Goal: Task Accomplishment & Management: Manage account settings

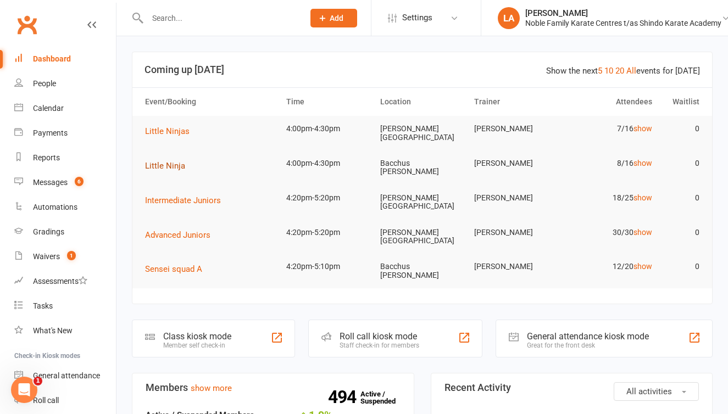
click at [170, 161] on span "Little Ninja" at bounding box center [165, 166] width 40 height 10
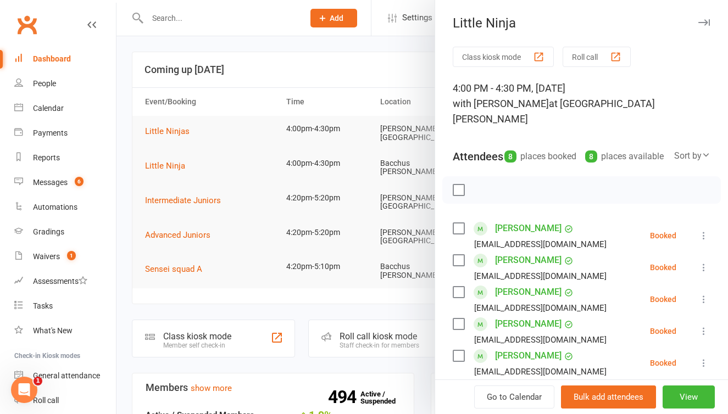
click at [596, 57] on button "Roll call" at bounding box center [596, 57] width 68 height 20
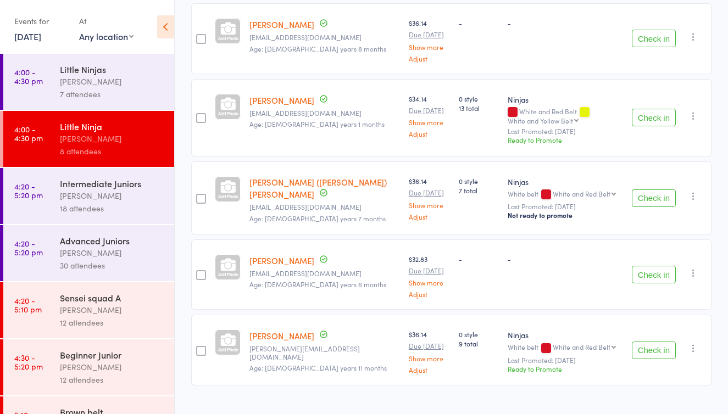
scroll to position [422, 0]
click at [645, 342] on button "Check in" at bounding box center [654, 351] width 44 height 18
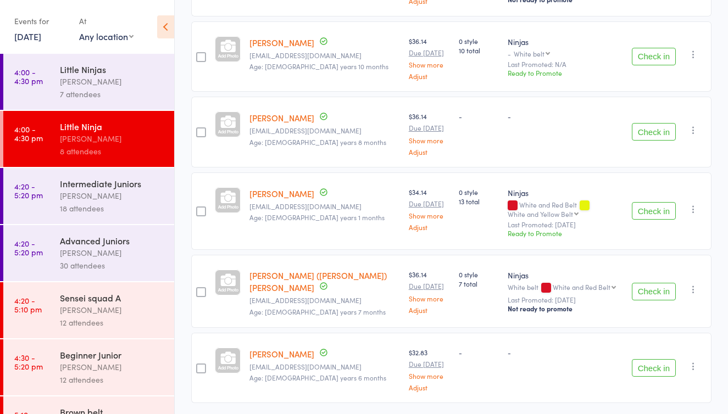
scroll to position [348, 0]
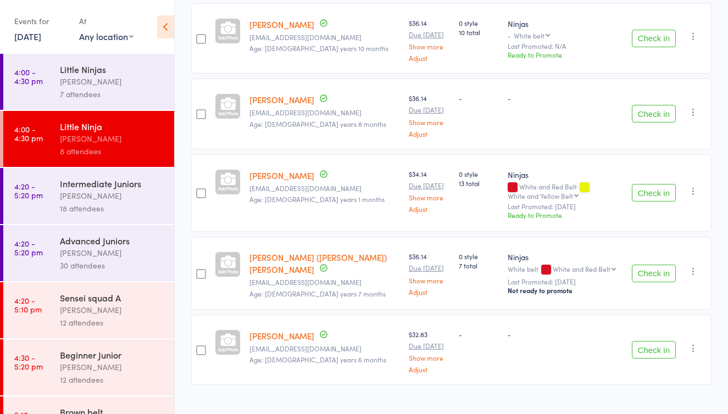
click at [646, 341] on button "Check in" at bounding box center [654, 350] width 44 height 18
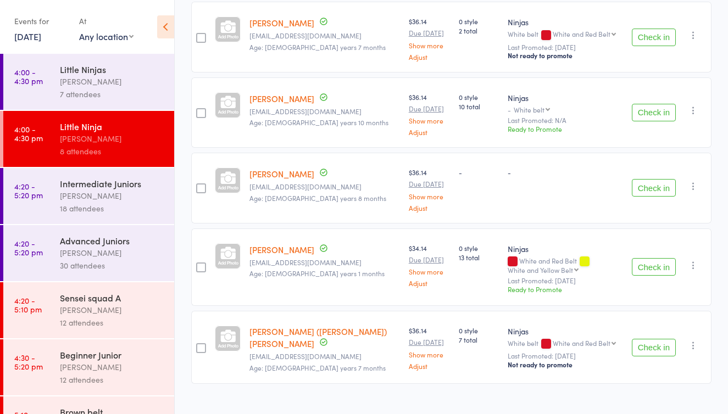
scroll to position [273, 0]
click at [663, 339] on button "Check in" at bounding box center [654, 348] width 44 height 18
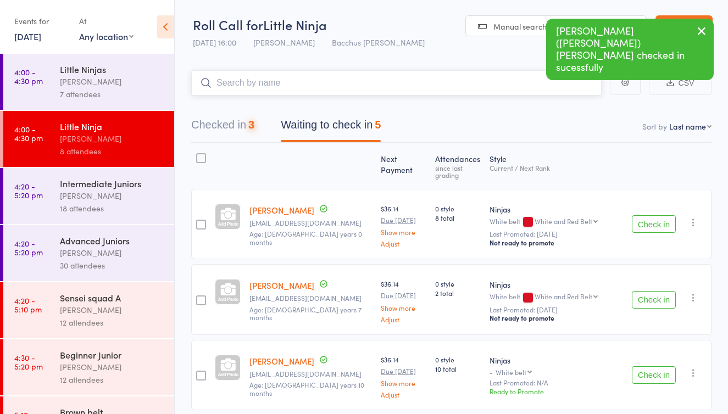
scroll to position [0, 0]
click at [308, 81] on input "search" at bounding box center [396, 82] width 410 height 25
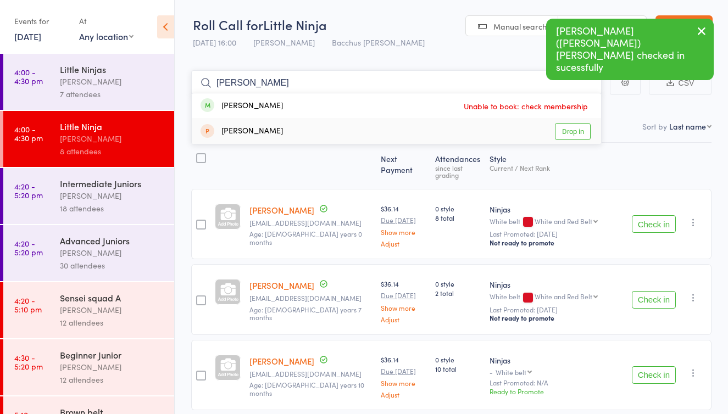
type input "eleanor"
click at [564, 126] on link "Drop in" at bounding box center [573, 131] width 36 height 17
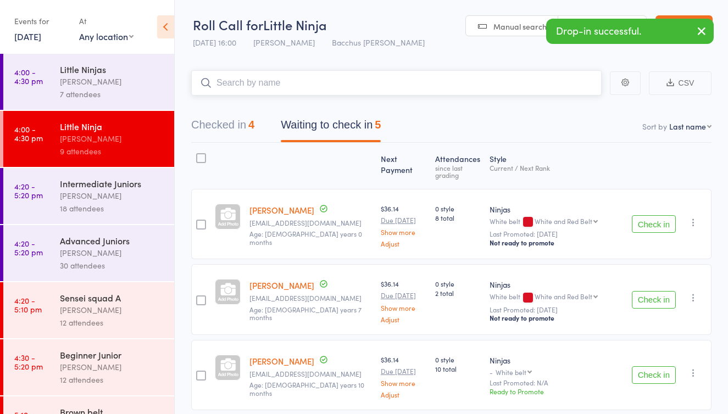
click at [226, 130] on button "Checked in 4" at bounding box center [222, 127] width 63 height 29
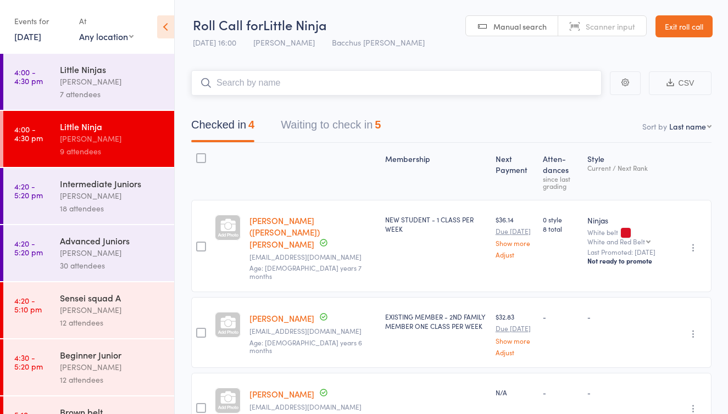
click at [323, 126] on button "Waiting to check in 5" at bounding box center [331, 127] width 100 height 29
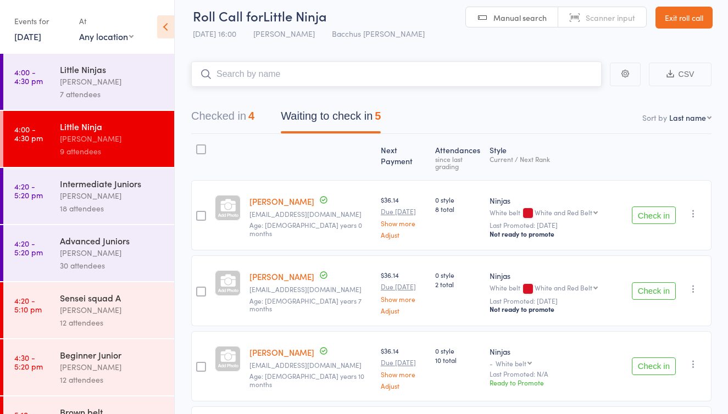
scroll to position [7, 0]
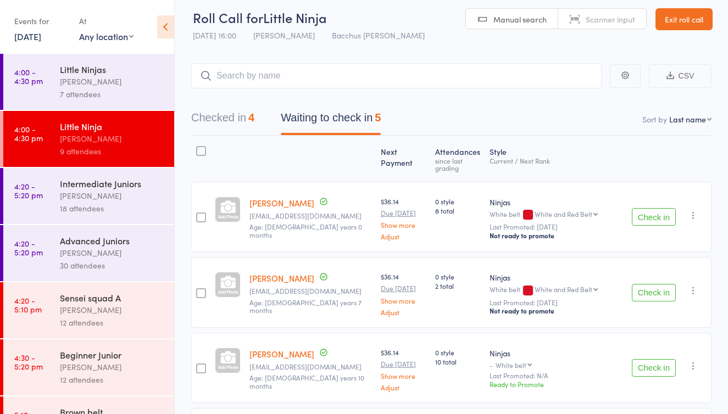
click at [646, 365] on button "Check in" at bounding box center [654, 368] width 44 height 18
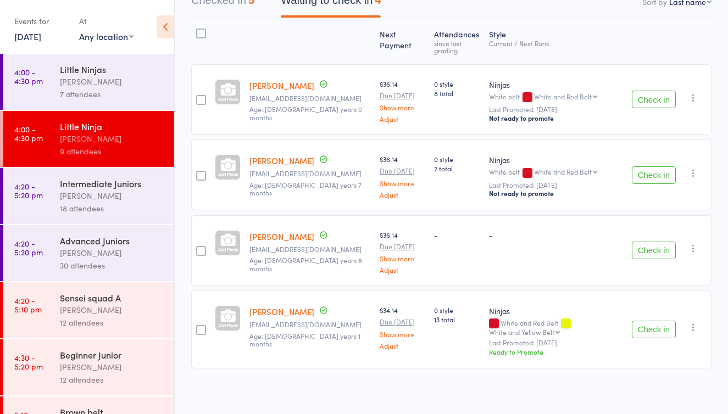
scroll to position [124, 0]
click at [650, 248] on button "Check in" at bounding box center [654, 252] width 44 height 18
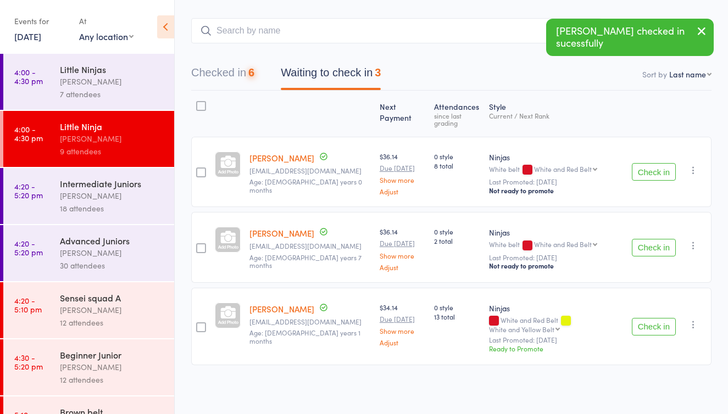
scroll to position [49, 0]
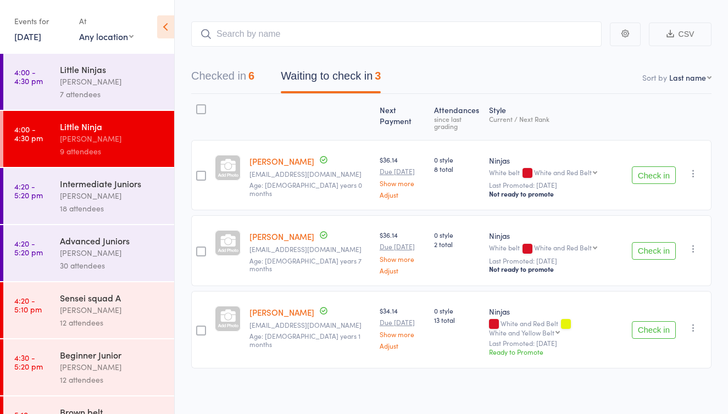
click at [121, 309] on div "[PERSON_NAME]" at bounding box center [112, 310] width 105 height 13
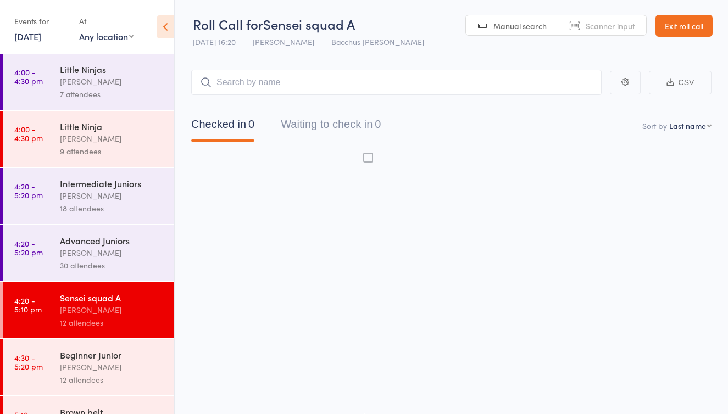
scroll to position [7, 0]
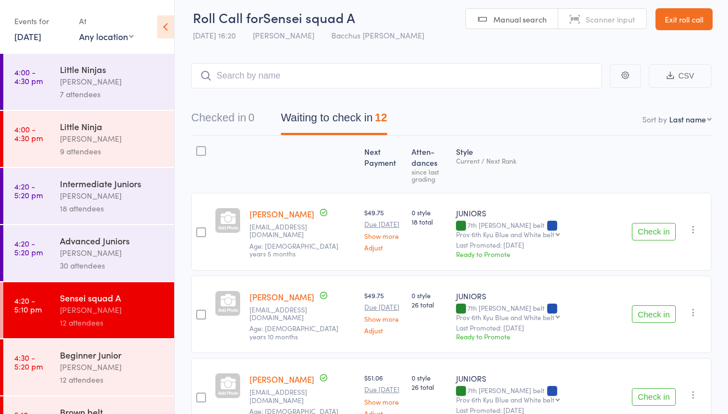
click at [337, 114] on button "Waiting to check in 12" at bounding box center [334, 120] width 106 height 29
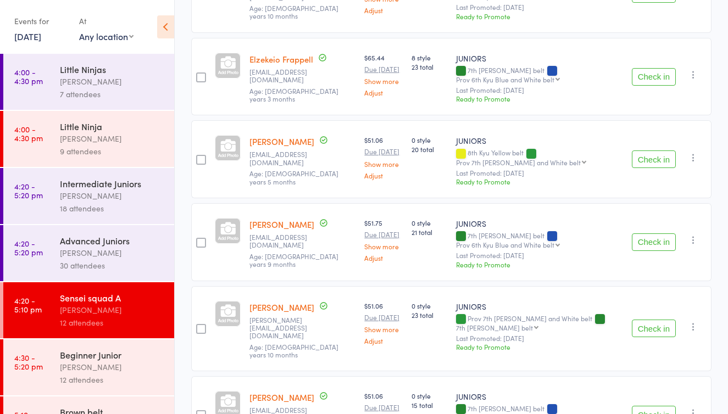
scroll to position [415, 0]
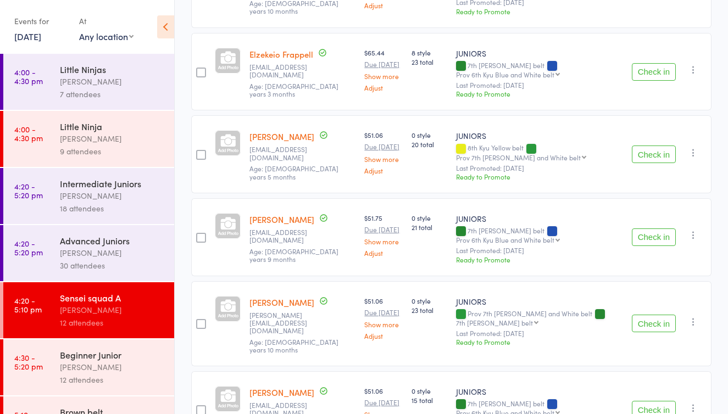
click at [653, 228] on button "Check in" at bounding box center [654, 237] width 44 height 18
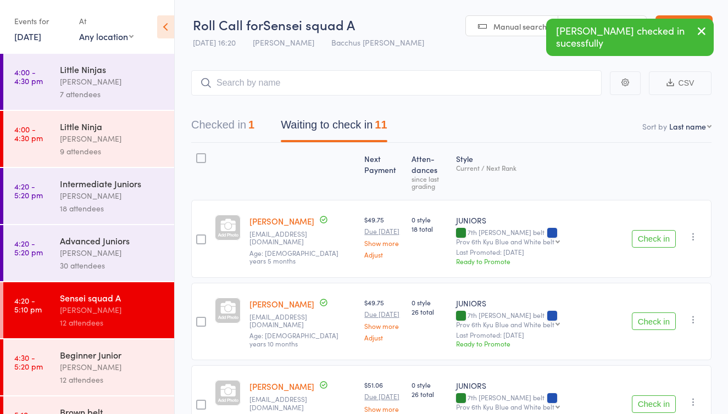
scroll to position [0, 0]
click at [127, 76] on div "[PERSON_NAME]" at bounding box center [112, 81] width 105 height 13
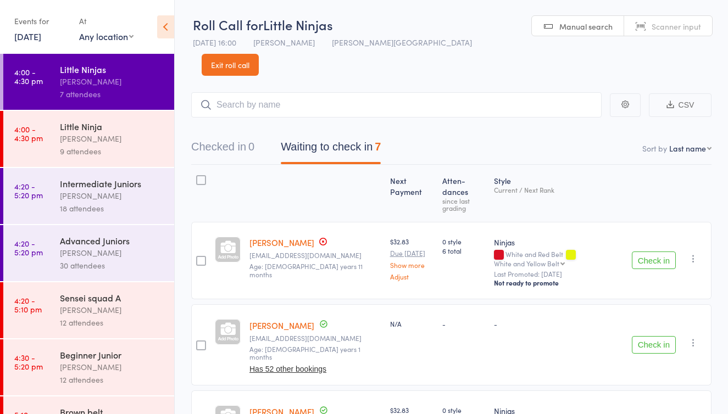
click at [119, 129] on div "Little Ninja" at bounding box center [112, 126] width 105 height 12
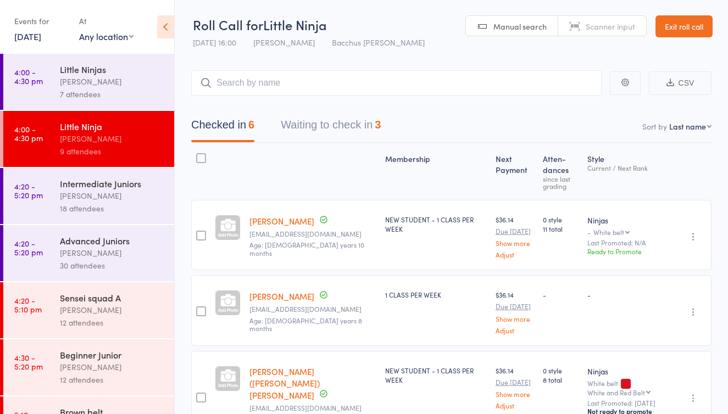
click at [331, 125] on button "Waiting to check in 3" at bounding box center [331, 127] width 100 height 29
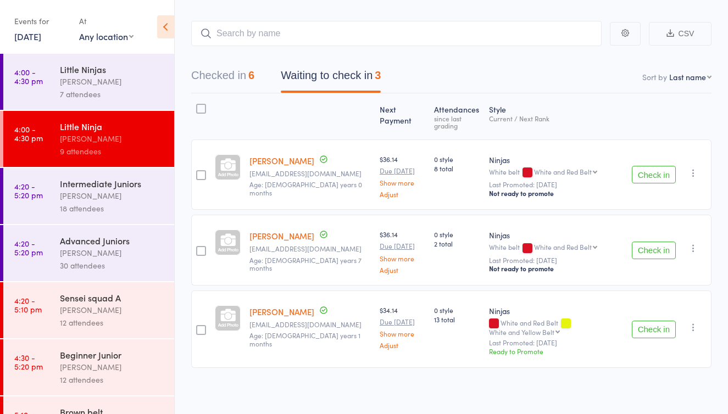
scroll to position [49, 0]
click at [100, 308] on div "[PERSON_NAME]" at bounding box center [112, 310] width 105 height 13
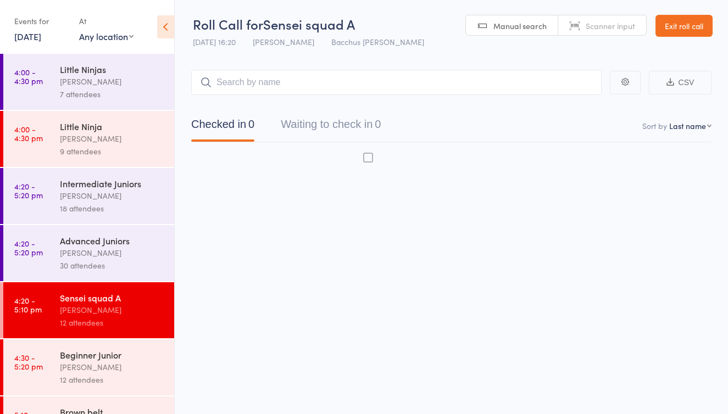
scroll to position [7, 0]
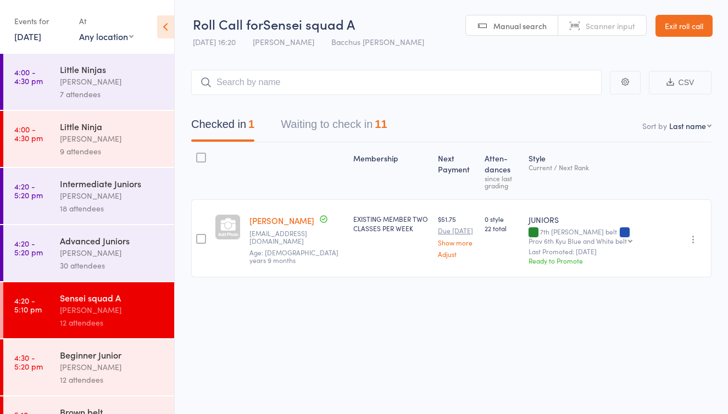
click at [327, 118] on button "Waiting to check in 11" at bounding box center [334, 127] width 106 height 29
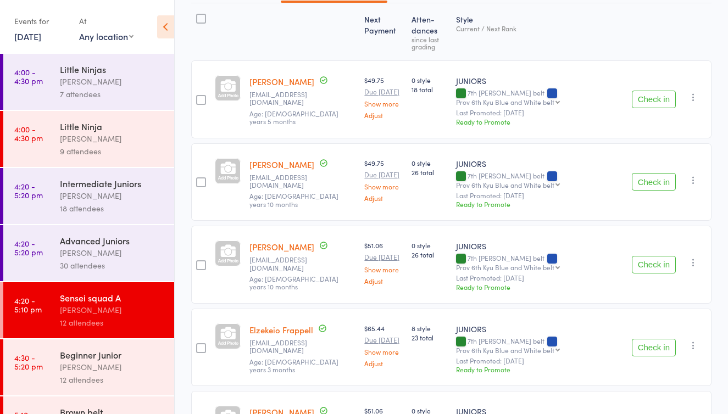
scroll to position [140, 0]
click at [105, 150] on div "9 attendees" at bounding box center [112, 151] width 105 height 13
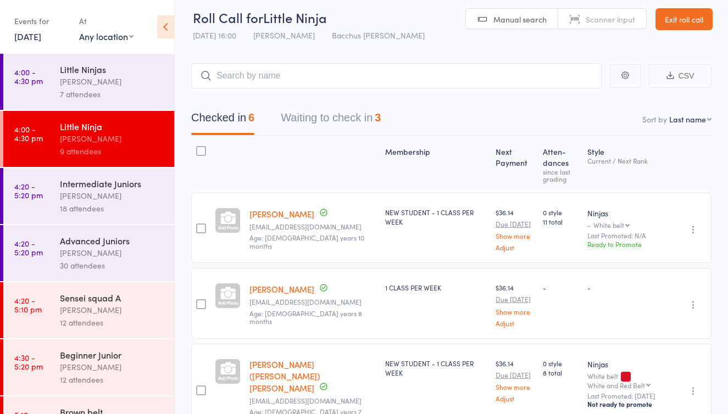
click at [335, 118] on button "Waiting to check in 3" at bounding box center [331, 120] width 100 height 29
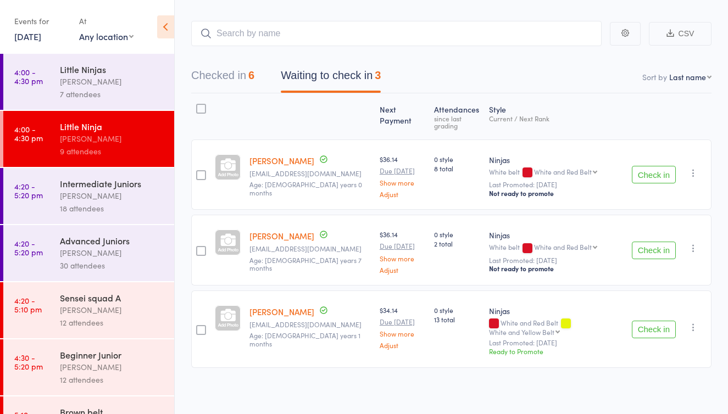
scroll to position [49, 0]
click at [646, 321] on button "Check in" at bounding box center [654, 330] width 44 height 18
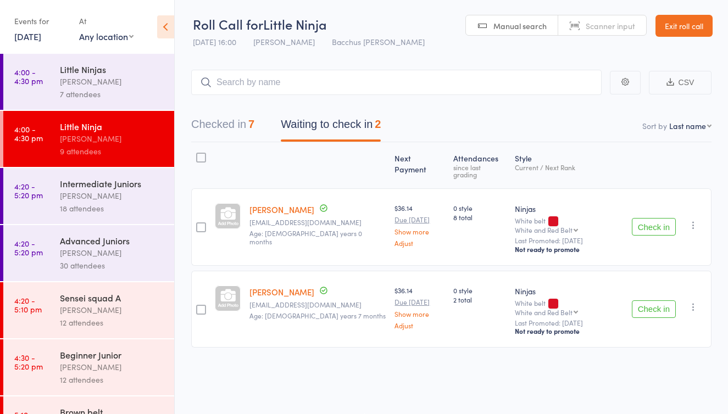
click at [139, 315] on div "[PERSON_NAME]" at bounding box center [112, 310] width 105 height 13
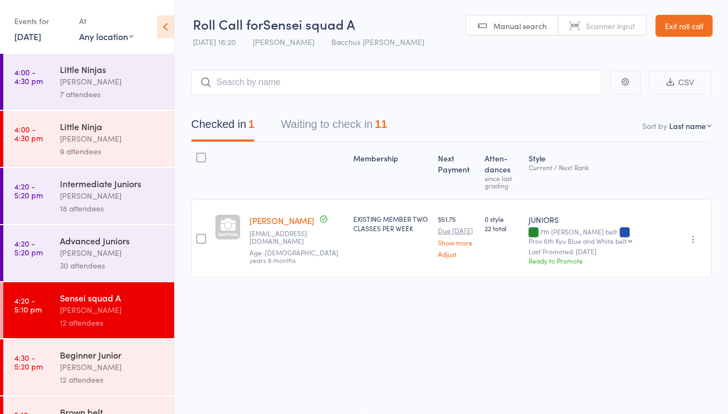
click at [344, 124] on button "Waiting to check in 11" at bounding box center [334, 127] width 106 height 29
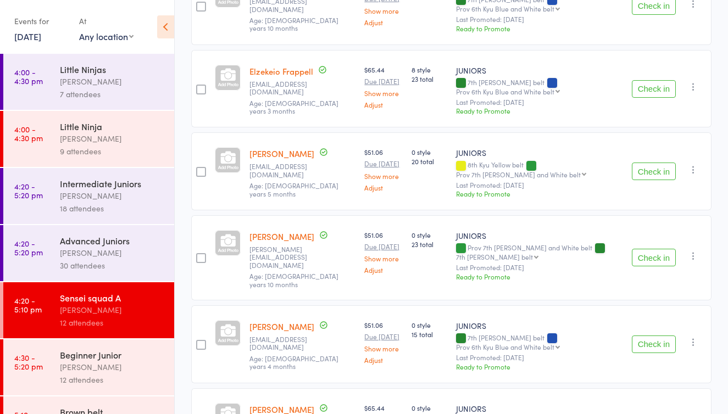
scroll to position [399, 0]
click at [651, 161] on button "Check in" at bounding box center [654, 170] width 44 height 18
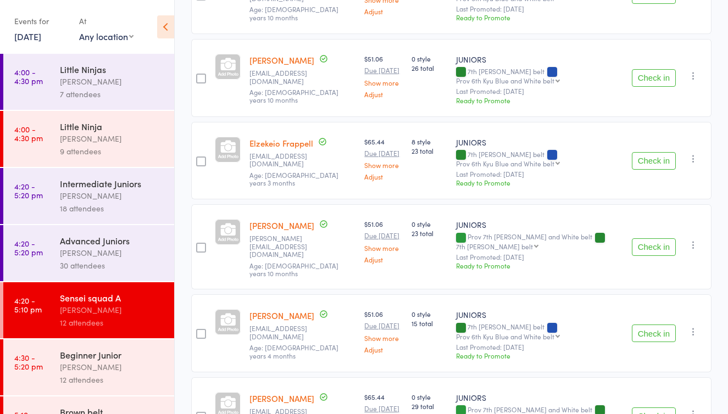
scroll to position [315, 0]
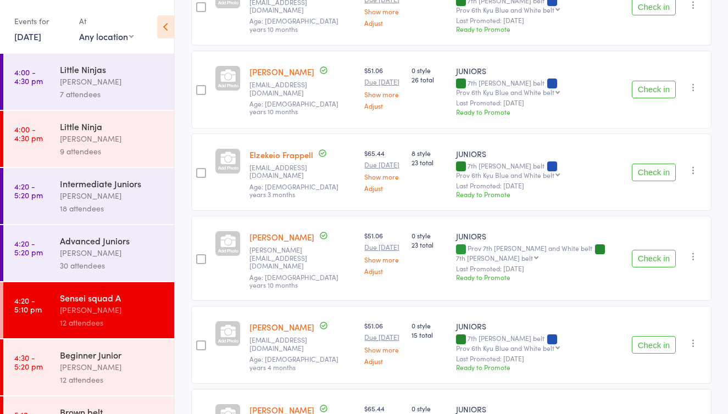
click at [654, 168] on button "Check in" at bounding box center [654, 173] width 44 height 18
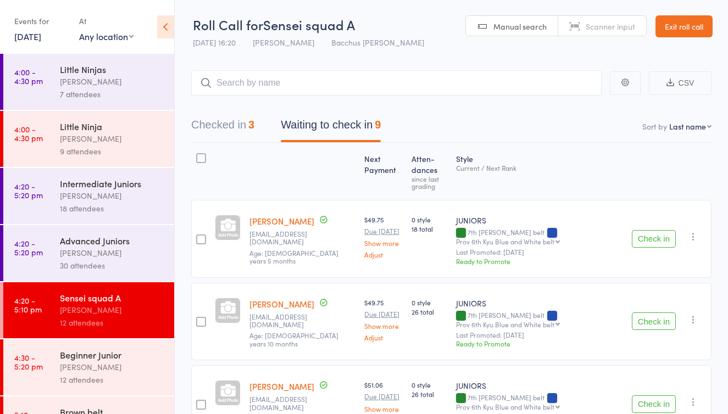
scroll to position [0, 0]
click at [233, 122] on button "Checked in 3" at bounding box center [222, 127] width 63 height 29
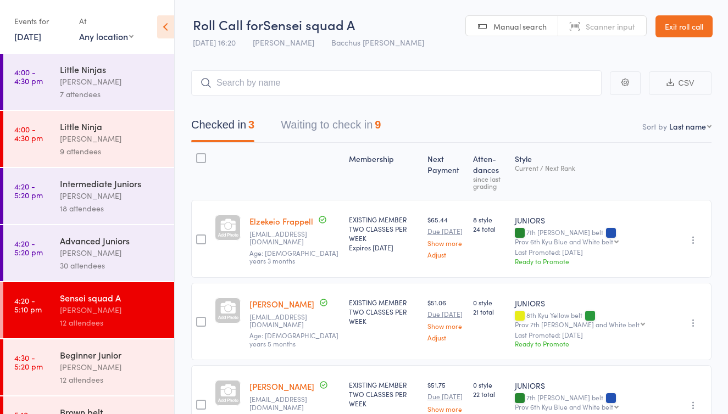
click at [282, 222] on link "Elzekeio Frappell" at bounding box center [281, 221] width 64 height 12
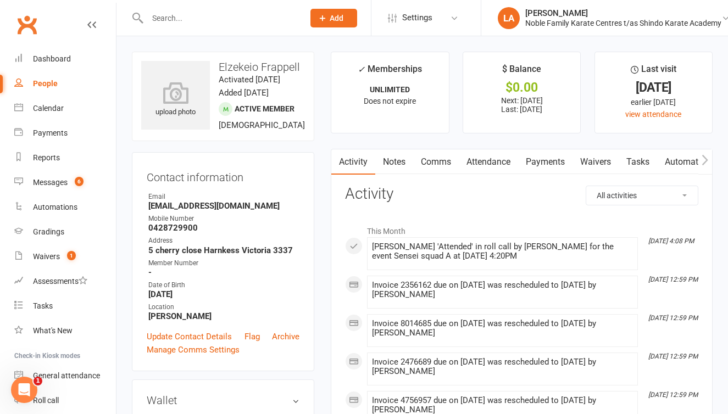
click at [534, 162] on link "Payments" at bounding box center [545, 161] width 54 height 25
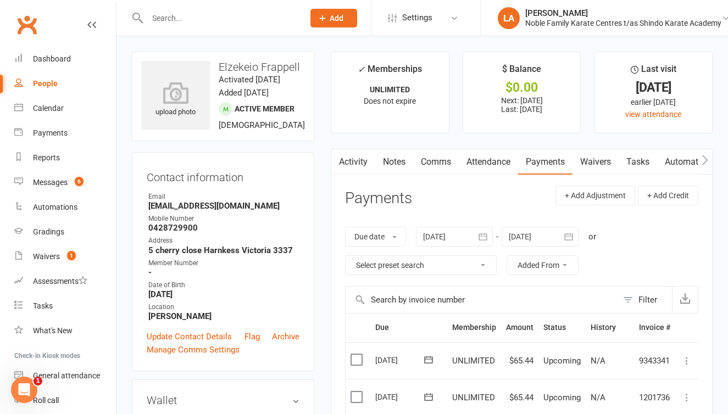
click at [481, 164] on link "Attendance" at bounding box center [488, 161] width 59 height 25
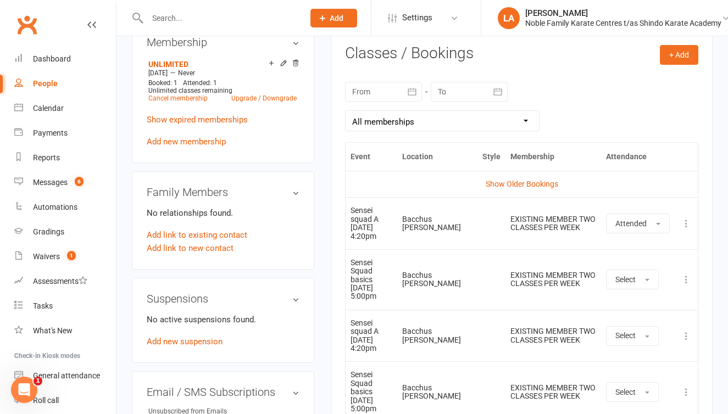
scroll to position [454, 0]
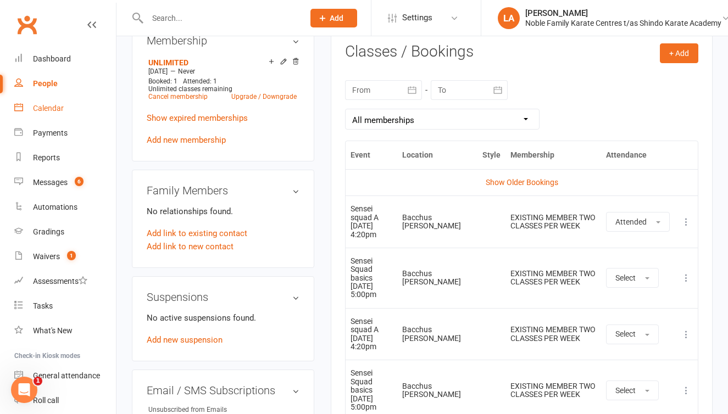
click at [56, 108] on div "Calendar" at bounding box center [48, 108] width 31 height 9
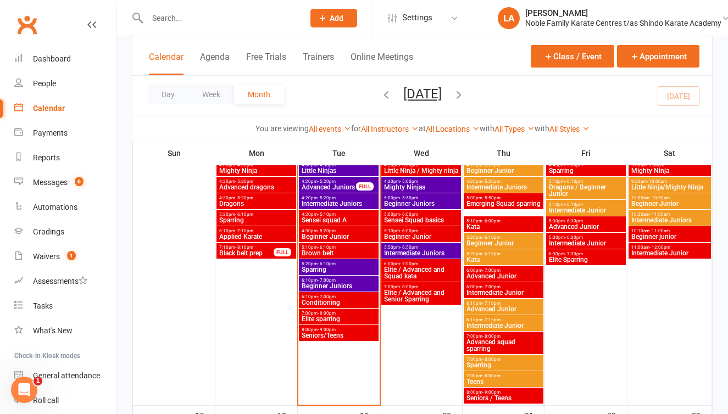
scroll to position [672, 0]
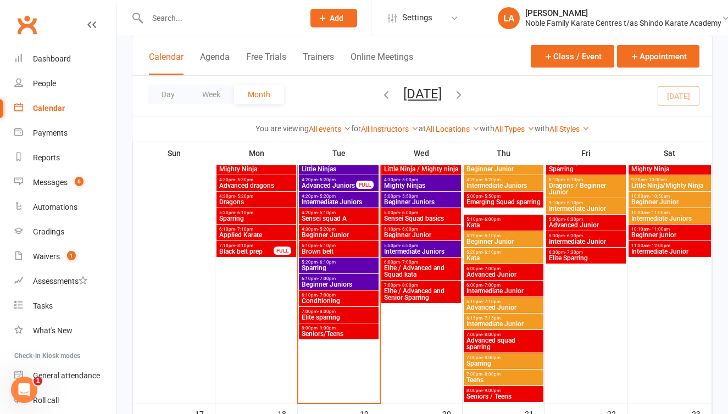
click at [488, 362] on span "Sparring" at bounding box center [503, 363] width 75 height 7
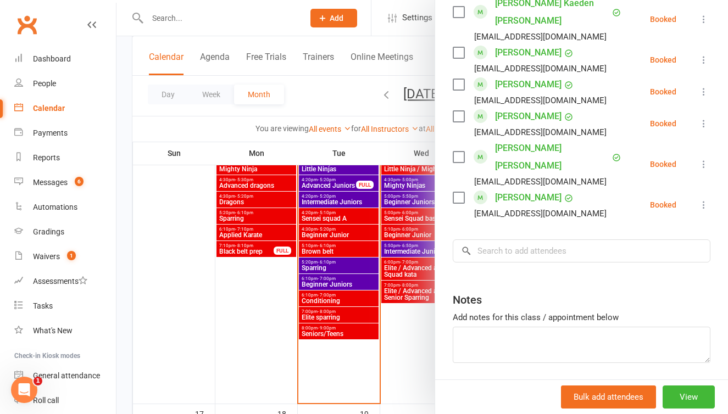
scroll to position [864, 0]
click at [503, 240] on input "search" at bounding box center [582, 251] width 258 height 23
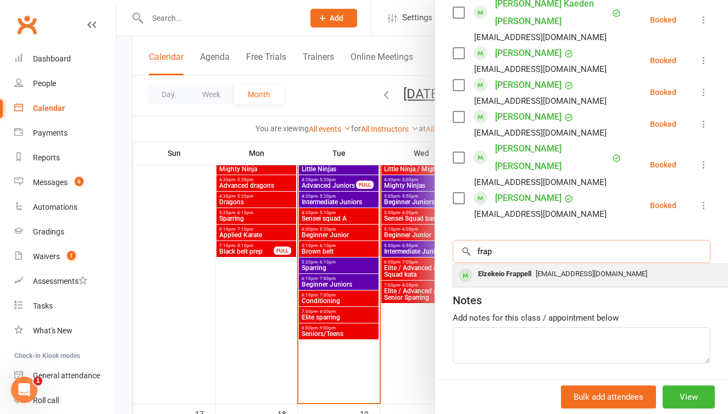
type input "frap"
click at [521, 266] on div "Elzekeio Frappell" at bounding box center [504, 274] width 62 height 16
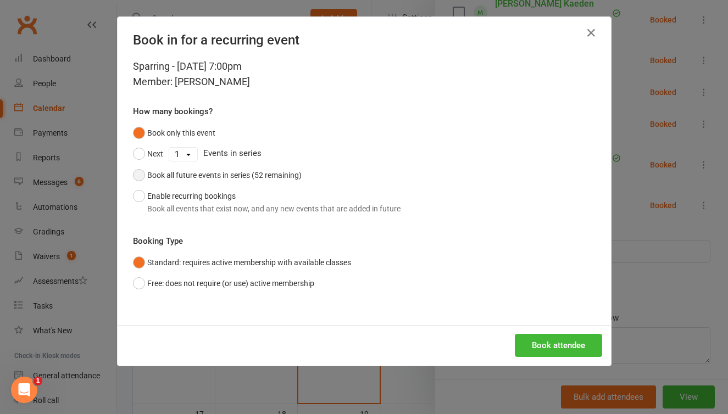
click at [134, 174] on button "Book all future events in series (52 remaining)" at bounding box center [217, 175] width 169 height 21
click at [545, 343] on button "Book attendee" at bounding box center [558, 345] width 87 height 23
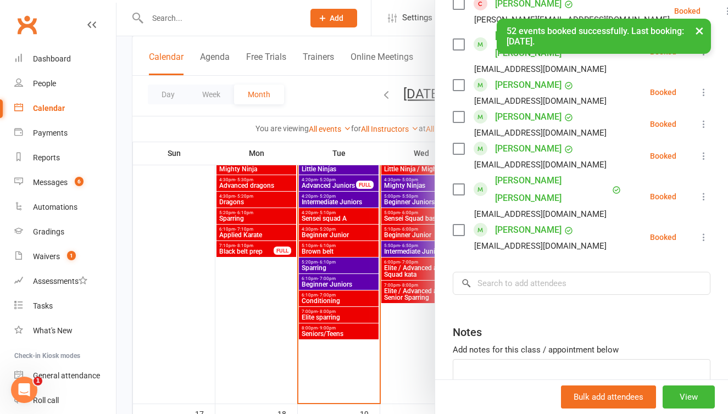
click at [699, 30] on button "×" at bounding box center [699, 31] width 20 height 24
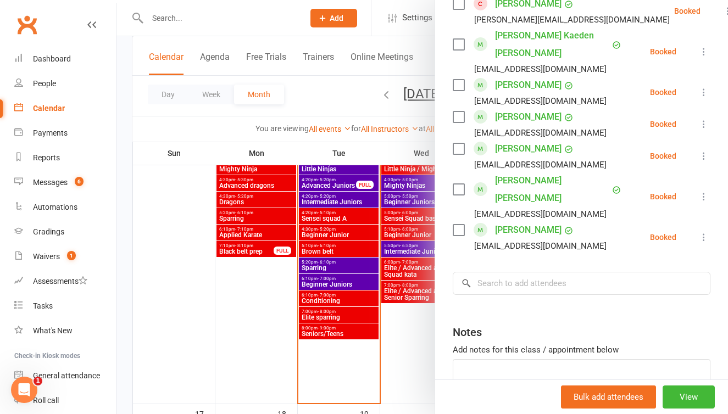
click at [120, 60] on div at bounding box center [421, 207] width 611 height 414
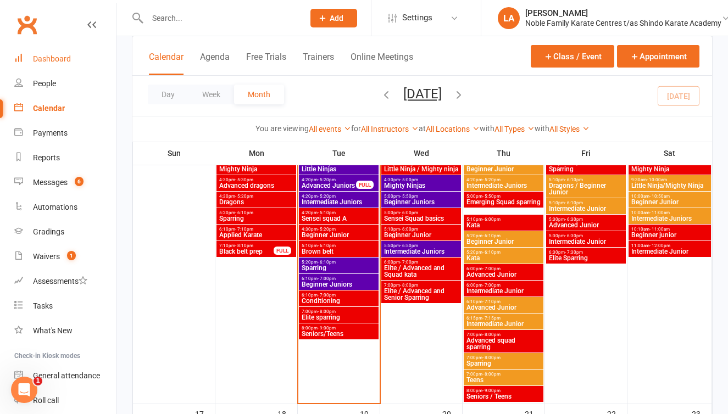
click at [65, 62] on div "Dashboard" at bounding box center [52, 58] width 38 height 9
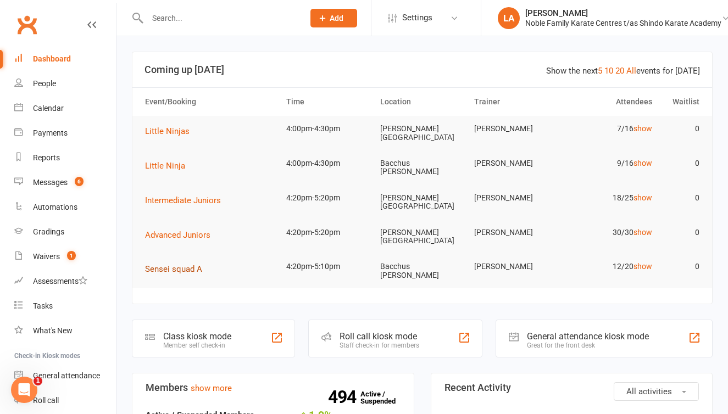
click at [177, 264] on span "Sensei squad A" at bounding box center [173, 269] width 57 height 10
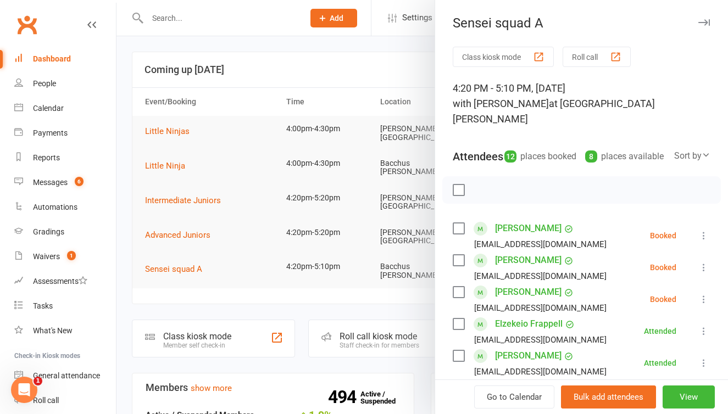
click at [596, 60] on button "Roll call" at bounding box center [596, 57] width 68 height 20
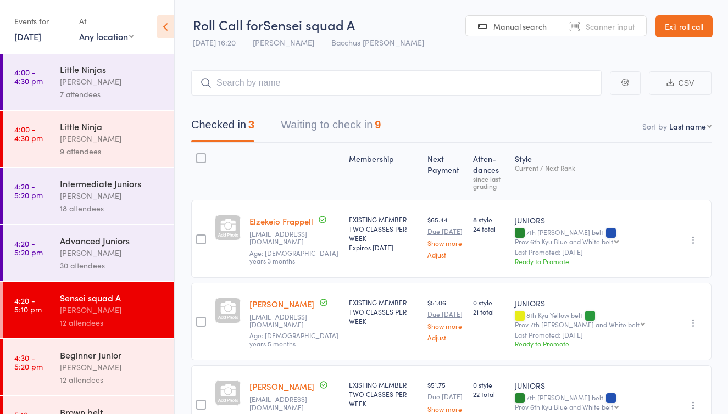
click at [329, 124] on button "Waiting to check in 9" at bounding box center [331, 127] width 100 height 29
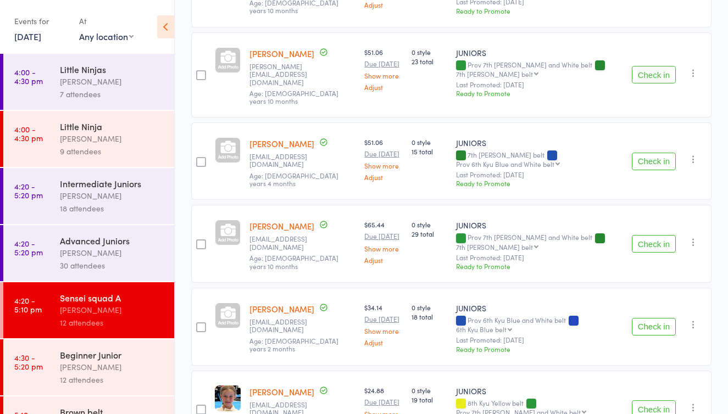
scroll to position [418, 0]
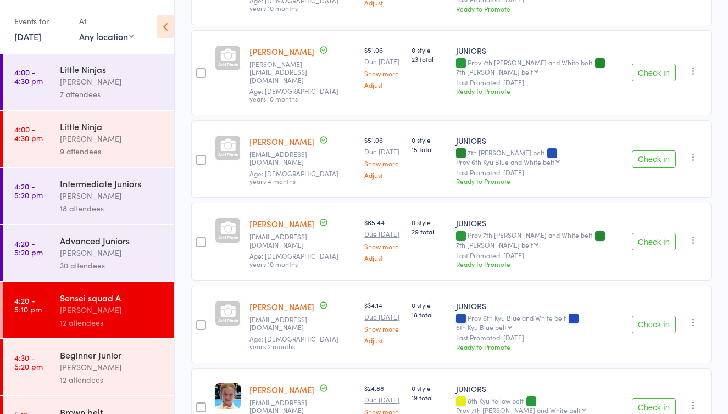
click at [649, 150] on button "Check in" at bounding box center [654, 159] width 44 height 18
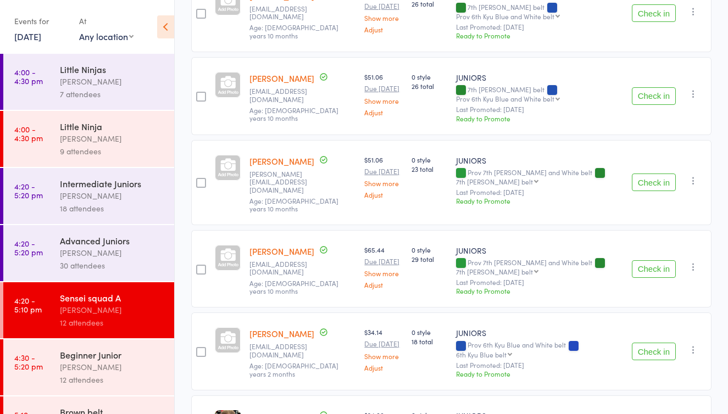
scroll to position [278, 0]
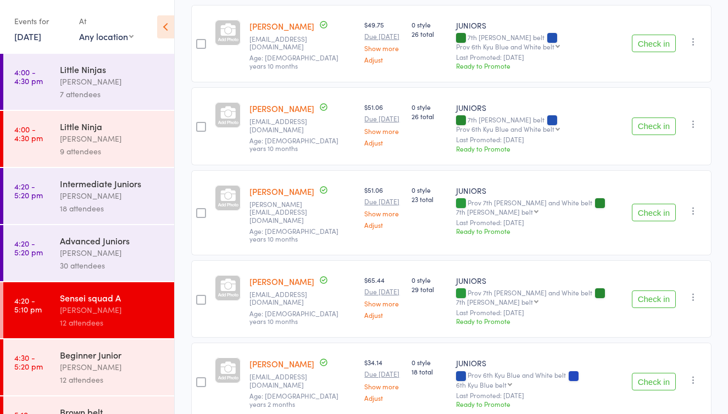
click at [649, 41] on button "Check in" at bounding box center [654, 44] width 44 height 18
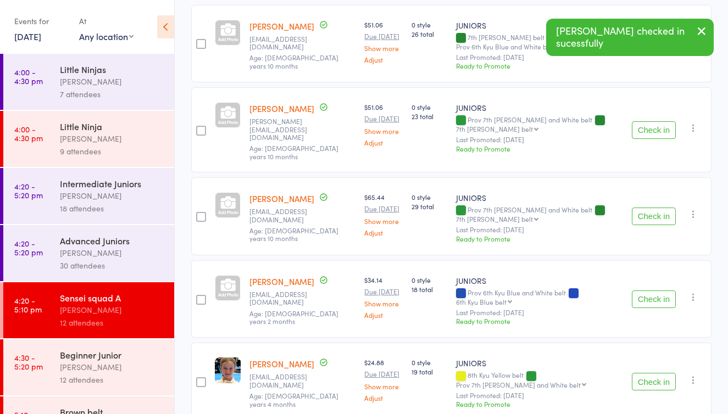
click at [702, 29] on icon "button" at bounding box center [701, 31] width 13 height 14
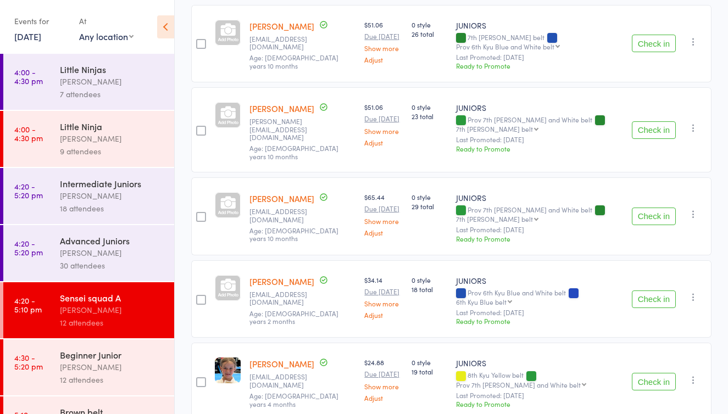
click at [650, 42] on button "Check in" at bounding box center [654, 44] width 44 height 18
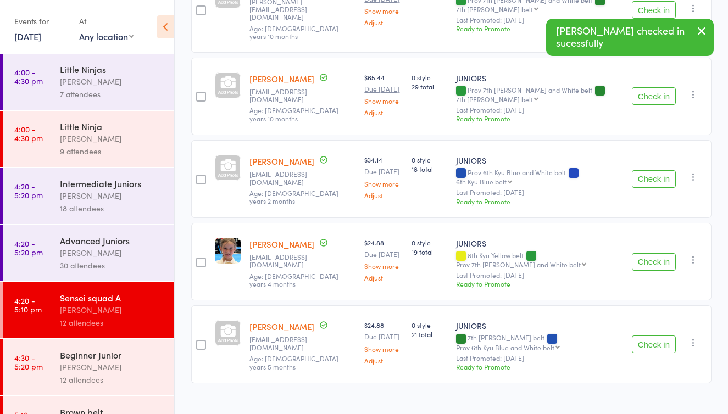
scroll to position [315, 0]
click at [652, 336] on button "Check in" at bounding box center [654, 345] width 44 height 18
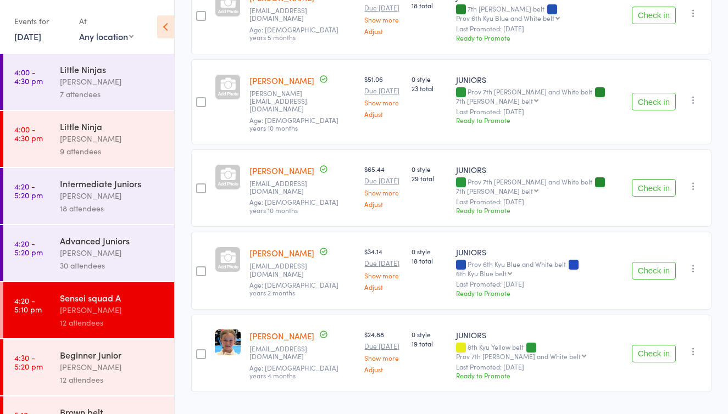
scroll to position [223, 0]
click at [658, 345] on button "Check in" at bounding box center [654, 354] width 44 height 18
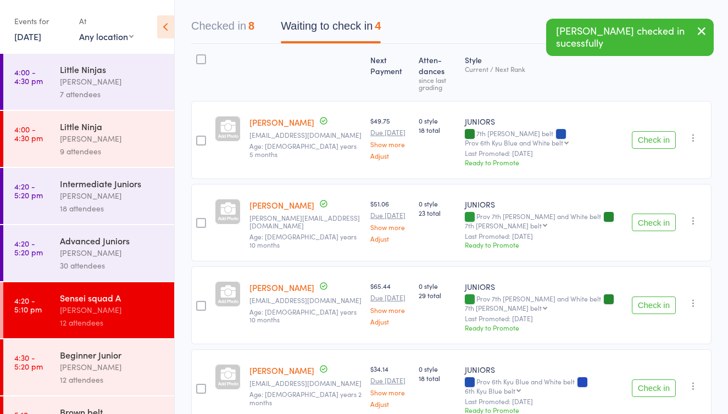
scroll to position [97, 0]
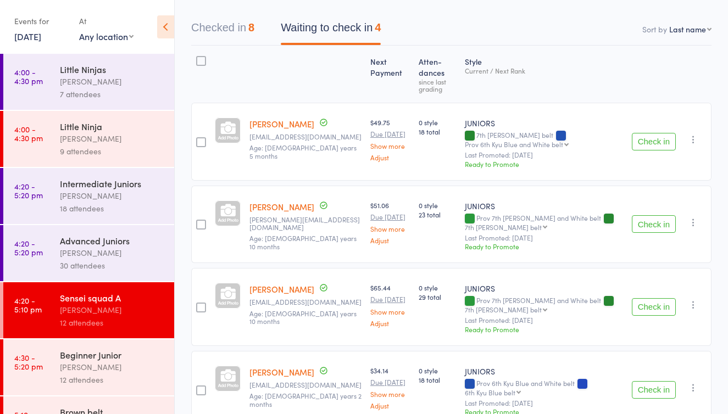
click at [652, 133] on button "Check in" at bounding box center [654, 142] width 44 height 18
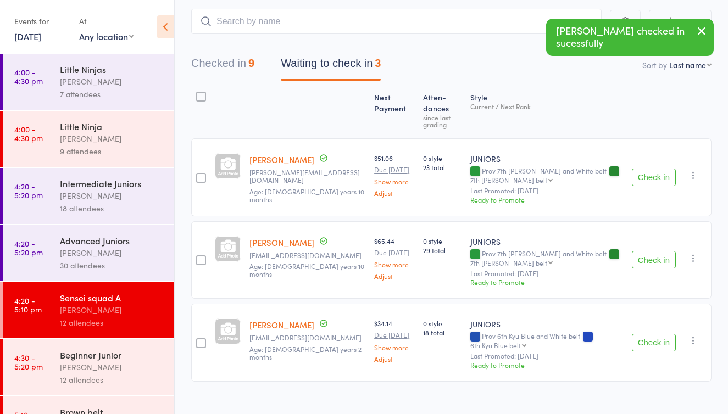
click at [652, 169] on button "Check in" at bounding box center [654, 178] width 44 height 18
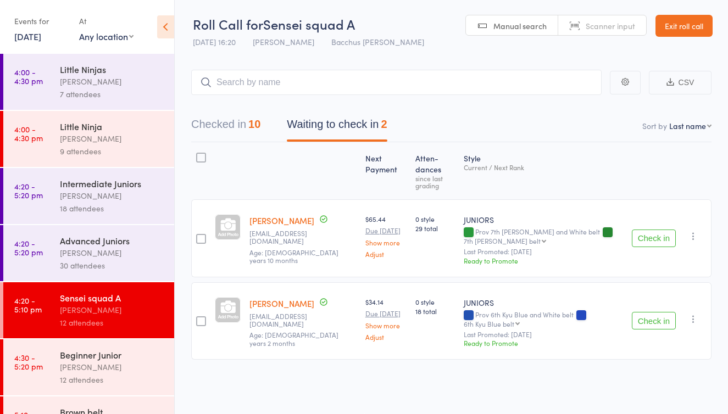
click at [657, 230] on button "Check in" at bounding box center [654, 239] width 44 height 18
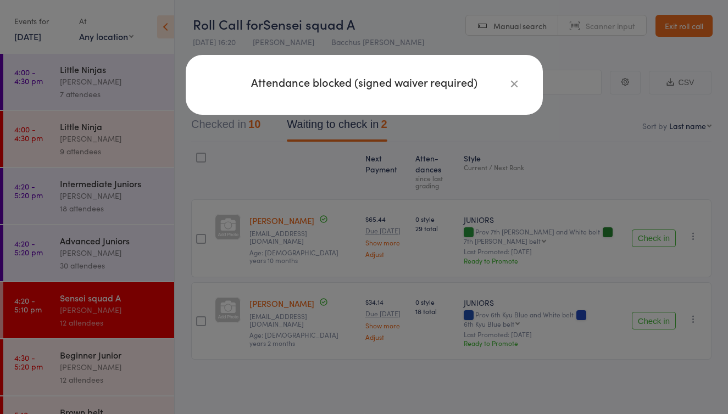
click at [515, 81] on icon "button" at bounding box center [514, 83] width 12 height 12
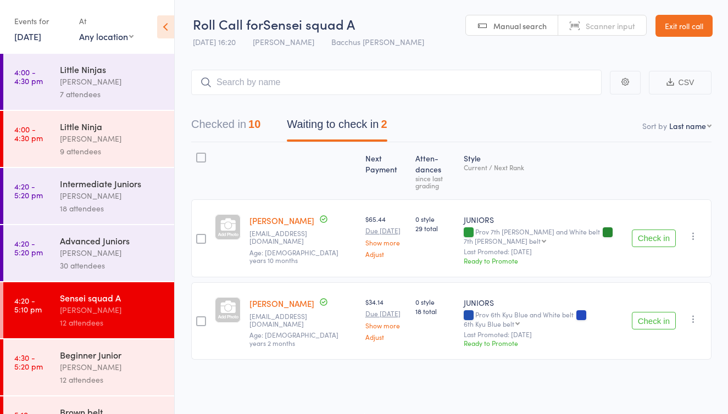
click at [651, 230] on button "Check in" at bounding box center [654, 239] width 44 height 18
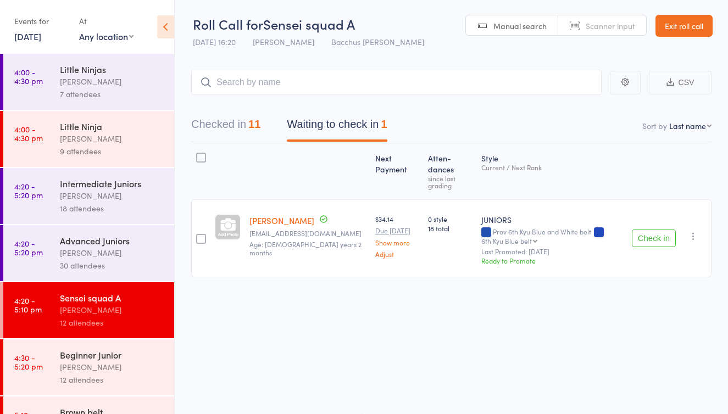
click at [650, 230] on button "Check in" at bounding box center [654, 239] width 44 height 18
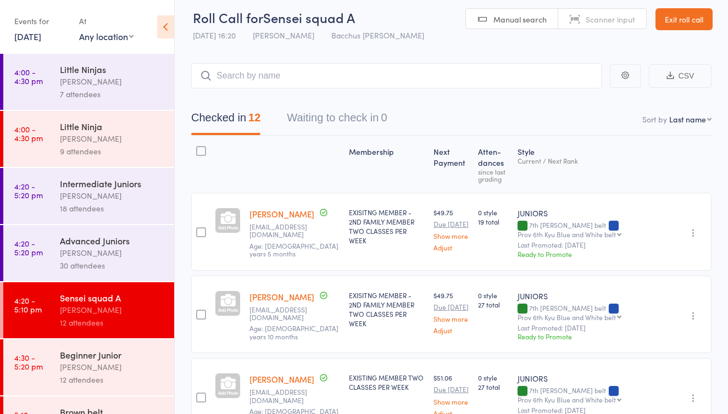
click at [80, 383] on div "12 attendees" at bounding box center [112, 379] width 105 height 13
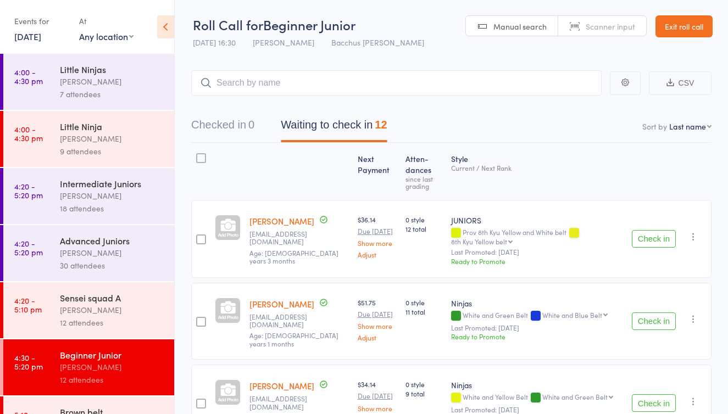
click at [689, 29] on link "Exit roll call" at bounding box center [683, 26] width 57 height 22
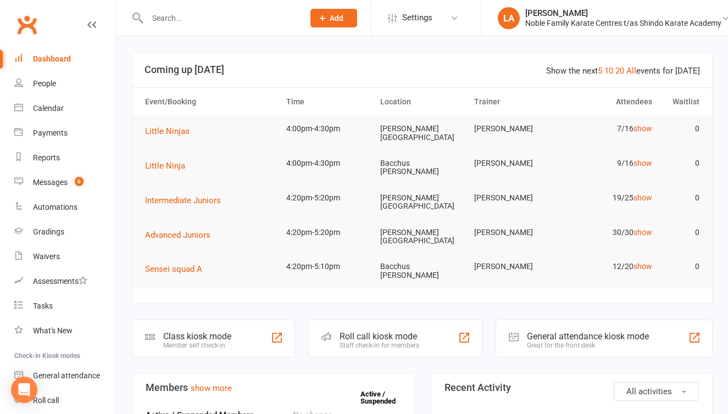
click at [210, 23] on input "text" at bounding box center [220, 17] width 152 height 15
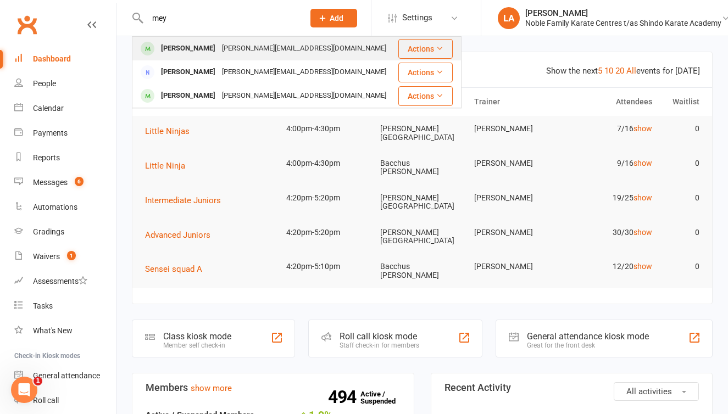
type input "mey"
click at [242, 42] on div "[PERSON_NAME][EMAIL_ADDRESS][DOMAIN_NAME]" at bounding box center [304, 49] width 171 height 16
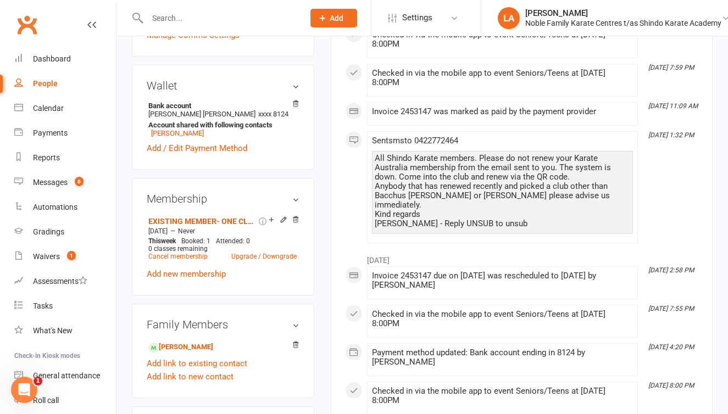
scroll to position [350, 0]
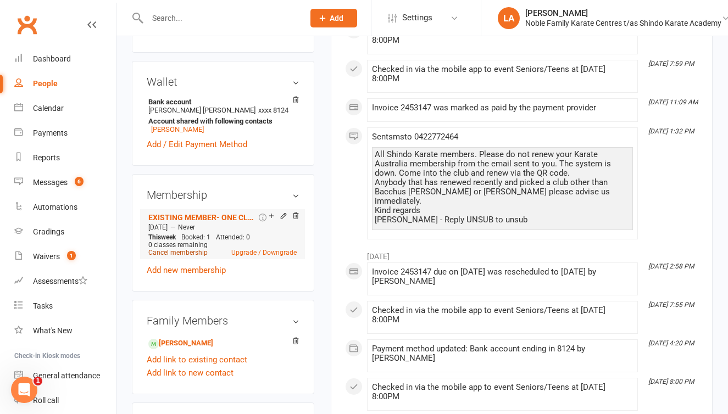
click at [183, 253] on link "Cancel membership" at bounding box center [177, 253] width 59 height 8
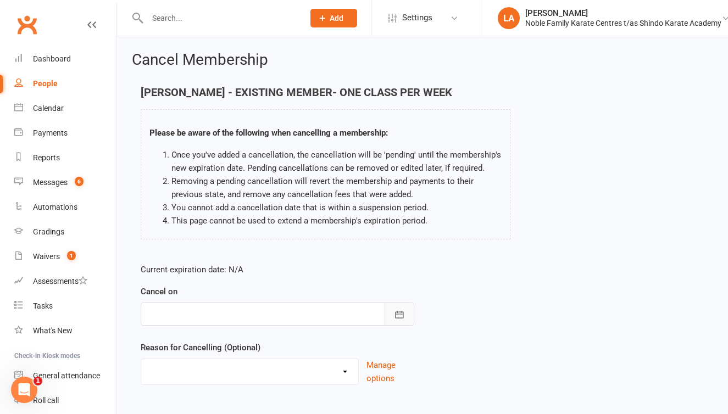
click at [403, 317] on icon "button" at bounding box center [399, 314] width 8 height 7
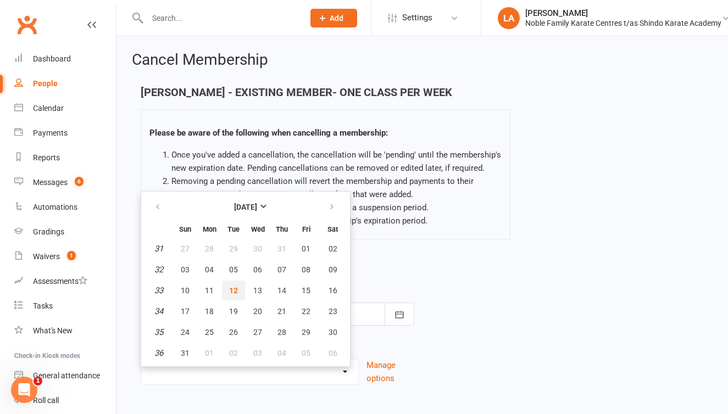
click at [236, 292] on span "12" at bounding box center [233, 290] width 9 height 9
type input "[DATE]"
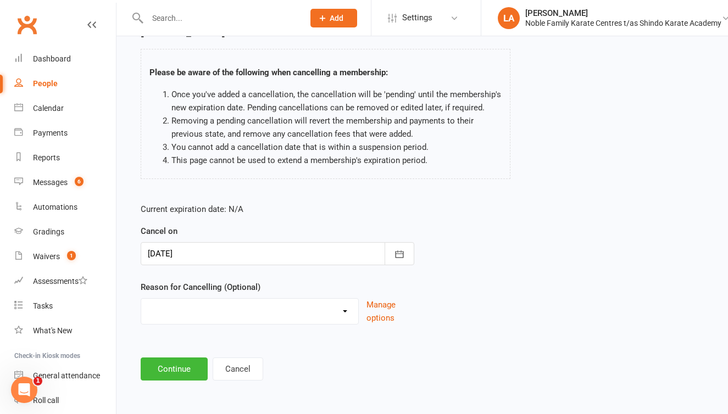
scroll to position [69, 0]
select select "2"
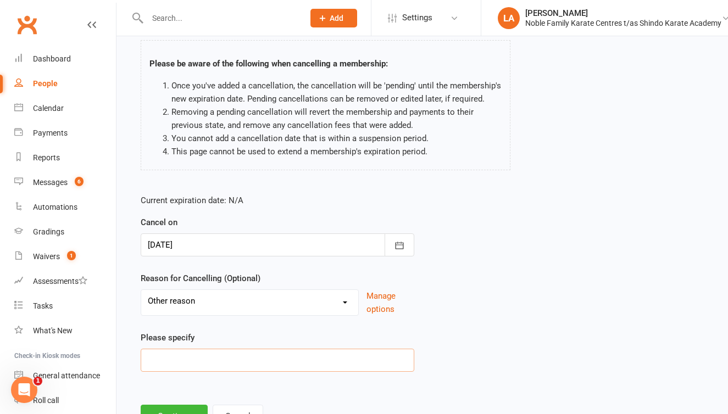
click at [179, 360] on input at bounding box center [277, 360] width 273 height 23
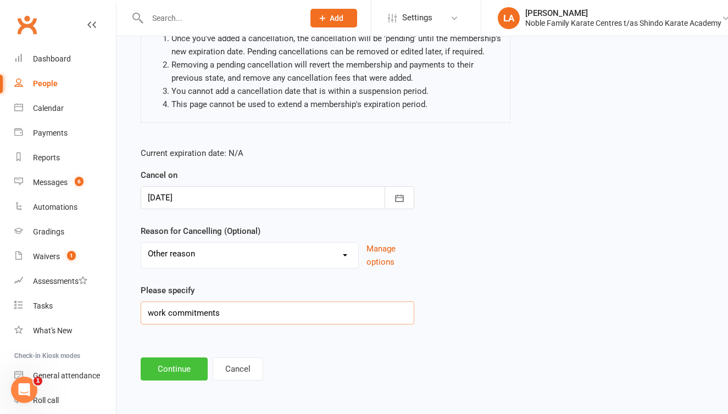
scroll to position [125, 0]
type input "work commitments"
click at [175, 361] on button "Continue" at bounding box center [174, 369] width 67 height 23
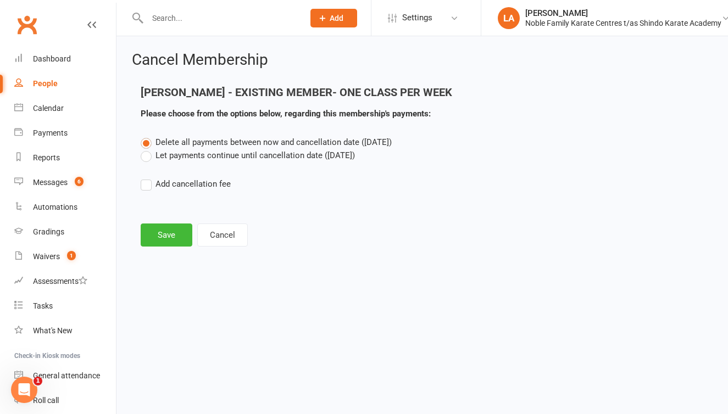
click at [147, 157] on label "Let payments continue until cancellation date ([DATE])" at bounding box center [248, 155] width 214 height 13
click at [147, 149] on input "Let payments continue until cancellation date ([DATE])" at bounding box center [144, 149] width 7 height 0
click at [168, 235] on button "Save" at bounding box center [167, 235] width 52 height 23
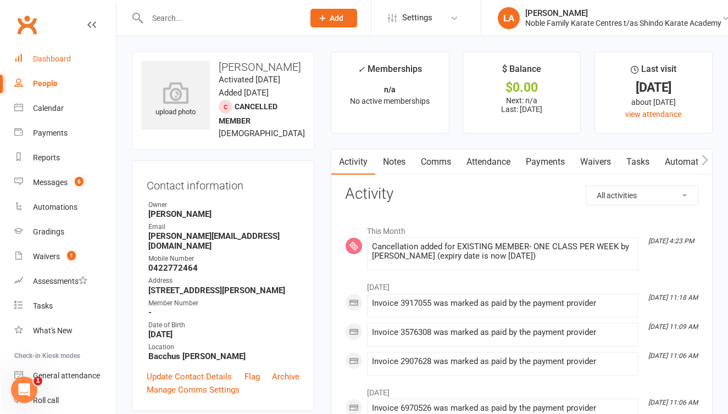
click at [58, 59] on div "Dashboard" at bounding box center [52, 58] width 38 height 9
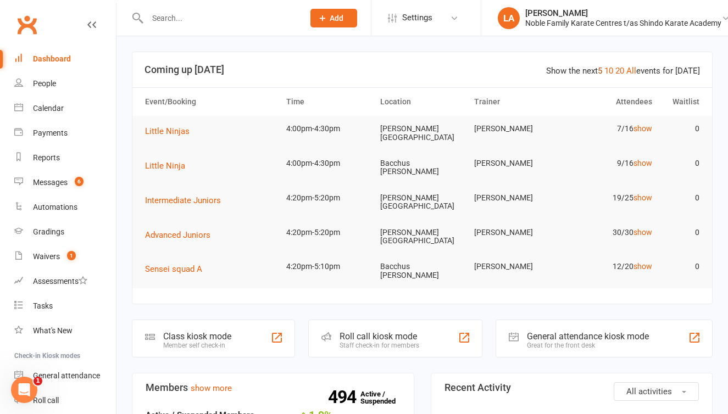
click at [602, 72] on link "5" at bounding box center [600, 71] width 4 height 10
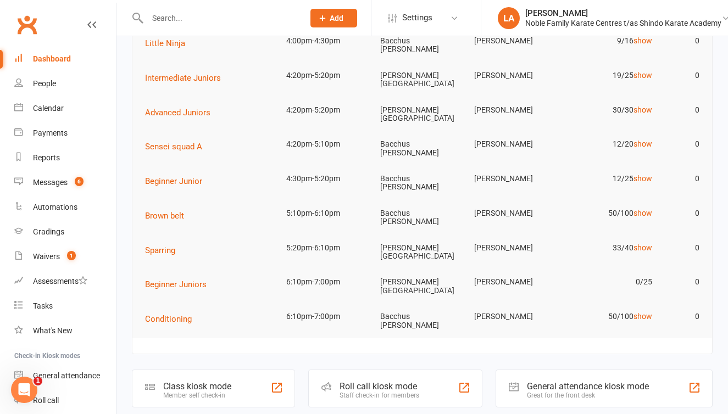
scroll to position [128, 0]
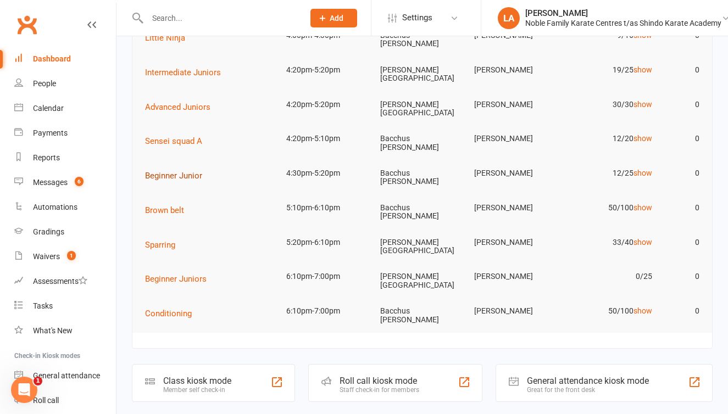
click at [187, 171] on span "Beginner Junior" at bounding box center [173, 176] width 57 height 10
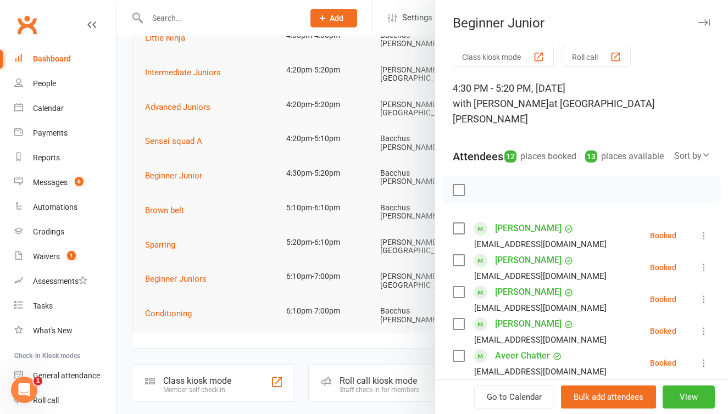
click at [591, 57] on button "Roll call" at bounding box center [596, 57] width 68 height 20
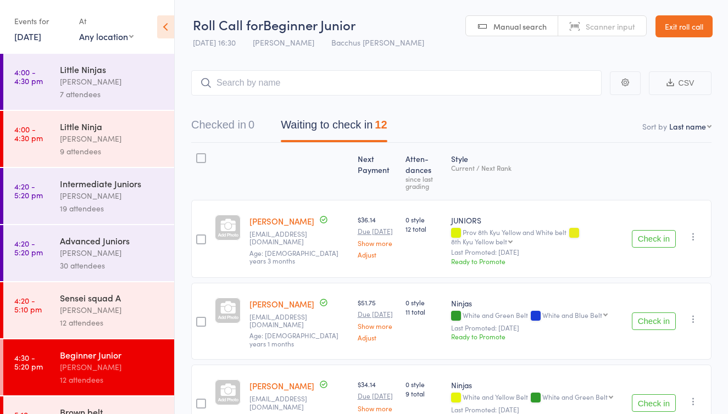
click at [680, 26] on link "Exit roll call" at bounding box center [683, 26] width 57 height 22
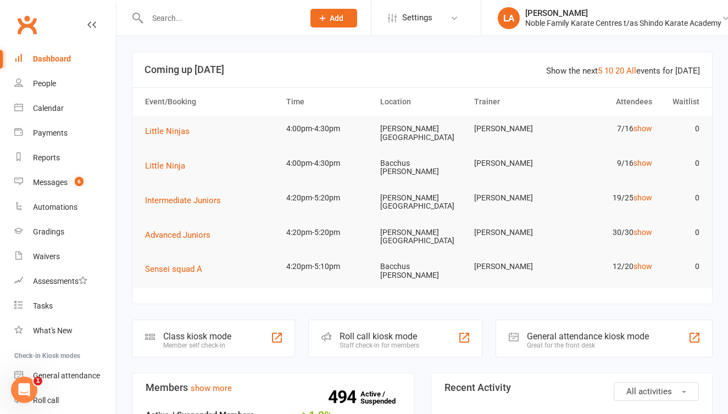
click at [187, 21] on input "text" at bounding box center [220, 17] width 152 height 15
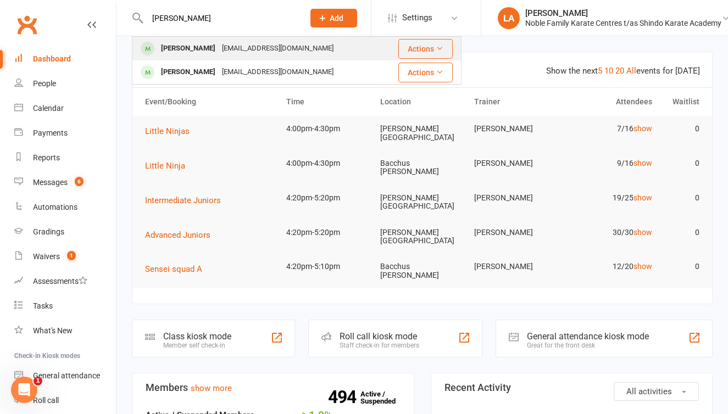
type input "[PERSON_NAME]"
drag, startPoint x: 186, startPoint y: 37, endPoint x: 178, endPoint y: 50, distance: 15.0
click at [178, 50] on div "[PERSON_NAME]" at bounding box center [188, 49] width 61 height 16
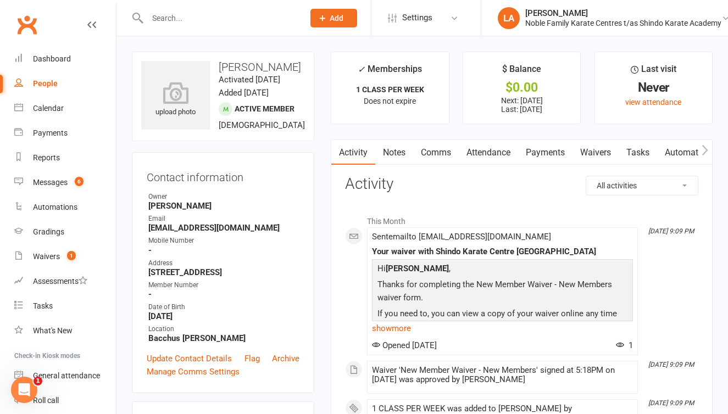
click at [705, 150] on icon "button" at bounding box center [704, 150] width 7 height 12
click at [708, 149] on button "button" at bounding box center [705, 152] width 14 height 25
click at [678, 152] on link "Mobile App" at bounding box center [690, 152] width 59 height 25
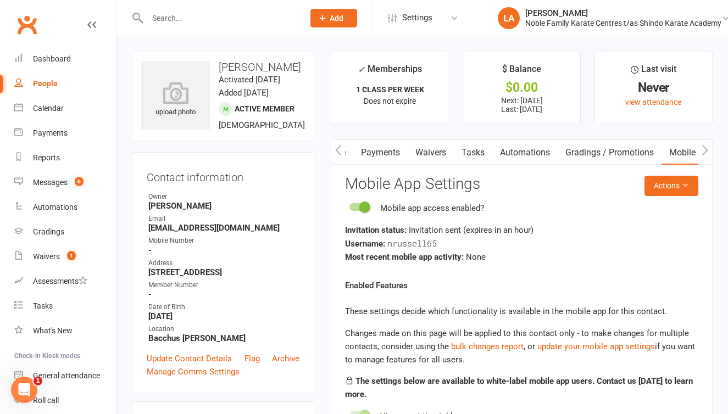
scroll to position [23, 0]
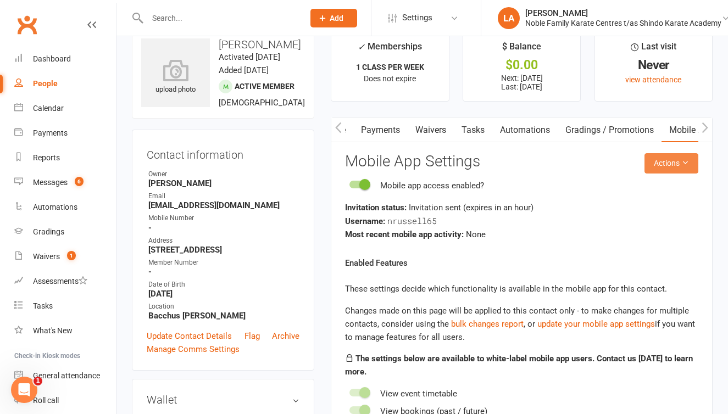
click at [684, 159] on icon at bounding box center [685, 163] width 8 height 8
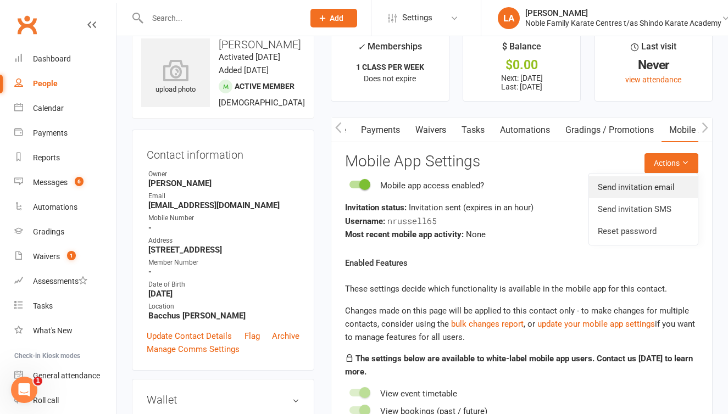
click at [673, 185] on link "Send invitation email" at bounding box center [643, 187] width 109 height 22
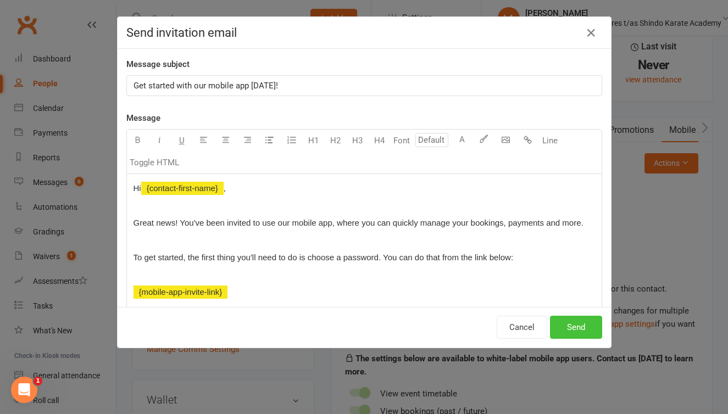
click at [574, 323] on button "Send" at bounding box center [576, 327] width 52 height 23
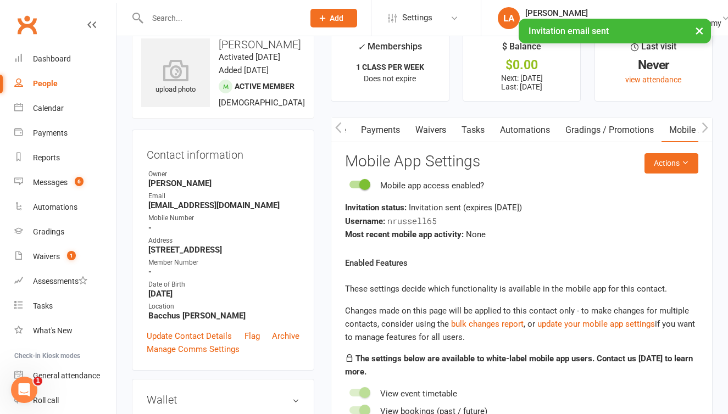
click at [699, 29] on button "×" at bounding box center [699, 31] width 20 height 24
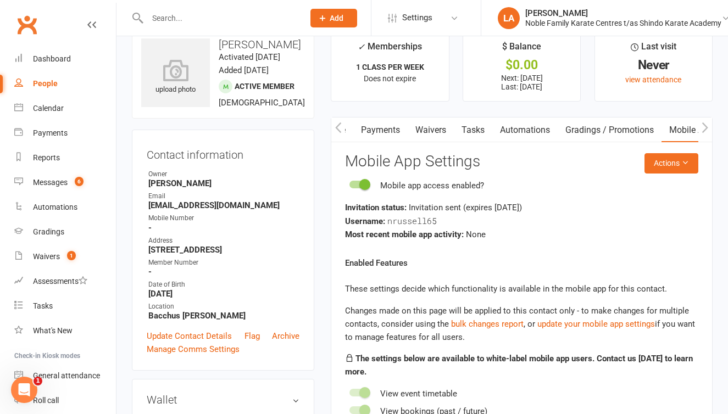
click at [182, 21] on input "text" at bounding box center [220, 17] width 152 height 15
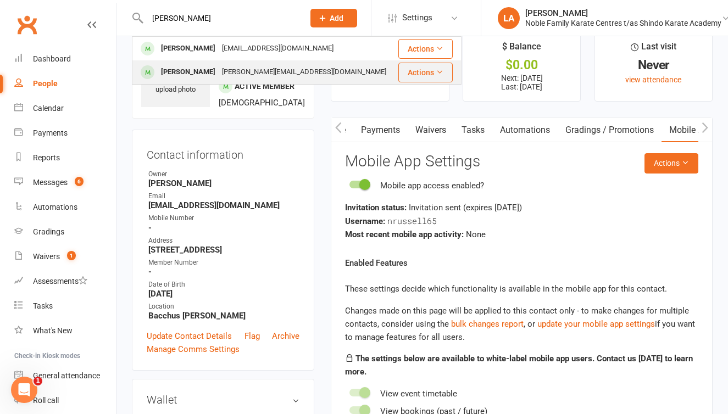
type input "berg"
click at [196, 70] on div "[PERSON_NAME]" at bounding box center [188, 72] width 61 height 16
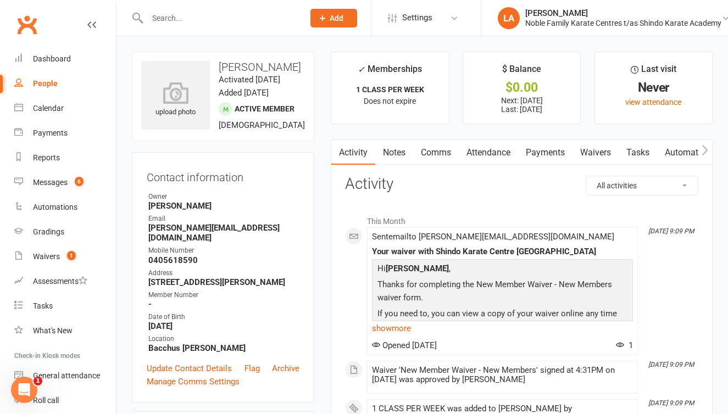
click at [700, 147] on button "button" at bounding box center [705, 152] width 14 height 25
click at [680, 155] on link "Mobile App" at bounding box center [690, 152] width 59 height 25
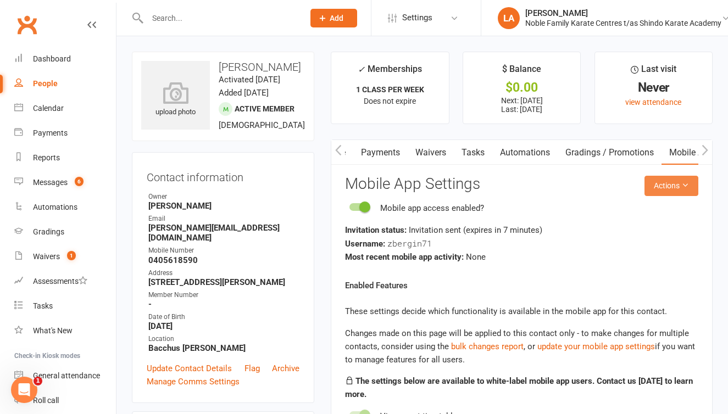
click at [668, 183] on button "Actions" at bounding box center [671, 186] width 54 height 20
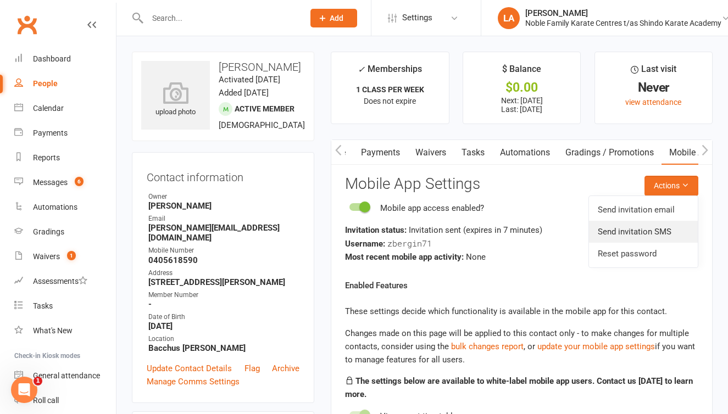
click at [651, 233] on link "Send invitation SMS" at bounding box center [643, 232] width 109 height 22
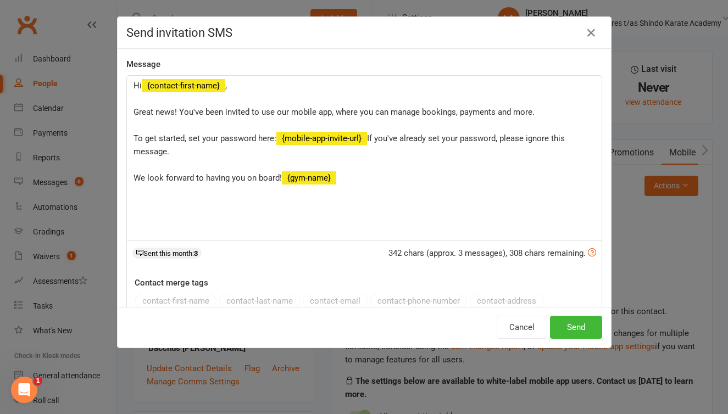
click at [585, 308] on div "Cancel Send" at bounding box center [364, 327] width 493 height 41
click at [581, 323] on button "Send" at bounding box center [576, 327] width 52 height 23
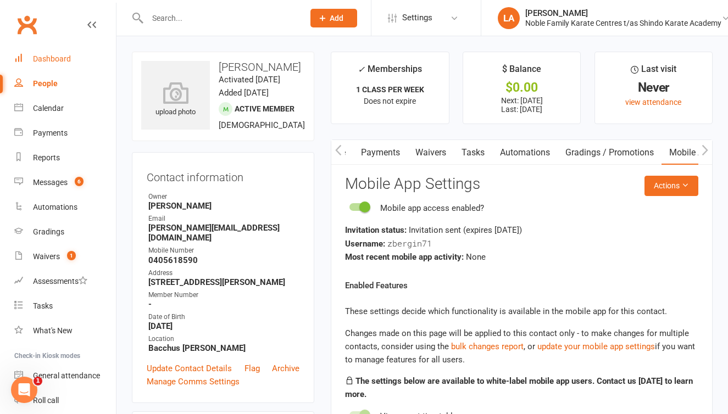
click at [58, 59] on div "Dashboard" at bounding box center [52, 58] width 38 height 9
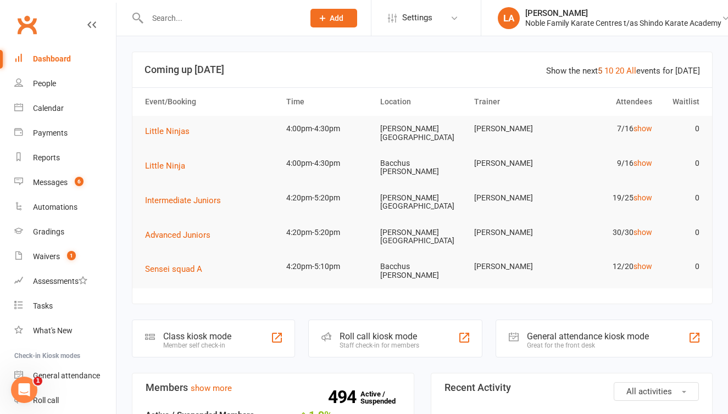
click at [601, 73] on link "5" at bounding box center [600, 71] width 4 height 10
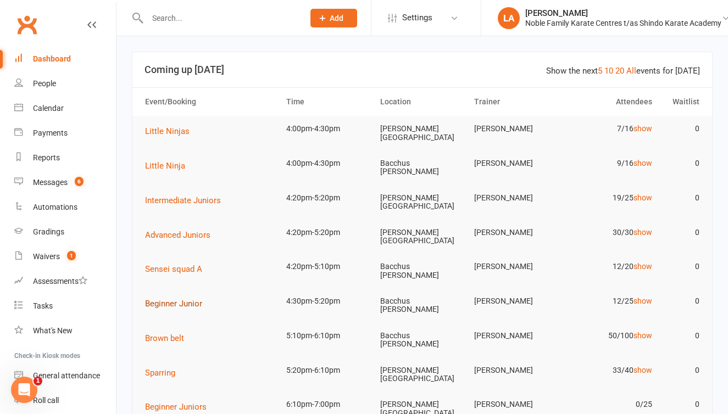
click at [187, 299] on span "Beginner Junior" at bounding box center [173, 304] width 57 height 10
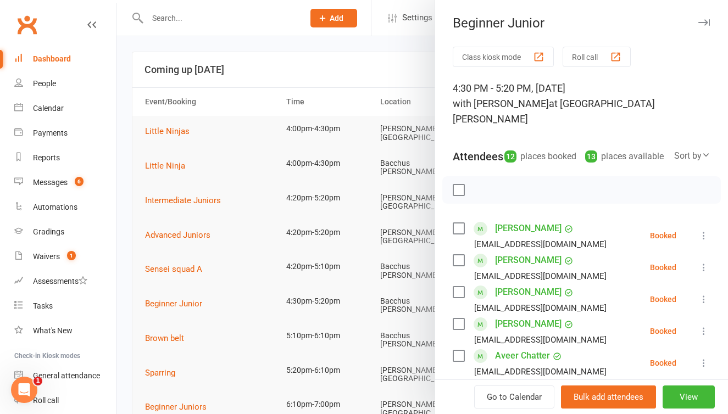
click at [594, 60] on button "Roll call" at bounding box center [596, 57] width 68 height 20
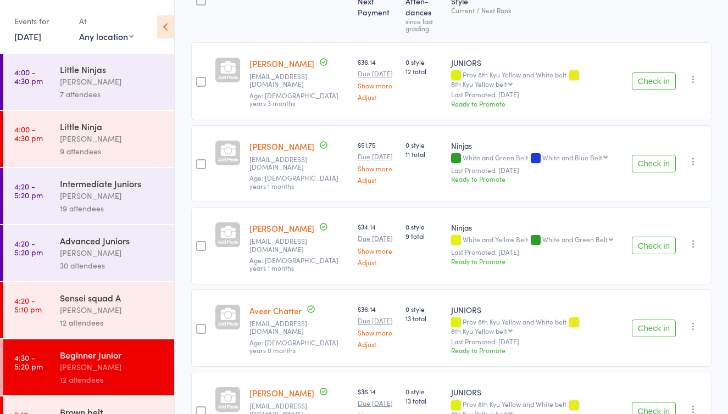
scroll to position [158, 0]
click at [649, 238] on button "Check in" at bounding box center [654, 245] width 44 height 18
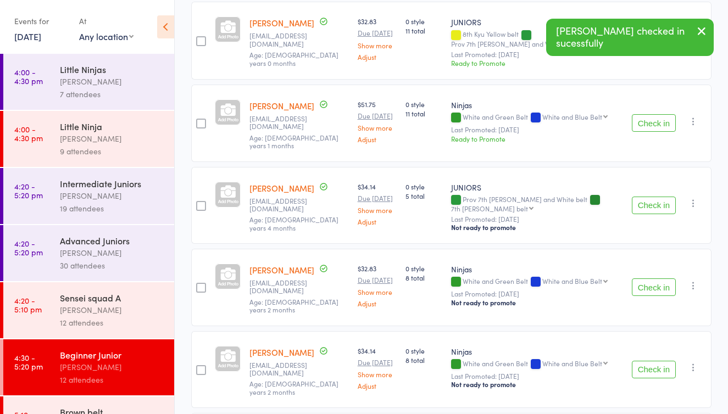
scroll to position [529, 0]
click at [694, 197] on icon "button" at bounding box center [693, 202] width 11 height 11
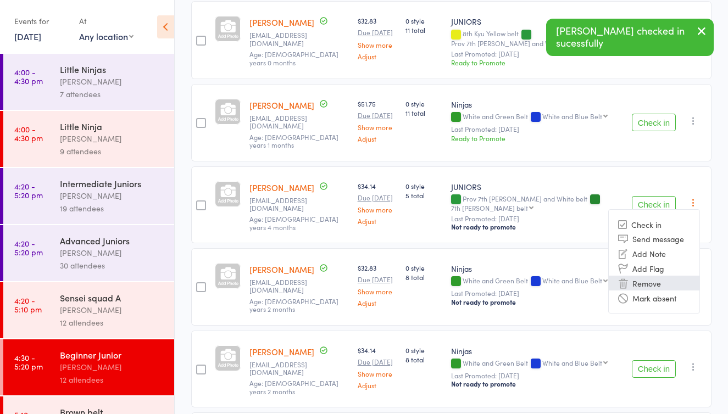
click at [663, 276] on li "Remove" at bounding box center [653, 283] width 91 height 15
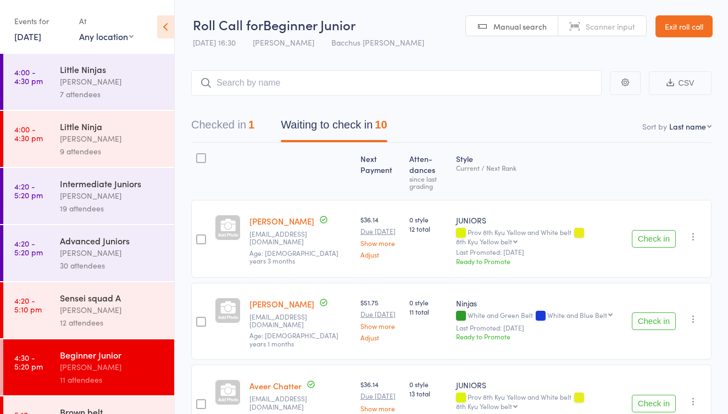
scroll to position [0, 0]
click at [265, 72] on input "search" at bounding box center [396, 82] width 410 height 25
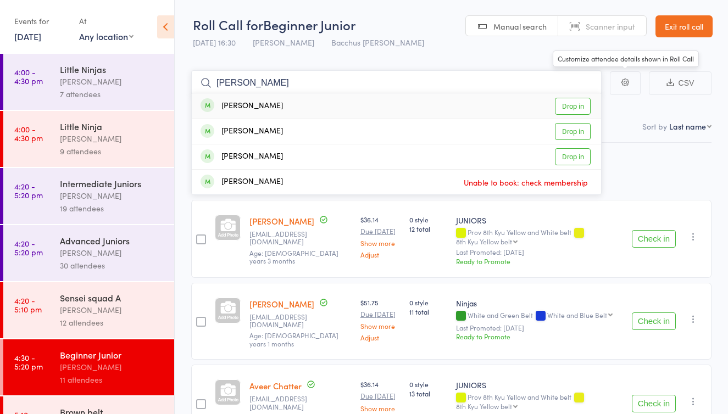
type input "zach"
click at [640, 48] on header "Roll Call for Beginner Junior 12 Aug 16:30 Anne-Cherie Noble Bacchus Marsh Manu…" at bounding box center [451, 27] width 553 height 54
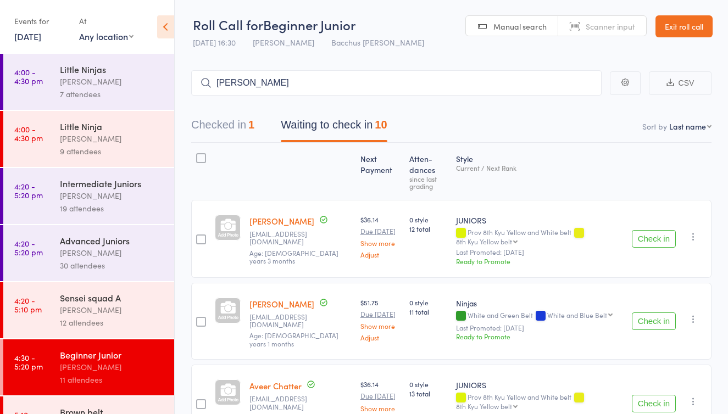
click at [680, 27] on link "Exit roll call" at bounding box center [683, 26] width 57 height 22
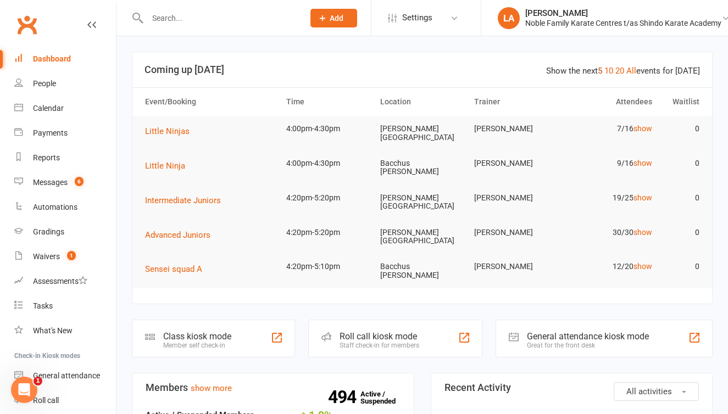
click at [602, 72] on link "5" at bounding box center [600, 71] width 4 height 10
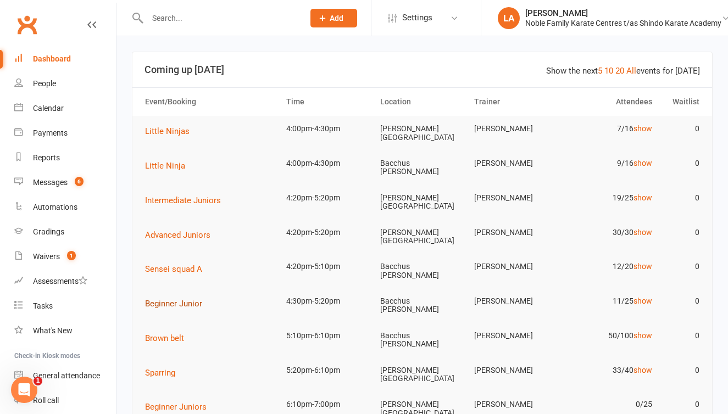
click at [149, 299] on span "Beginner Junior" at bounding box center [173, 304] width 57 height 10
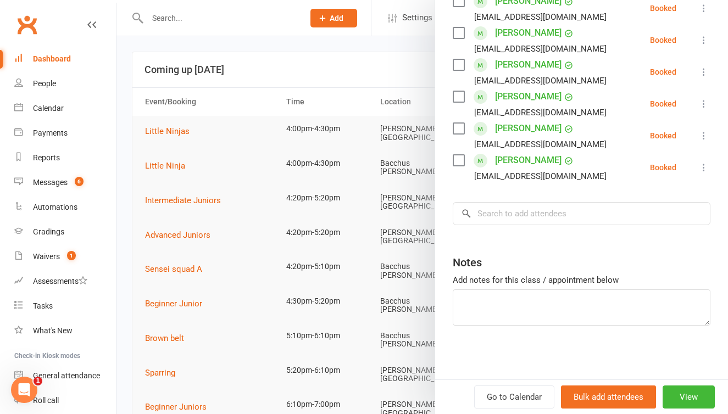
scroll to position [386, 0]
click at [496, 213] on input "search" at bounding box center [582, 214] width 258 height 23
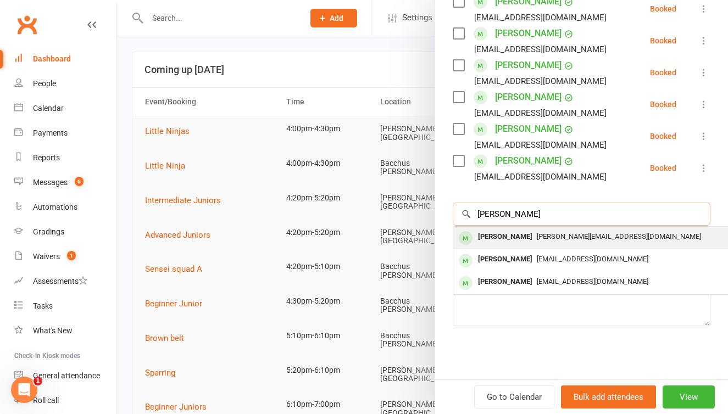
type input "[PERSON_NAME]"
click at [546, 236] on span "[PERSON_NAME][EMAIL_ADDRESS][DOMAIN_NAME]" at bounding box center [619, 236] width 164 height 8
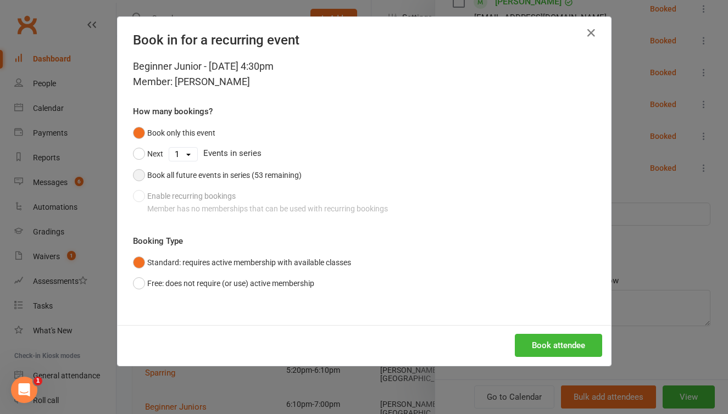
click at [140, 175] on button "Book all future events in series (53 remaining)" at bounding box center [217, 175] width 169 height 21
click at [528, 340] on button "Book attendee" at bounding box center [558, 345] width 87 height 23
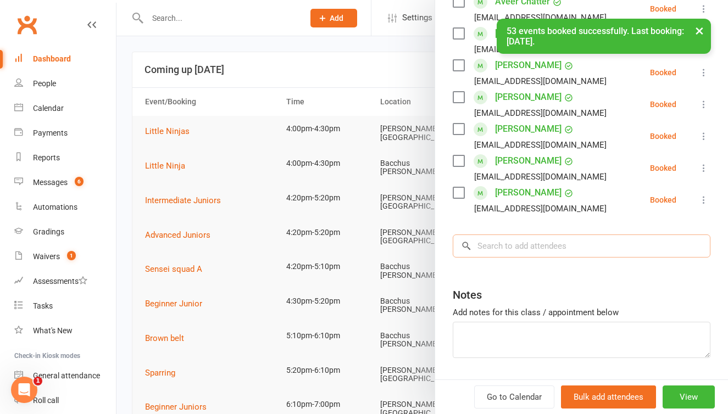
click at [505, 242] on input "search" at bounding box center [582, 246] width 258 height 23
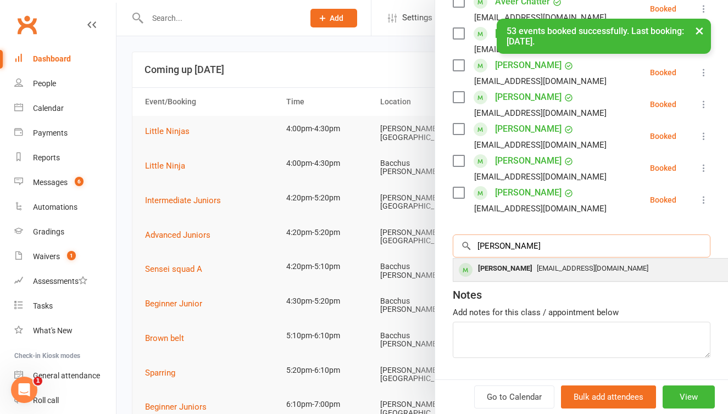
type input "[PERSON_NAME]"
click at [537, 266] on span "[EMAIL_ADDRESS][DOMAIN_NAME]" at bounding box center [592, 268] width 111 height 8
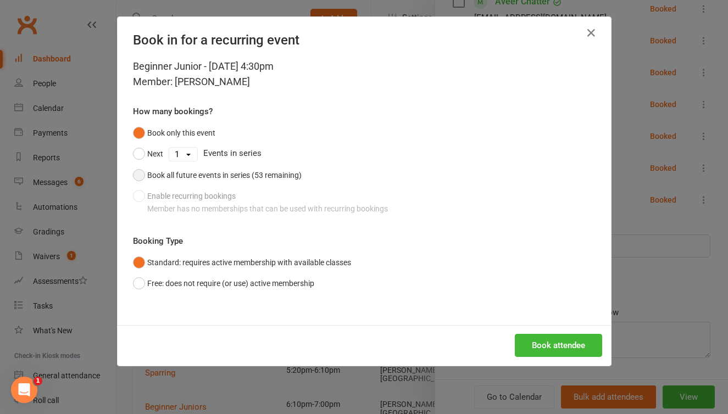
click at [141, 172] on button "Book all future events in series (53 remaining)" at bounding box center [217, 175] width 169 height 21
click at [572, 343] on button "Book attendee" at bounding box center [558, 345] width 87 height 23
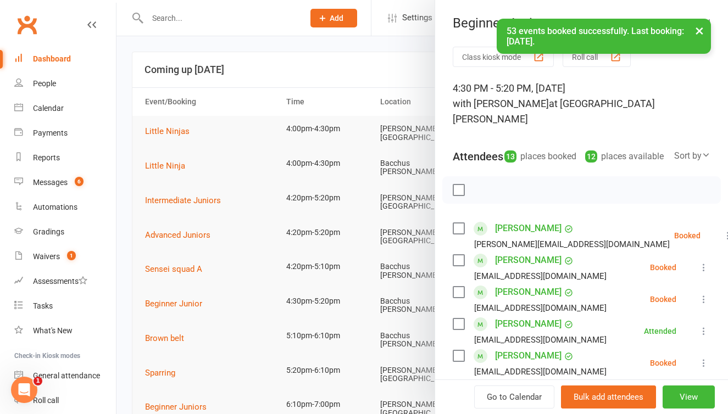
scroll to position [0, 0]
click at [696, 31] on button "×" at bounding box center [699, 31] width 20 height 24
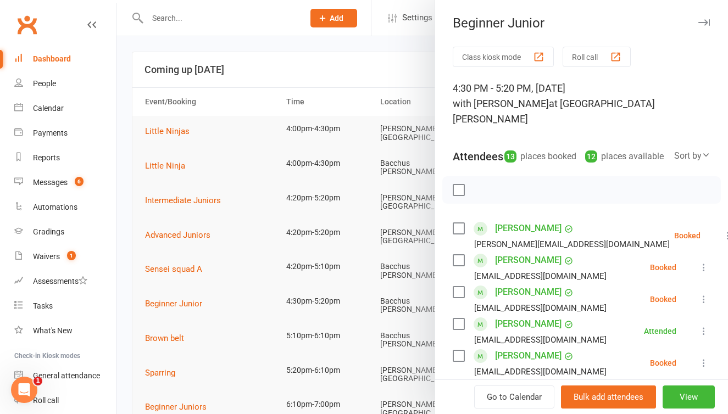
click at [606, 53] on button "Roll call" at bounding box center [596, 57] width 68 height 20
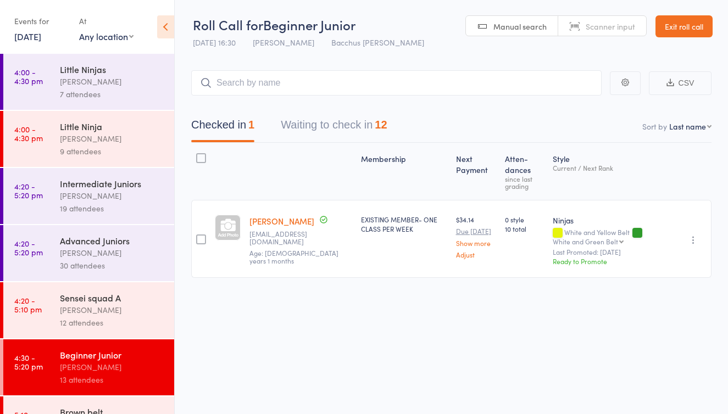
click at [363, 128] on button "Waiting to check in 12" at bounding box center [334, 127] width 106 height 29
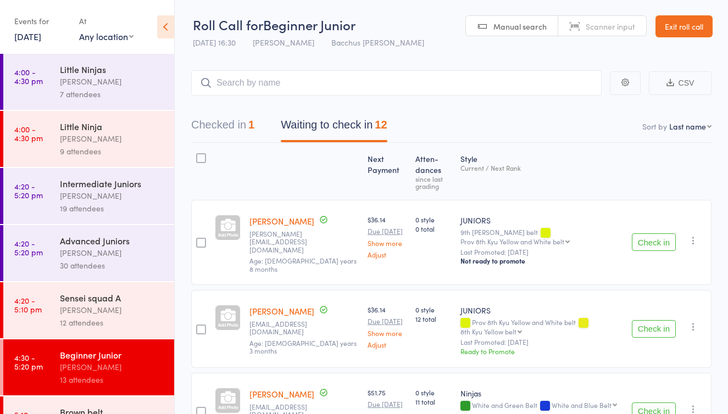
click at [639, 237] on button "Check in" at bounding box center [654, 242] width 44 height 18
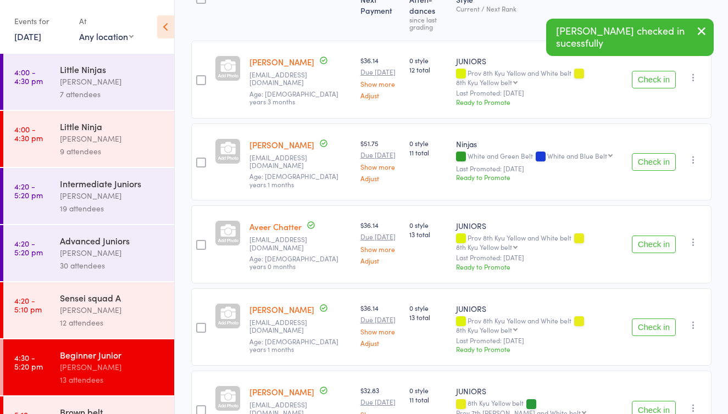
scroll to position [180, 0]
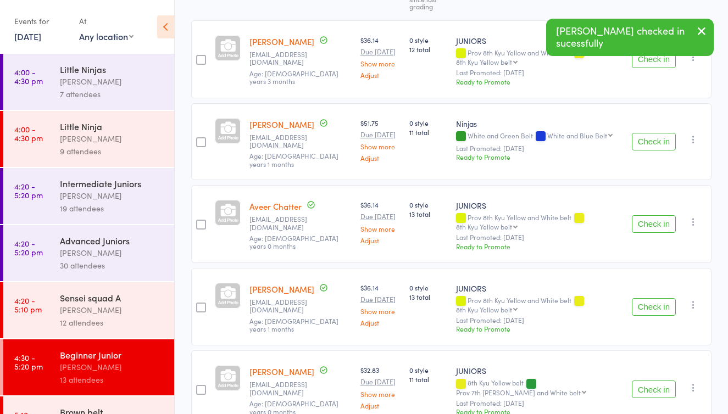
click at [656, 215] on button "Check in" at bounding box center [654, 224] width 44 height 18
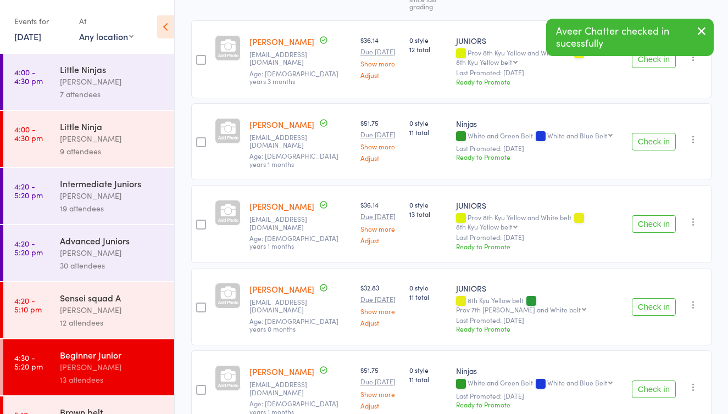
click at [656, 215] on button "Check in" at bounding box center [654, 224] width 44 height 18
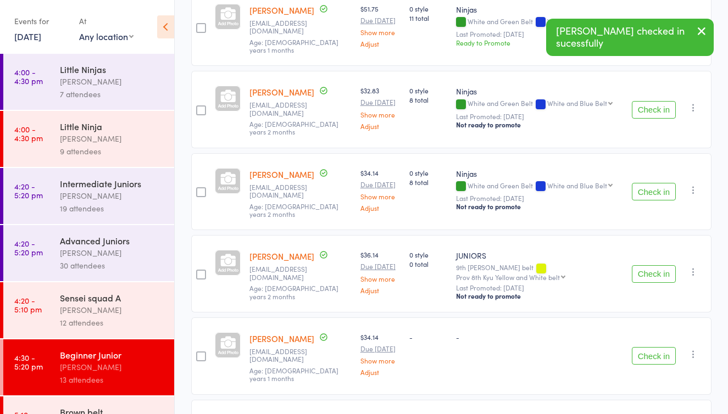
scroll to position [459, 0]
click at [655, 265] on button "Check in" at bounding box center [654, 274] width 44 height 18
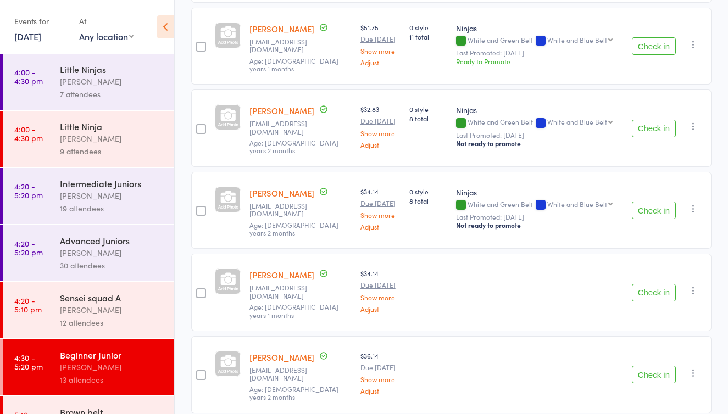
scroll to position [439, 0]
click at [652, 366] on button "Check in" at bounding box center [654, 375] width 44 height 18
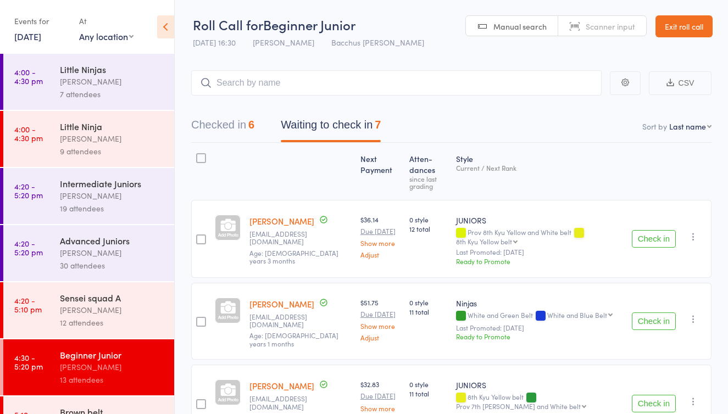
scroll to position [0, 0]
click at [653, 236] on button "Check in" at bounding box center [654, 239] width 44 height 18
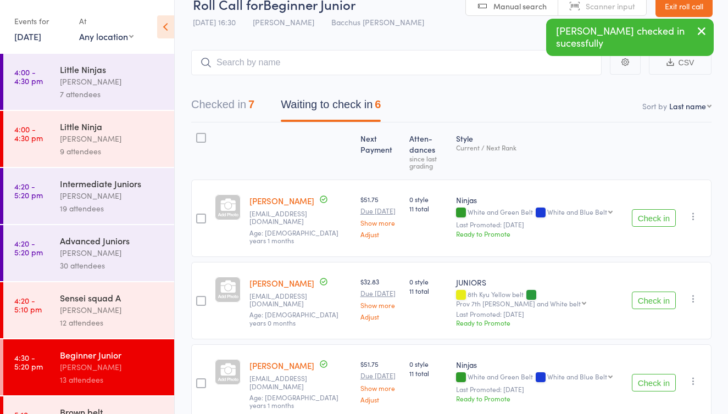
scroll to position [22, 0]
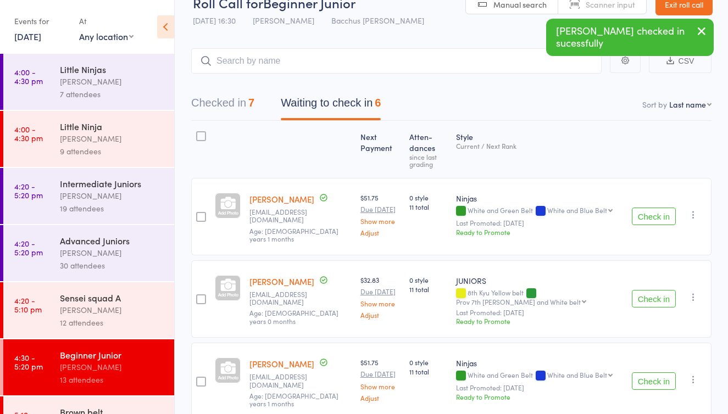
click at [644, 212] on button "Check in" at bounding box center [654, 217] width 44 height 18
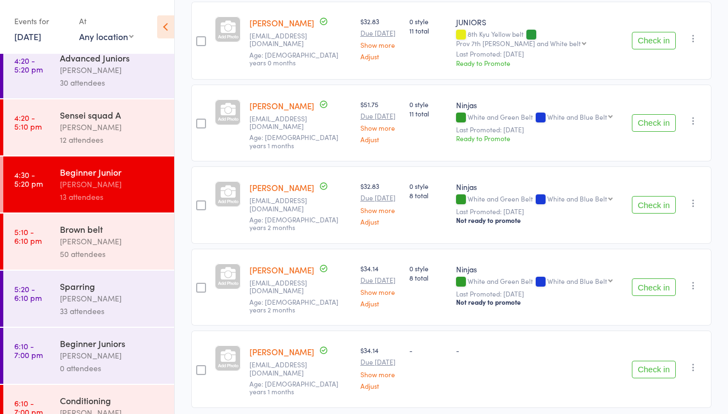
scroll to position [182, 0]
click at [645, 196] on button "Check in" at bounding box center [654, 205] width 44 height 18
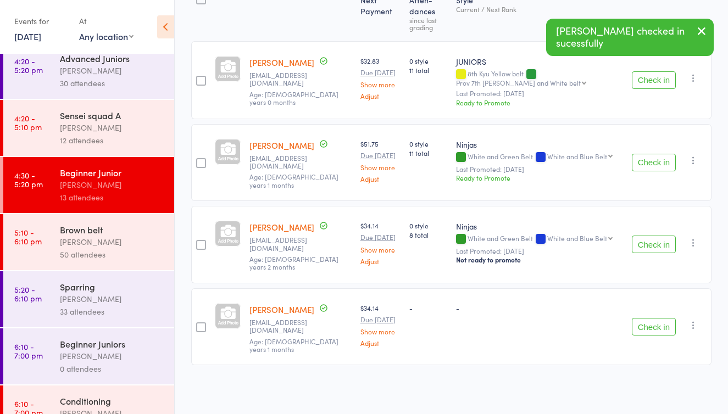
scroll to position [124, 0]
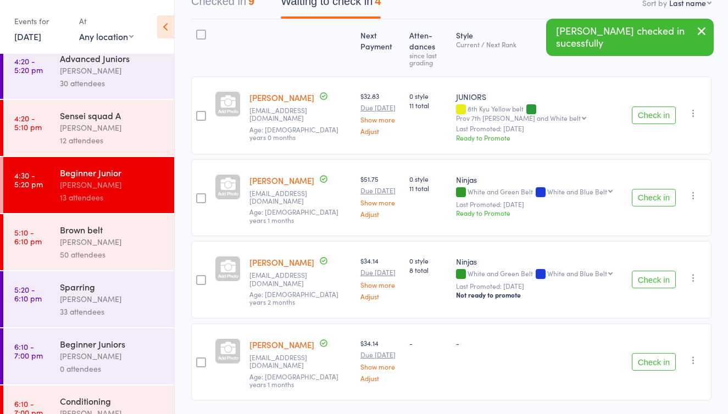
click at [643, 271] on button "Check in" at bounding box center [654, 280] width 44 height 18
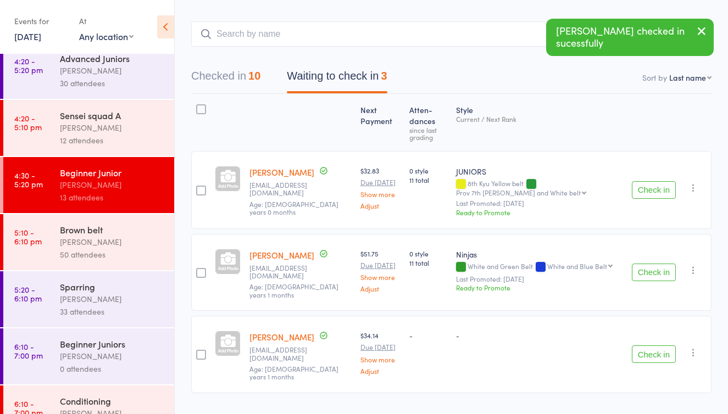
click at [125, 127] on div "[PERSON_NAME]" at bounding box center [112, 127] width 105 height 13
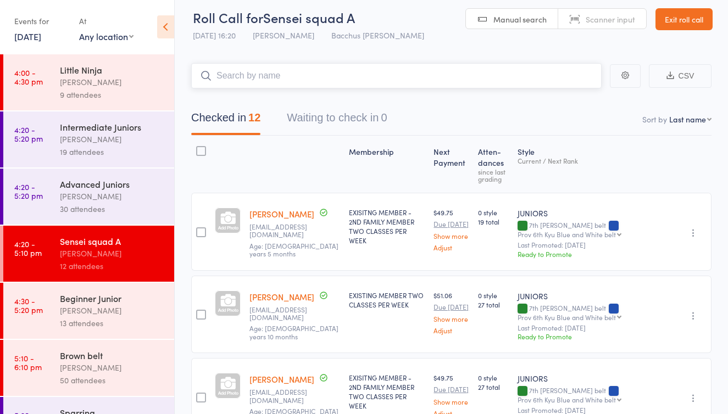
scroll to position [63, 0]
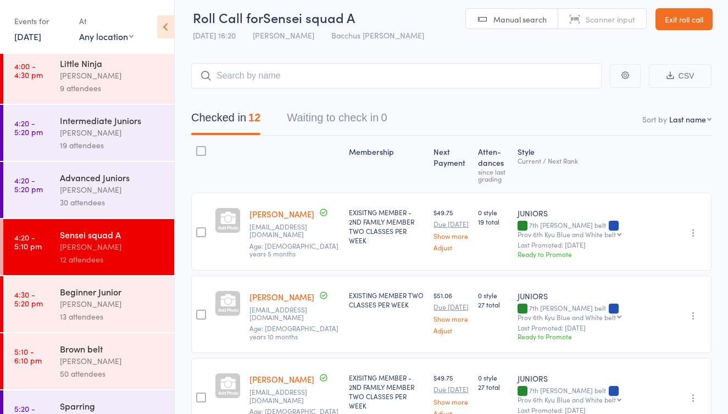
click at [111, 305] on div "[PERSON_NAME]" at bounding box center [112, 304] width 105 height 13
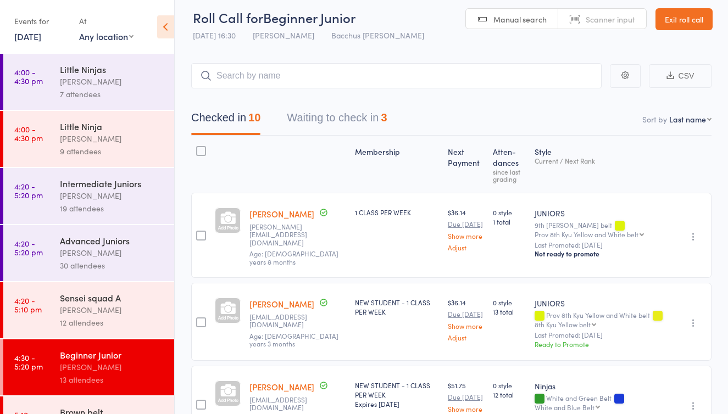
click at [340, 121] on button "Waiting to check in 3" at bounding box center [337, 120] width 100 height 29
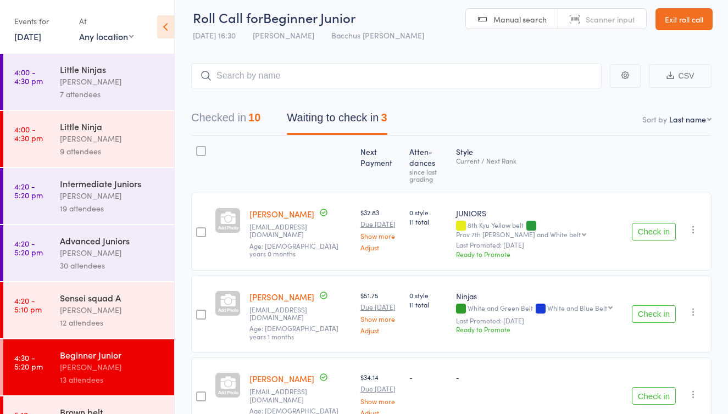
click at [685, 20] on link "Exit roll call" at bounding box center [683, 19] width 57 height 22
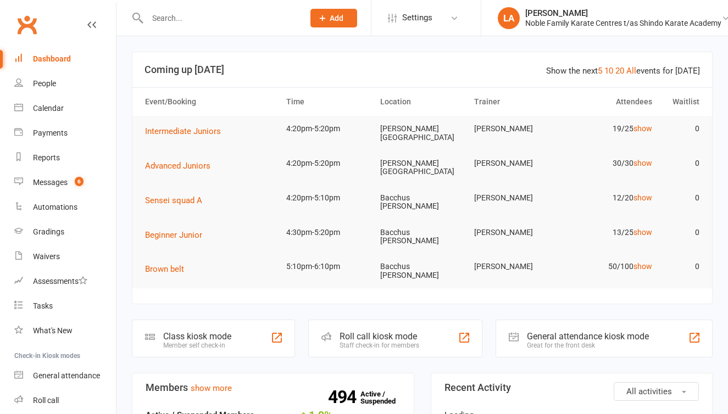
click at [184, 14] on input "text" at bounding box center [220, 17] width 152 height 15
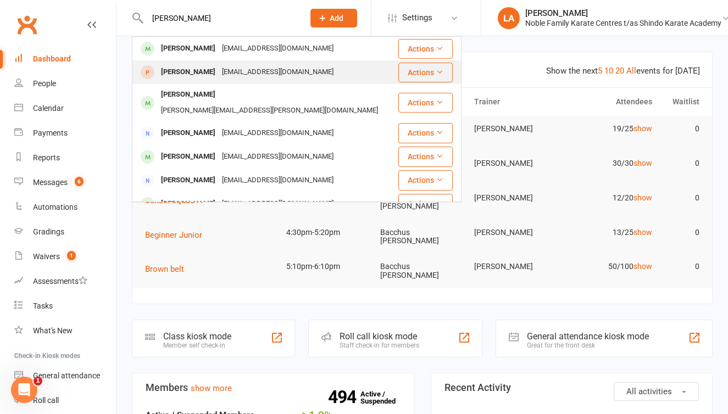
type input "[PERSON_NAME]"
click at [170, 76] on div "[PERSON_NAME]" at bounding box center [188, 72] width 61 height 16
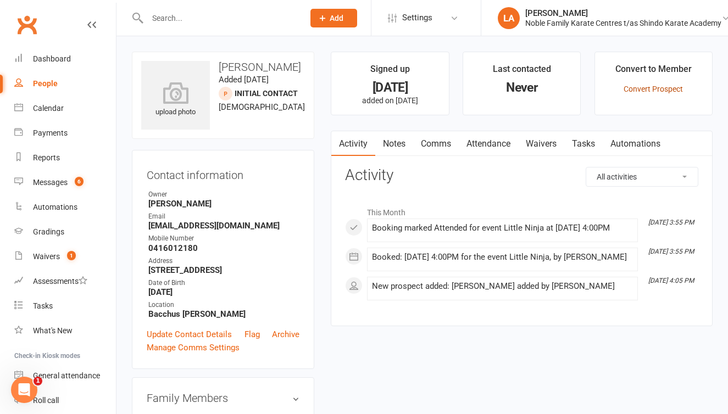
click at [644, 85] on link "Convert Prospect" at bounding box center [652, 89] width 59 height 9
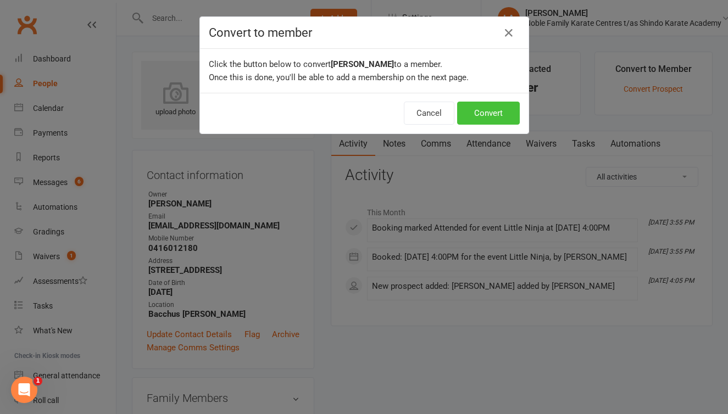
click at [495, 109] on button "Convert" at bounding box center [488, 113] width 63 height 23
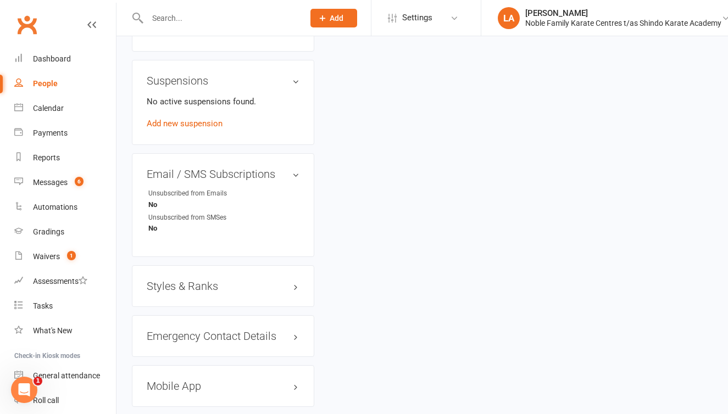
scroll to position [629, 0]
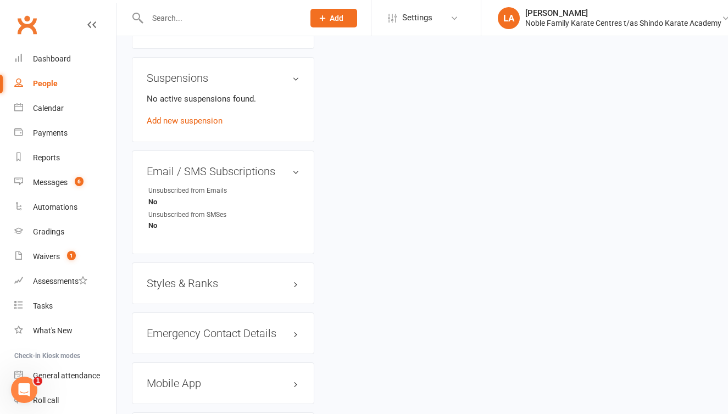
click at [210, 289] on h3 "Styles & Ranks" at bounding box center [223, 283] width 153 height 12
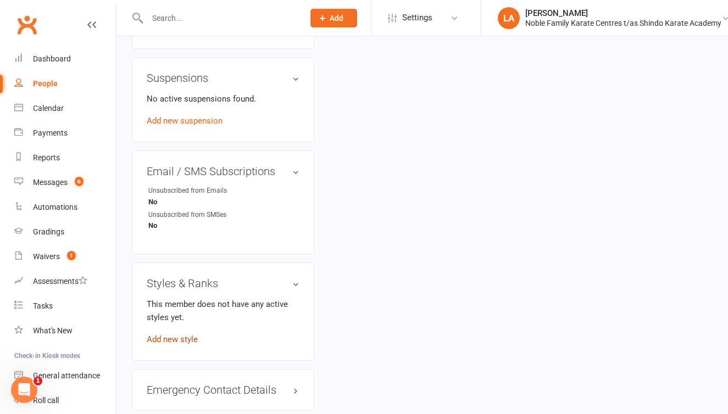
click at [187, 344] on link "Add new style" at bounding box center [172, 339] width 51 height 10
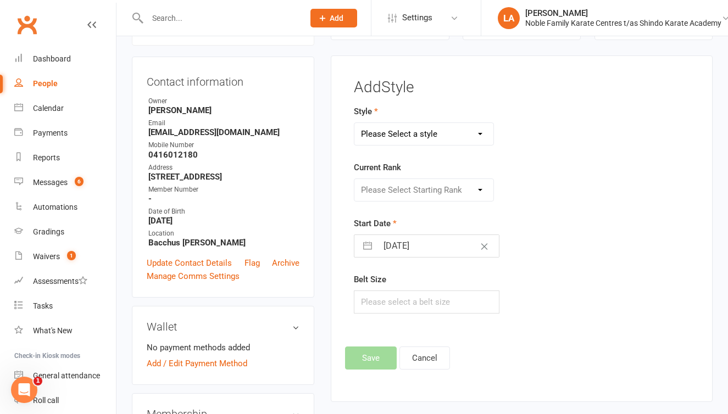
select select "3486"
select select "42586"
click at [403, 298] on input "text" at bounding box center [427, 302] width 146 height 23
type input "3"
click at [371, 356] on button "Save" at bounding box center [371, 358] width 52 height 23
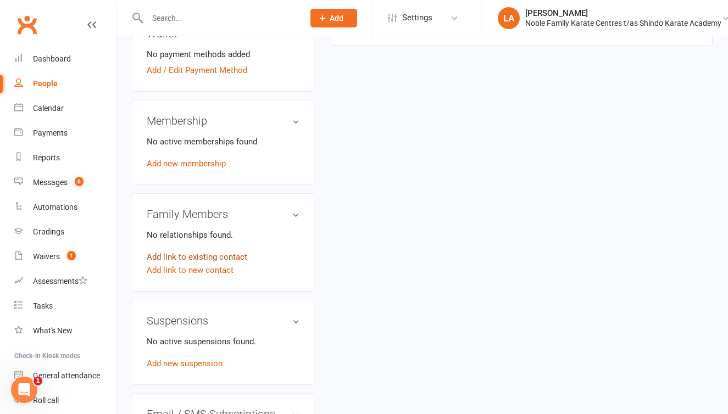
click at [232, 264] on link "Add link to existing contact" at bounding box center [197, 256] width 101 height 13
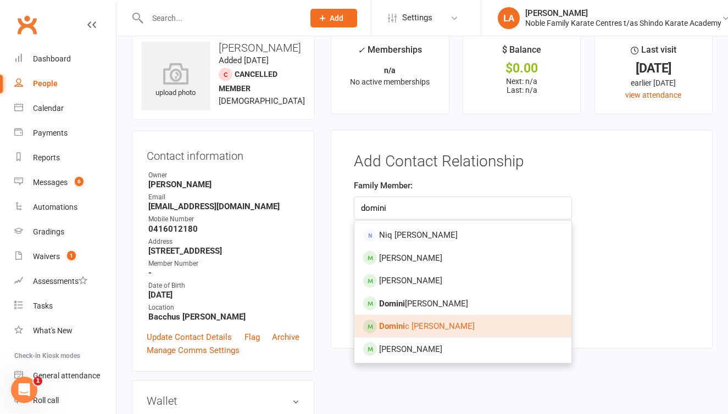
type input "domini"
click at [378, 321] on link "[PERSON_NAME]" at bounding box center [462, 326] width 217 height 23
type input "[PERSON_NAME]"
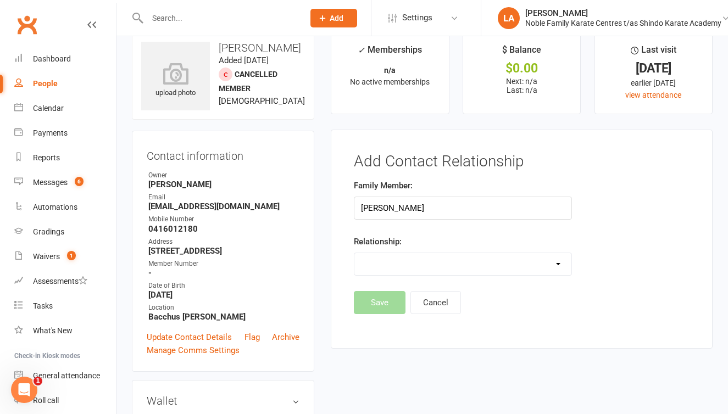
select select "2"
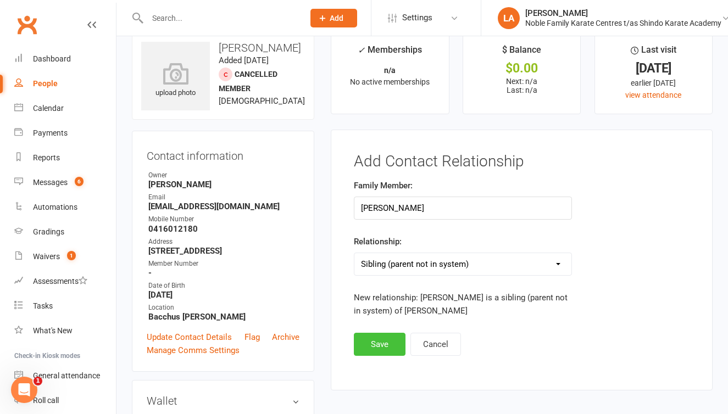
click at [378, 341] on button "Save" at bounding box center [380, 344] width 52 height 23
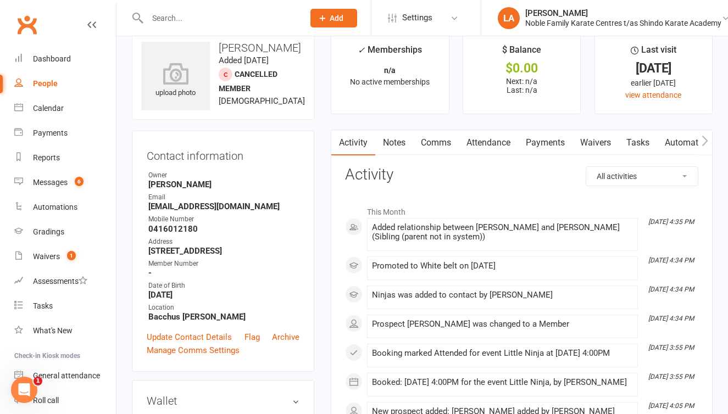
click at [182, 25] on input "text" at bounding box center [220, 17] width 152 height 15
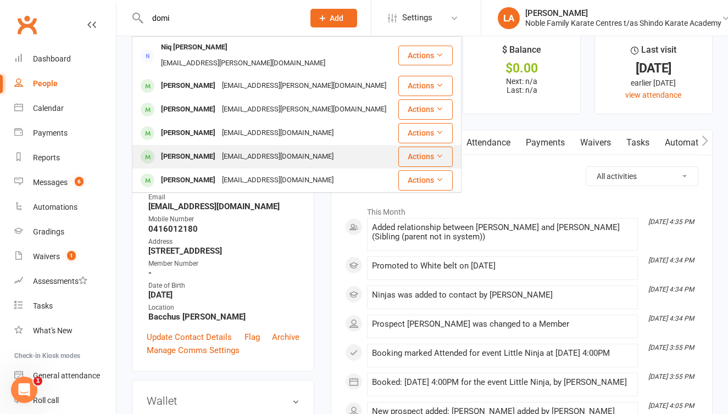
type input "domi"
click at [219, 149] on div "[PERSON_NAME]" at bounding box center [188, 157] width 61 height 16
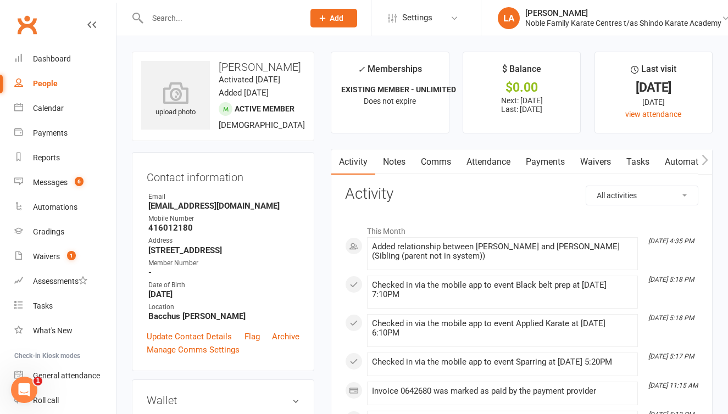
click at [545, 160] on link "Payments" at bounding box center [545, 161] width 54 height 25
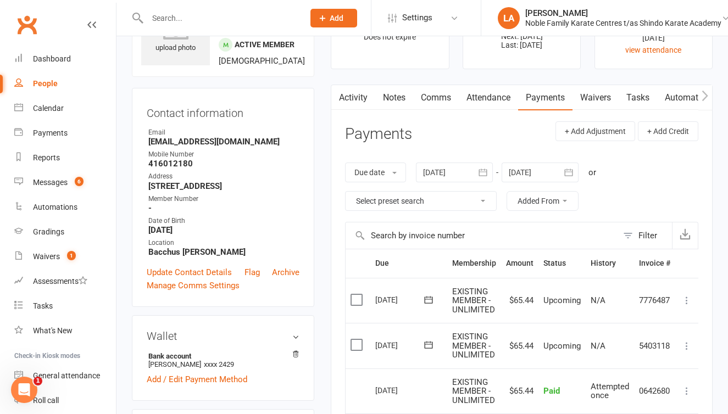
scroll to position [65, 0]
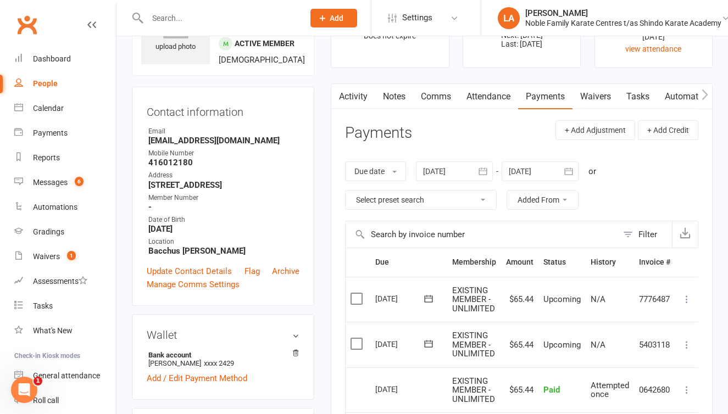
click at [199, 19] on input "text" at bounding box center [220, 17] width 152 height 15
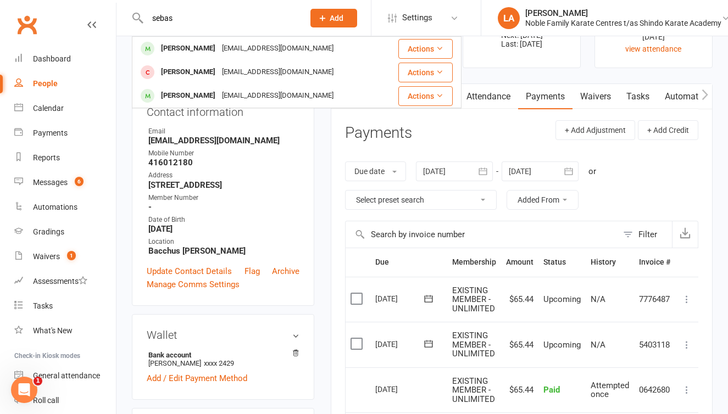
type input "sebas"
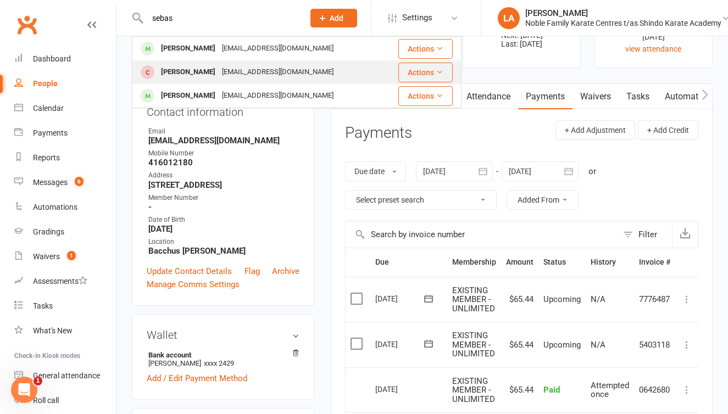
drag, startPoint x: 199, startPoint y: 19, endPoint x: 196, endPoint y: 75, distance: 56.1
click at [196, 75] on div "[PERSON_NAME]" at bounding box center [188, 72] width 61 height 16
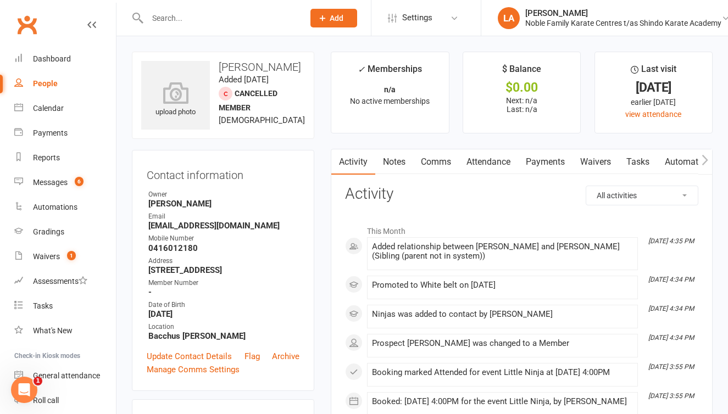
click at [596, 160] on link "Waivers" at bounding box center [595, 161] width 46 height 25
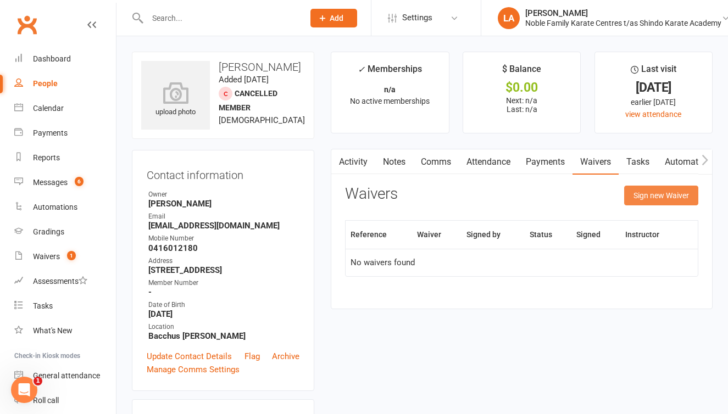
click at [649, 194] on button "Sign new Waiver" at bounding box center [661, 196] width 74 height 20
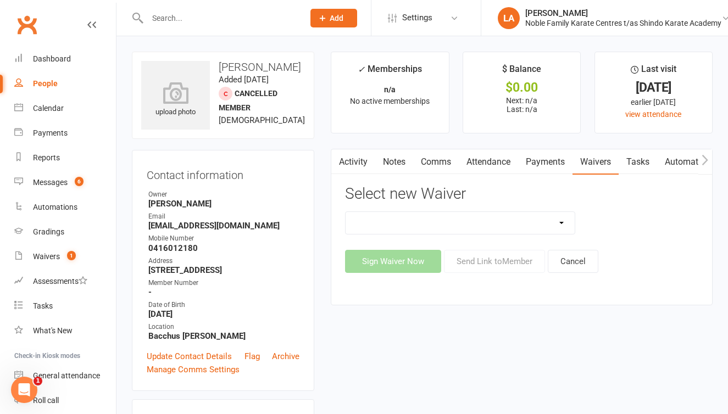
select select "13274"
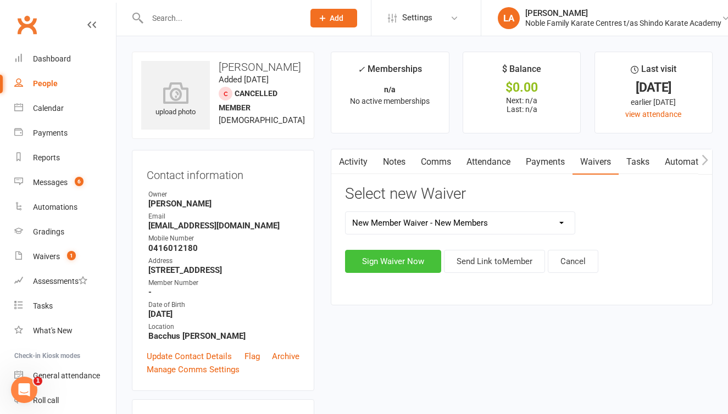
click at [394, 255] on button "Sign Waiver Now" at bounding box center [393, 261] width 96 height 23
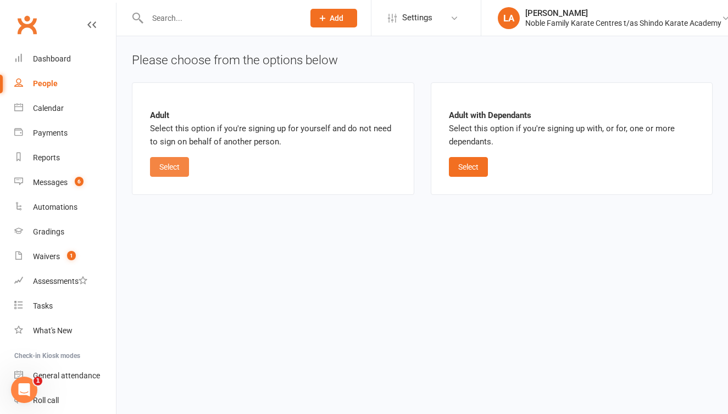
click at [182, 158] on button "Select" at bounding box center [169, 167] width 39 height 20
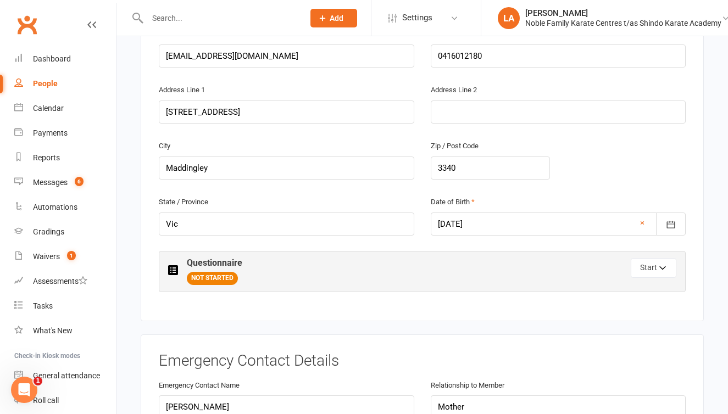
scroll to position [300, 0]
click at [635, 267] on button "Start" at bounding box center [653, 268] width 46 height 20
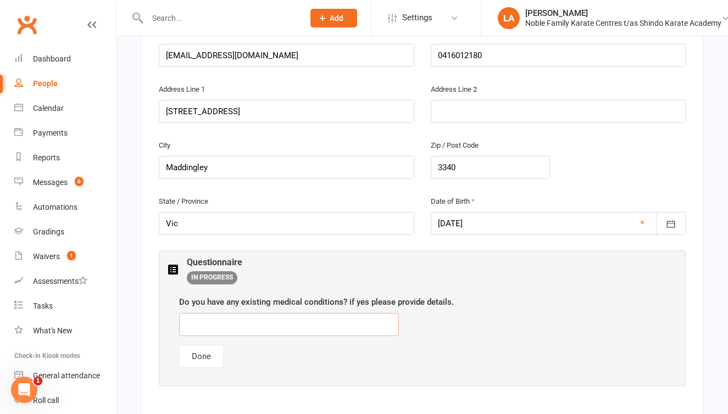
click at [249, 318] on input "text" at bounding box center [289, 324] width 220 height 23
type input "no"
click at [205, 355] on button "Done" at bounding box center [201, 356] width 44 height 23
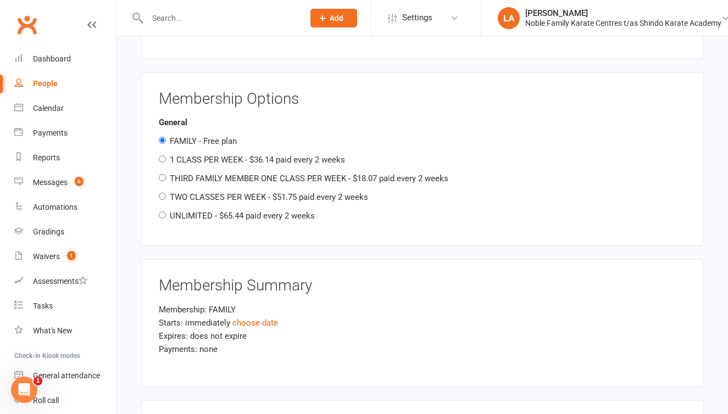
scroll to position [1221, 0]
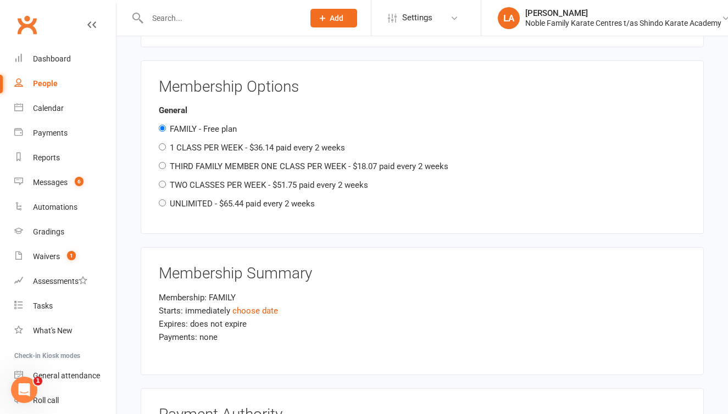
click at [161, 143] on input "1 CLASS PER WEEK - $36.14 paid every 2 weeks" at bounding box center [162, 146] width 7 height 7
radio input "true"
radio input "false"
click at [258, 306] on link "choose date" at bounding box center [255, 311] width 46 height 10
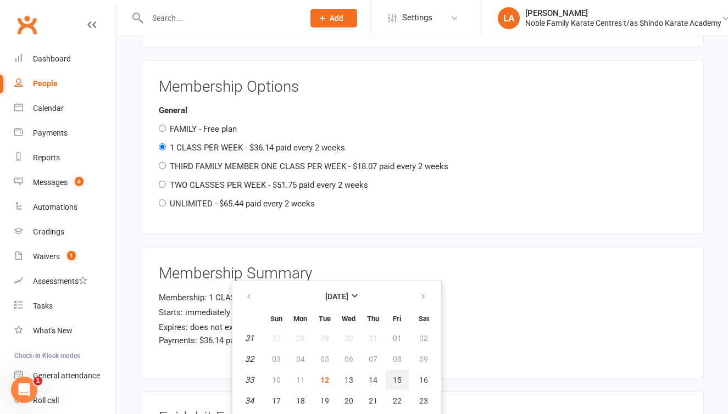
click at [394, 381] on span "15" at bounding box center [397, 380] width 9 height 9
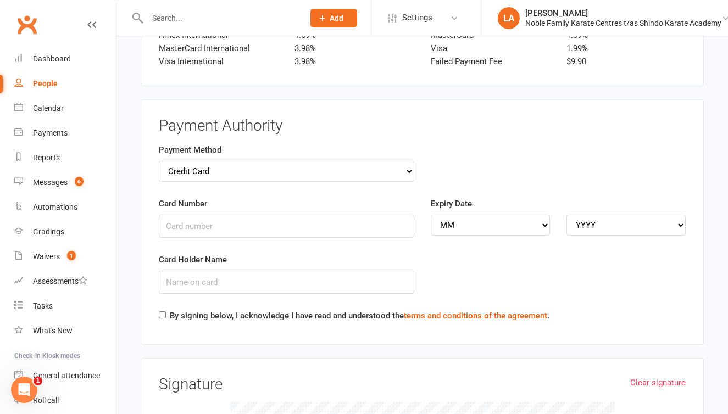
scroll to position [1637, 0]
select select "bank_account"
click at [241, 215] on input "BSB" at bounding box center [286, 226] width 255 height 23
type input "Melissa Sebastian"
click at [176, 215] on input "BSB" at bounding box center [286, 226] width 255 height 23
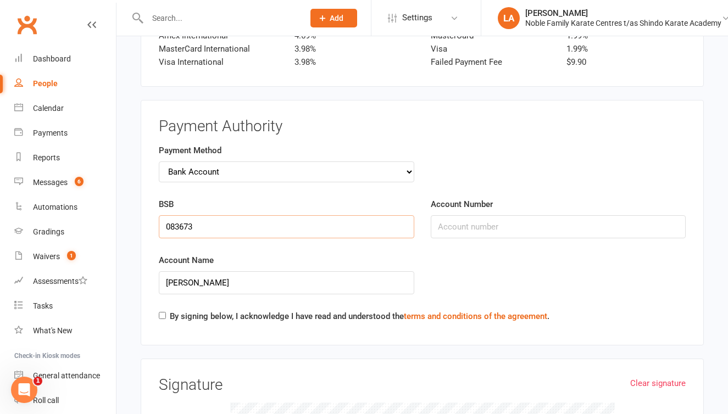
type input "083673"
type input "898012429"
click at [163, 312] on input "By signing below, I acknowledge I have read and understood the terms and condit…" at bounding box center [162, 315] width 7 height 7
checkbox input "true"
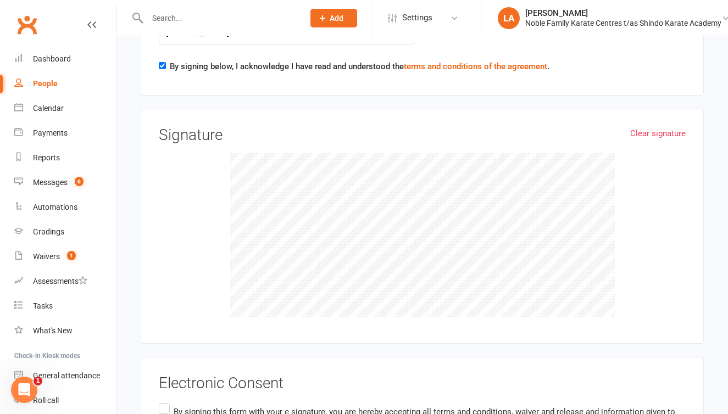
scroll to position [1892, 0]
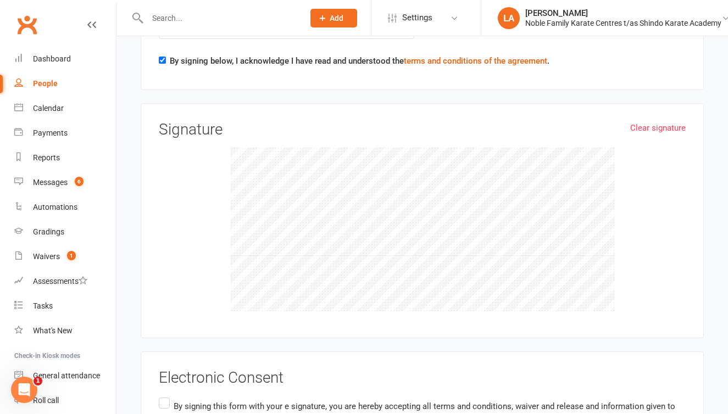
click at [169, 395] on label "By signing this form with your e signature, you are hereby accepting all terms …" at bounding box center [422, 412] width 527 height 35
click at [166, 395] on input "By signing this form with your e signature, you are hereby accepting all terms …" at bounding box center [162, 395] width 7 height 0
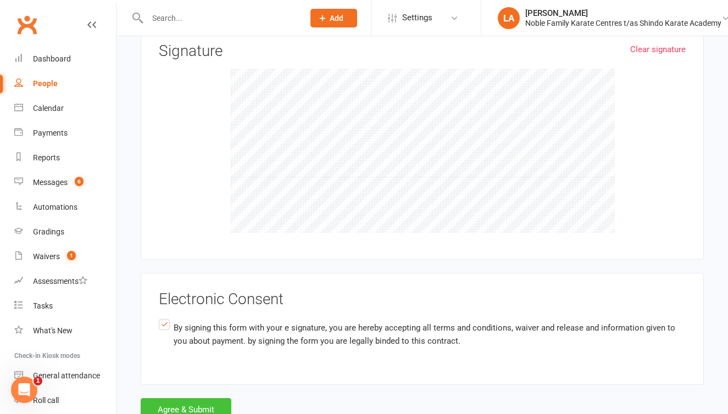
scroll to position [1970, 0]
click at [202, 399] on button "Agree & Submit" at bounding box center [186, 410] width 91 height 23
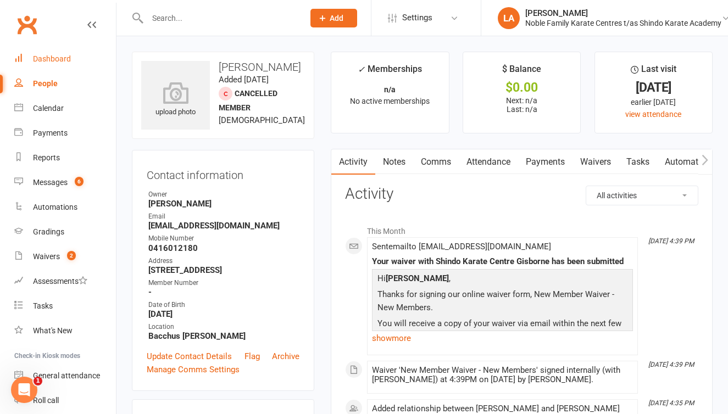
click at [66, 59] on div "Dashboard" at bounding box center [52, 58] width 38 height 9
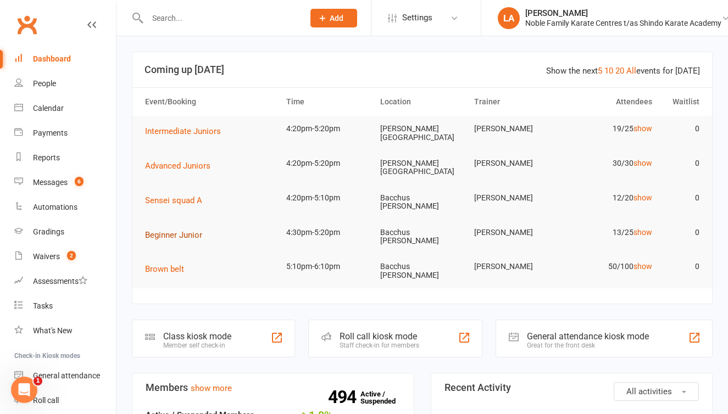
click at [189, 230] on span "Beginner Junior" at bounding box center [173, 235] width 57 height 10
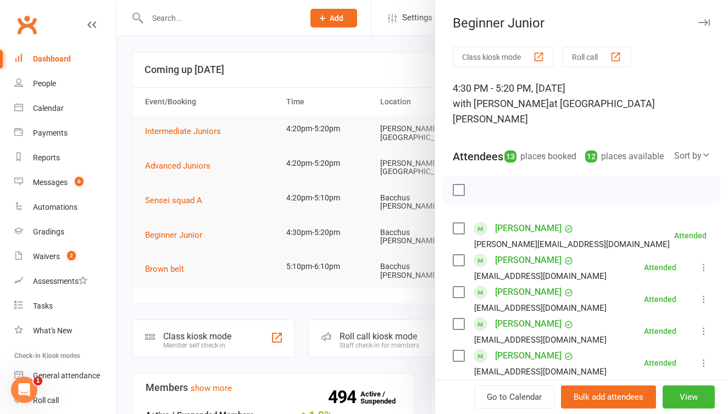
click at [597, 58] on button "Roll call" at bounding box center [596, 57] width 68 height 20
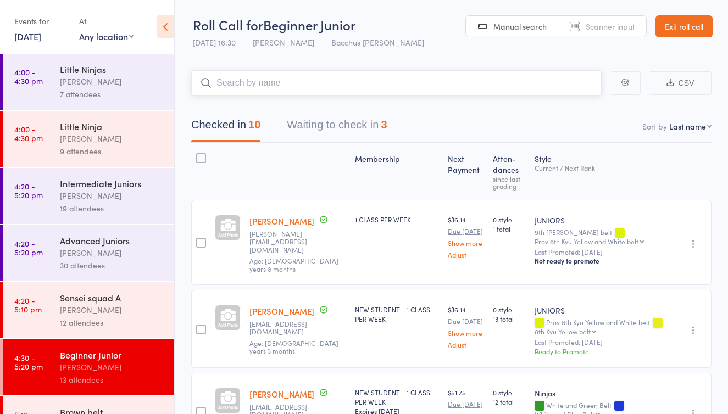
click at [344, 124] on button "Waiting to check in 3" at bounding box center [337, 127] width 100 height 29
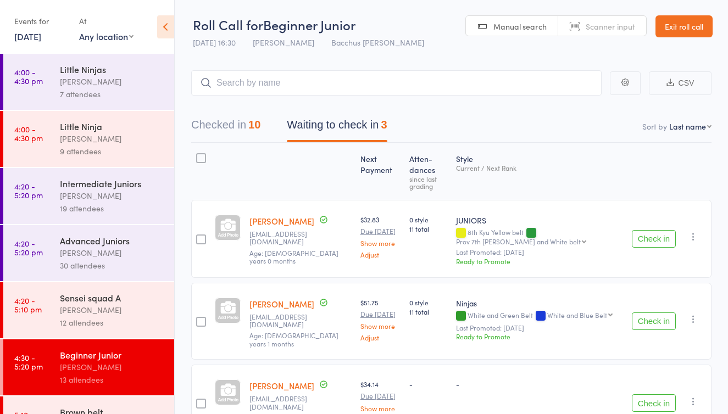
click at [666, 230] on button "Check in" at bounding box center [654, 239] width 44 height 18
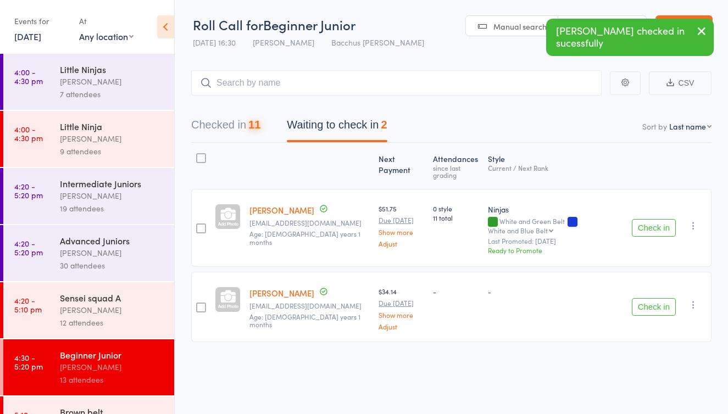
click at [666, 226] on button "Check in" at bounding box center [654, 228] width 44 height 18
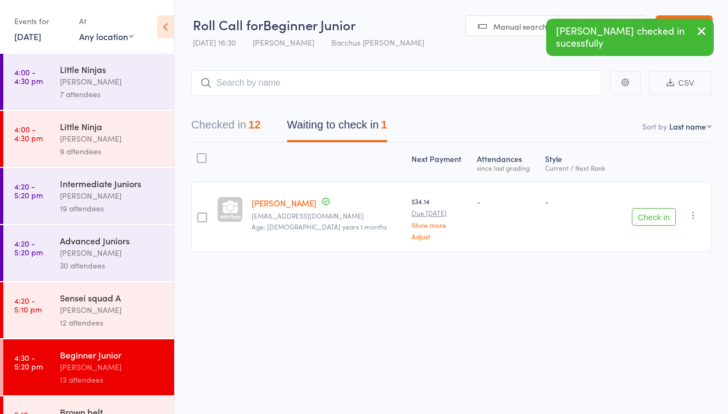
click at [661, 216] on button "Check in" at bounding box center [654, 217] width 44 height 18
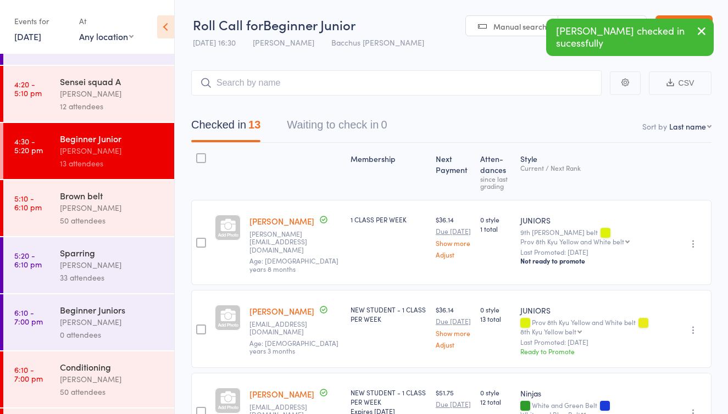
scroll to position [220, 0]
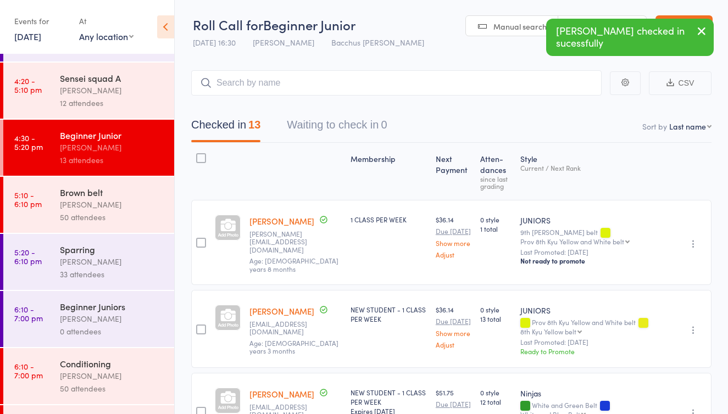
click at [105, 209] on div "[PERSON_NAME]" at bounding box center [112, 204] width 105 height 13
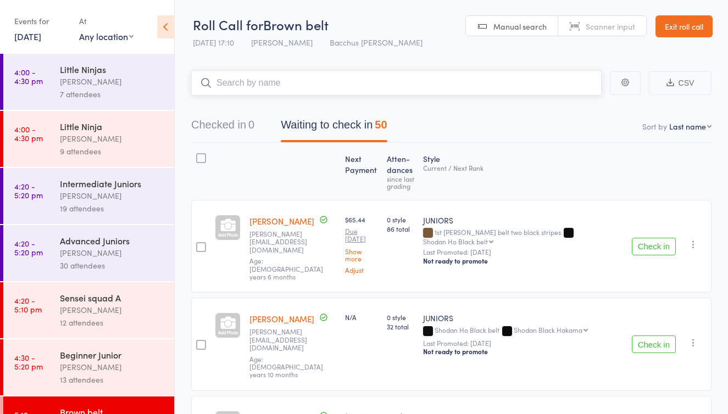
click at [325, 124] on button "Waiting to check in 50" at bounding box center [334, 127] width 106 height 29
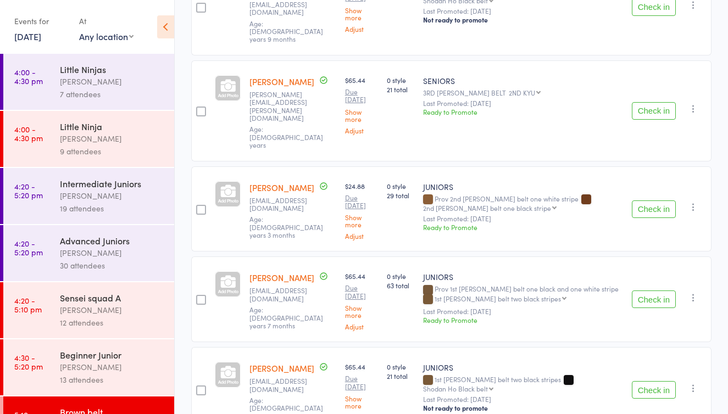
scroll to position [1477, 0]
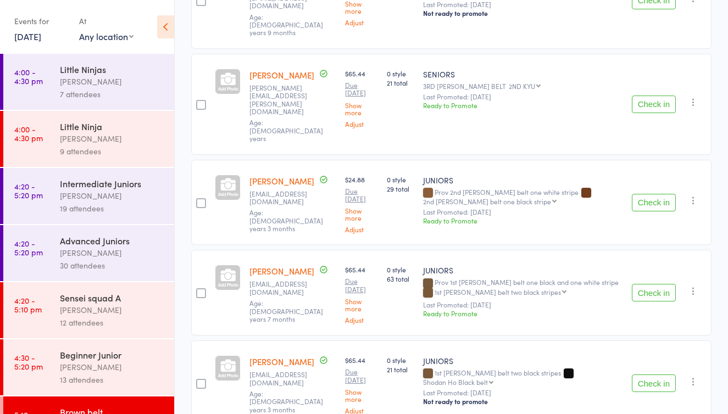
click at [643, 284] on button "Check in" at bounding box center [654, 293] width 44 height 18
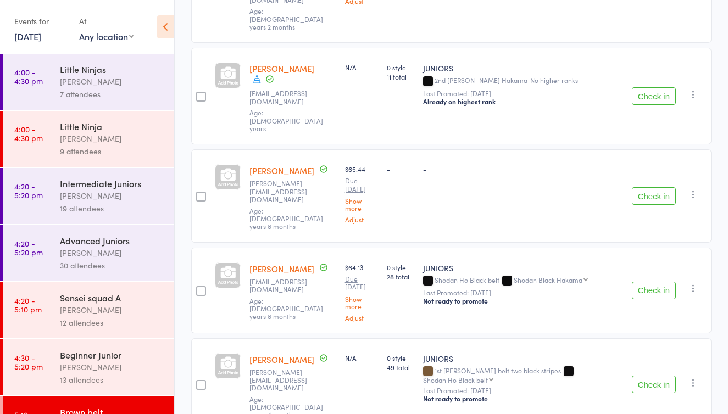
scroll to position [2552, 0]
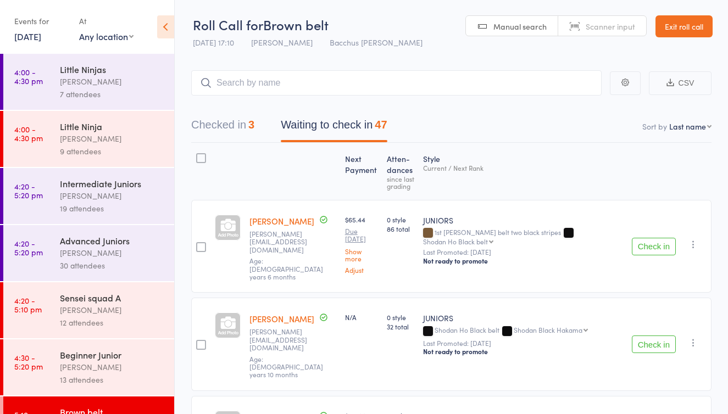
scroll to position [0, 0]
click at [317, 81] on input "search" at bounding box center [396, 82] width 410 height 25
type input "kurti"
click at [571, 106] on link "Drop in" at bounding box center [573, 106] width 36 height 17
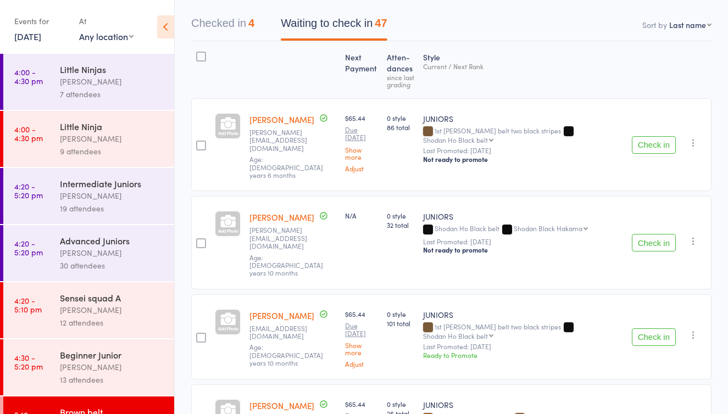
scroll to position [100, 0]
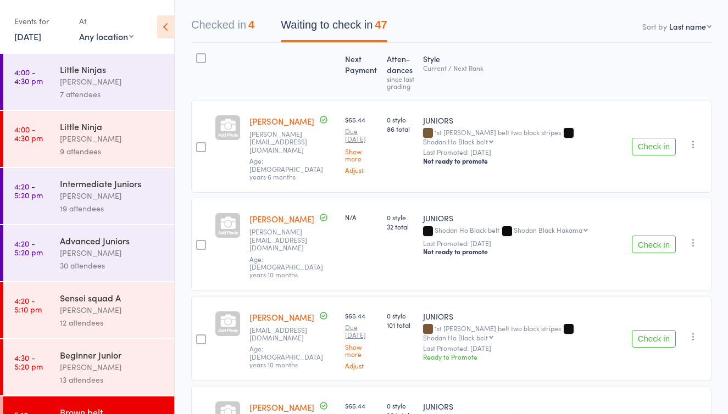
click at [657, 330] on button "Check in" at bounding box center [654, 339] width 44 height 18
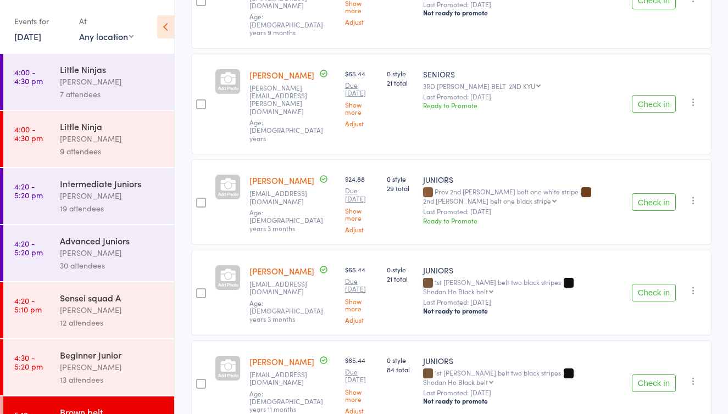
scroll to position [1216, 0]
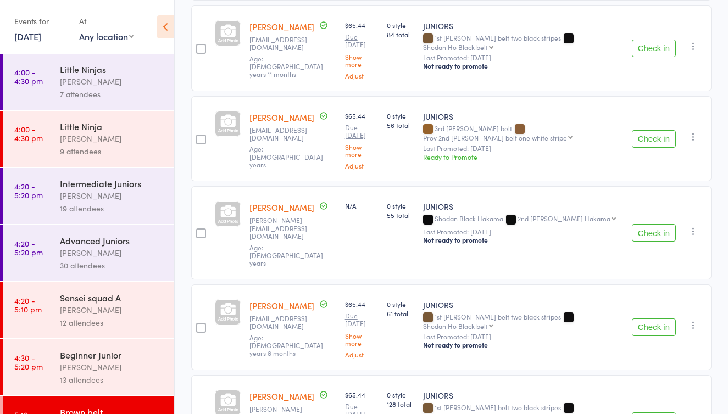
scroll to position [1541, 0]
click at [655, 412] on button "Check in" at bounding box center [654, 421] width 44 height 18
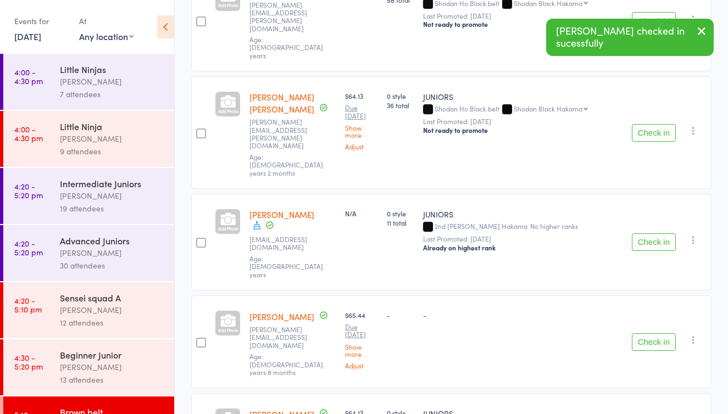
scroll to position [1945, 0]
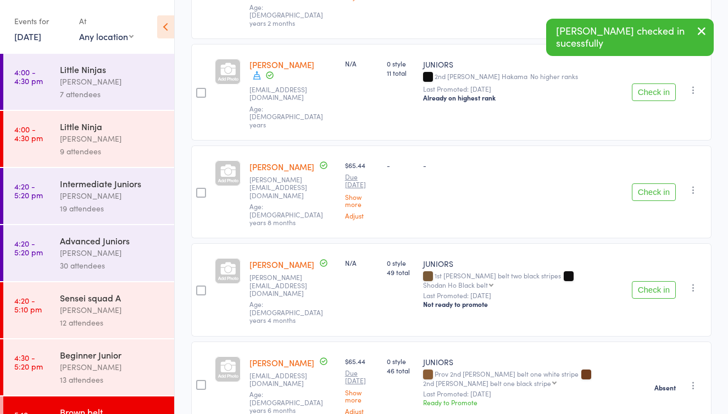
scroll to position [2097, 0]
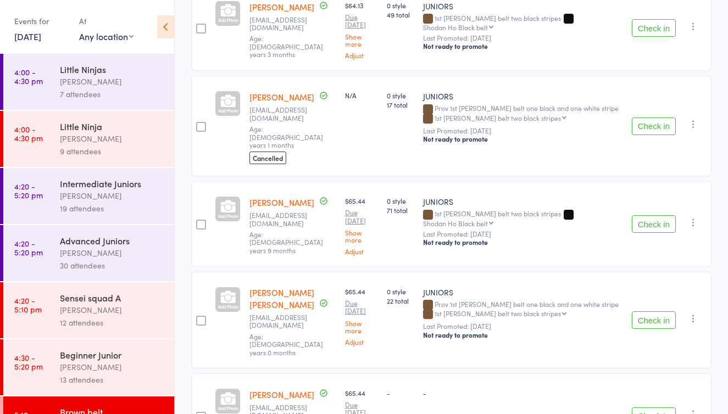
scroll to position [3284, 0]
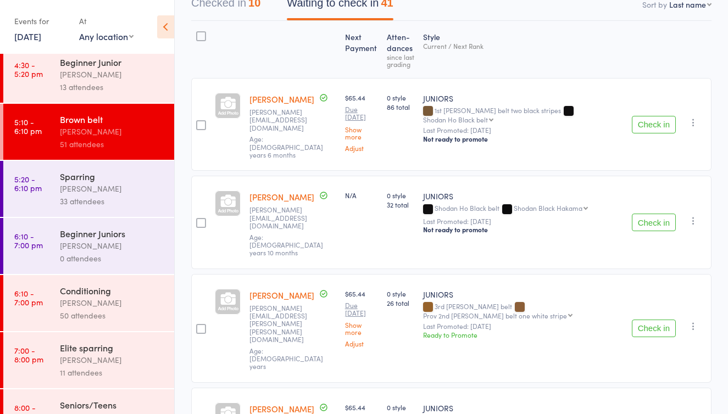
scroll to position [293, 0]
click at [81, 298] on div "[PERSON_NAME]" at bounding box center [112, 302] width 105 height 13
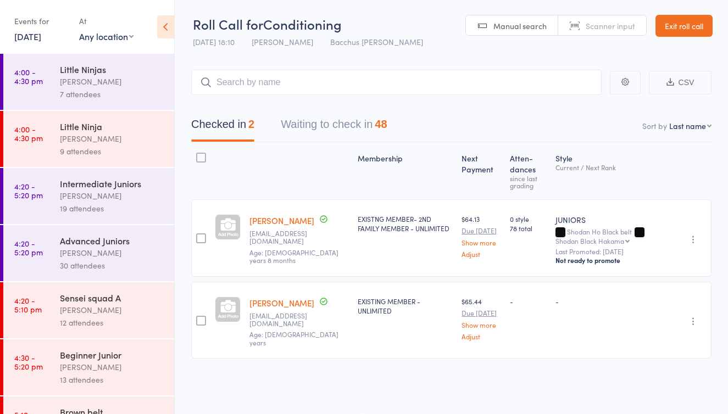
click at [346, 118] on button "Waiting to check in 48" at bounding box center [334, 127] width 106 height 29
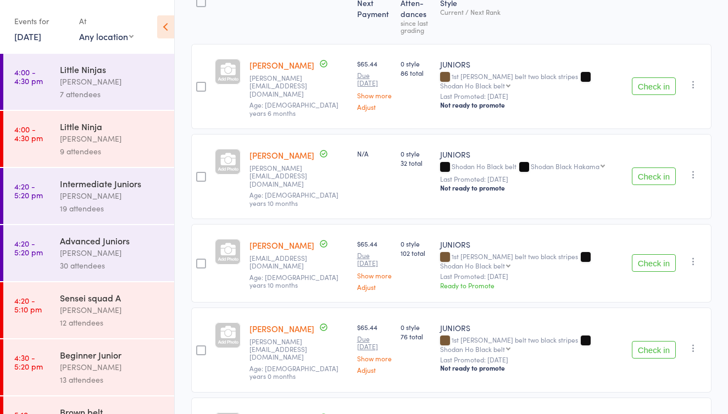
scroll to position [168, 0]
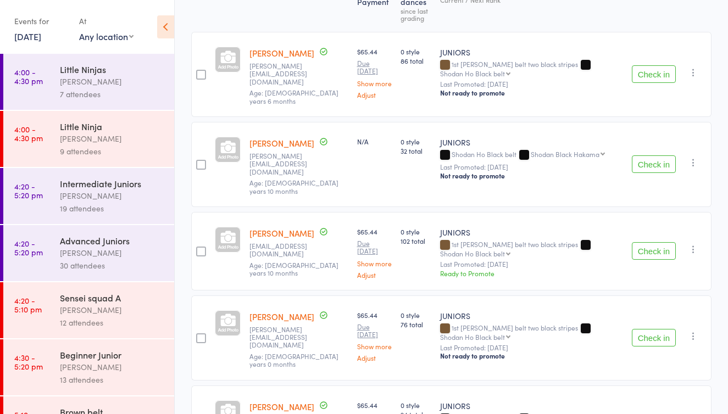
click at [644, 242] on button "Check in" at bounding box center [654, 251] width 44 height 18
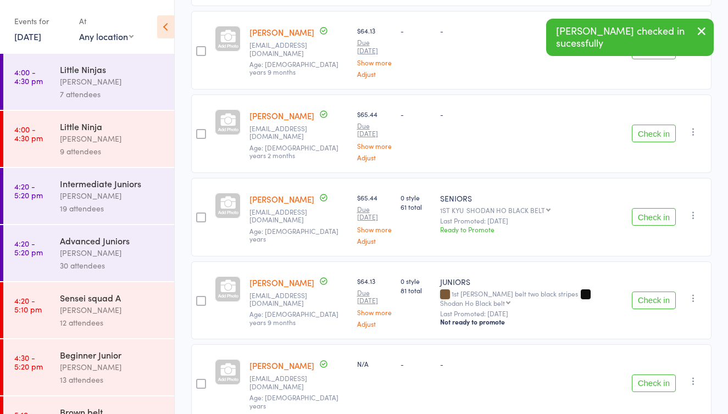
scroll to position [710, 0]
click at [696, 220] on icon "button" at bounding box center [693, 214] width 11 height 11
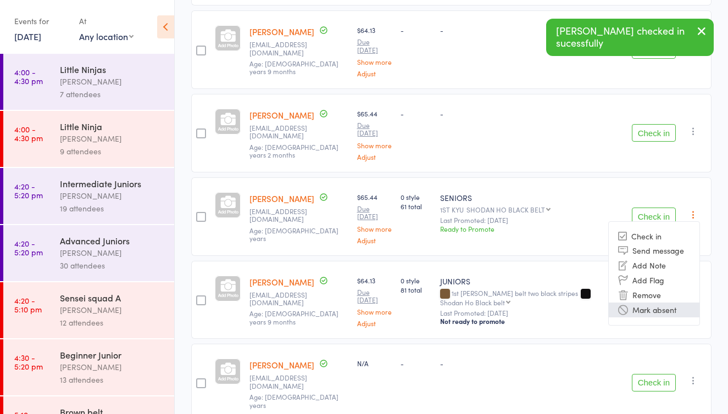
click at [656, 317] on li "Mark absent" at bounding box center [653, 310] width 91 height 15
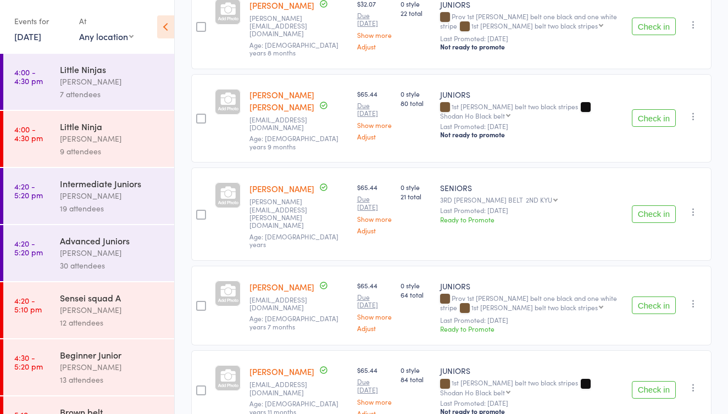
scroll to position [1236, 0]
click at [652, 306] on button "Check in" at bounding box center [654, 305] width 44 height 18
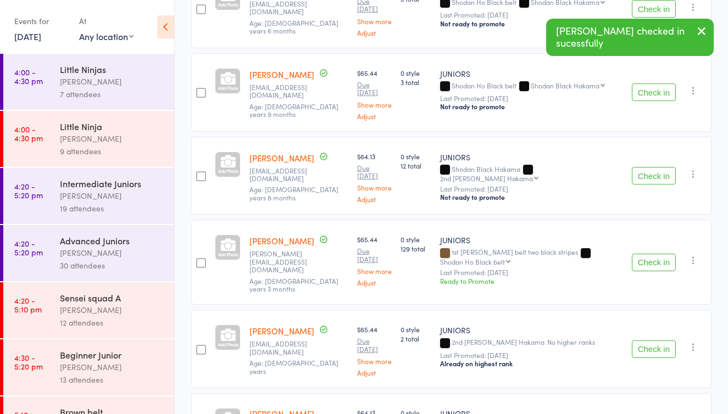
scroll to position [1794, 0]
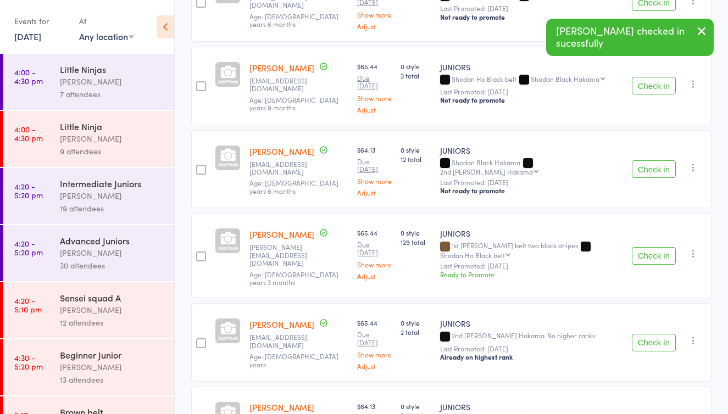
click at [649, 265] on button "Check in" at bounding box center [654, 256] width 44 height 18
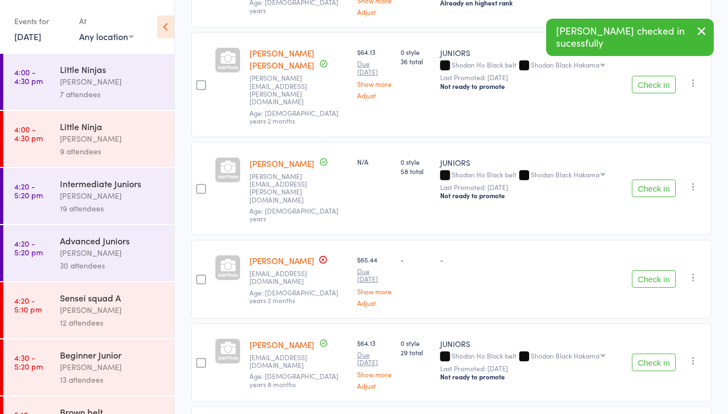
scroll to position [2063, 0]
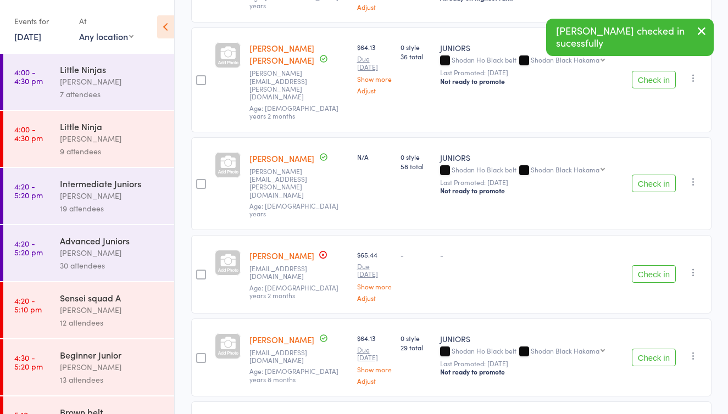
click at [650, 265] on button "Check in" at bounding box center [654, 274] width 44 height 18
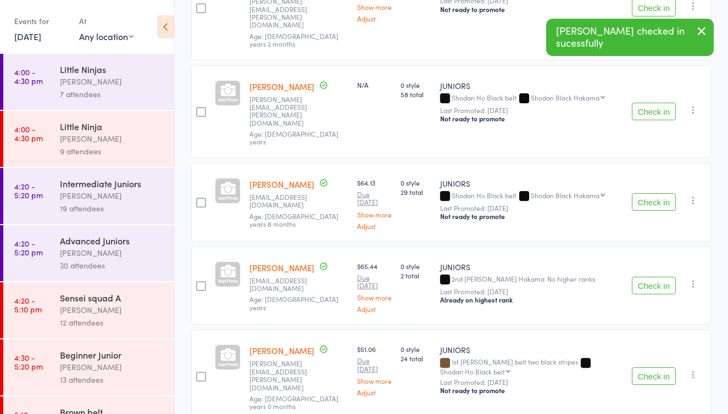
scroll to position [2179, 0]
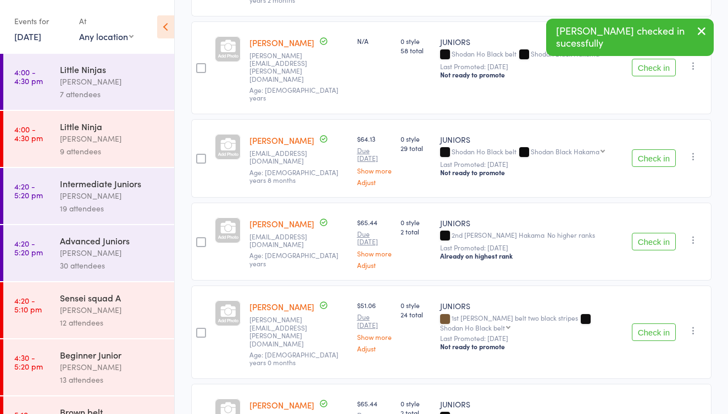
click at [652, 149] on button "Check in" at bounding box center [654, 158] width 44 height 18
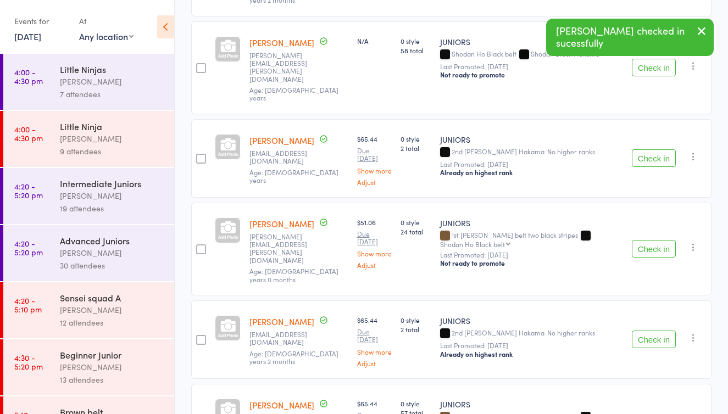
click at [660, 240] on button "Check in" at bounding box center [654, 249] width 44 height 18
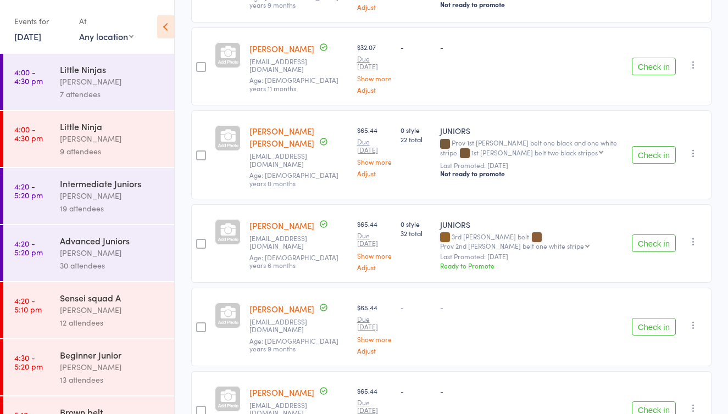
scroll to position [3118, 0]
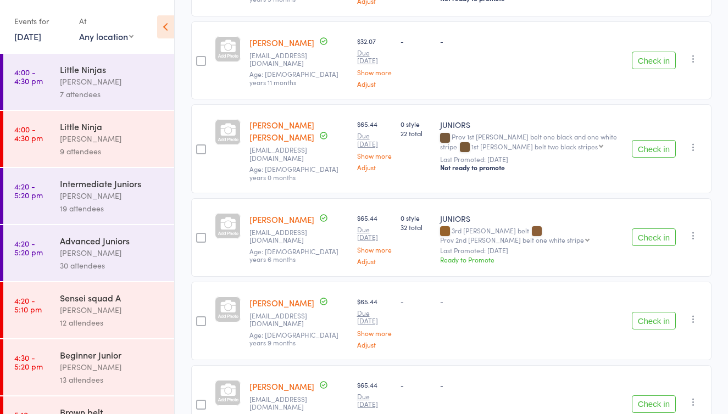
click at [656, 246] on button "Check in" at bounding box center [654, 237] width 44 height 18
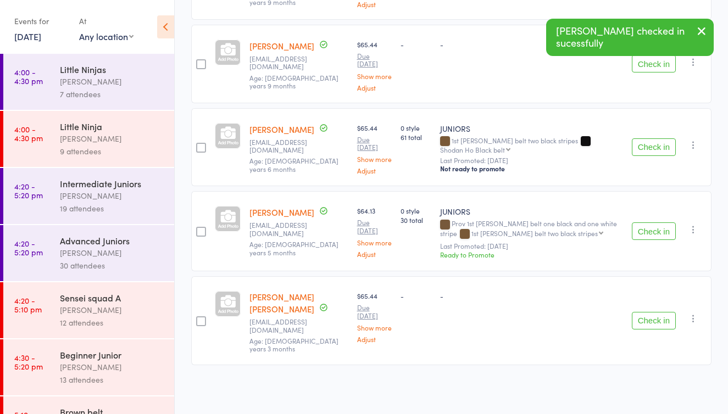
scroll to position [3413, 0]
click at [649, 321] on button "Check in" at bounding box center [654, 321] width 44 height 18
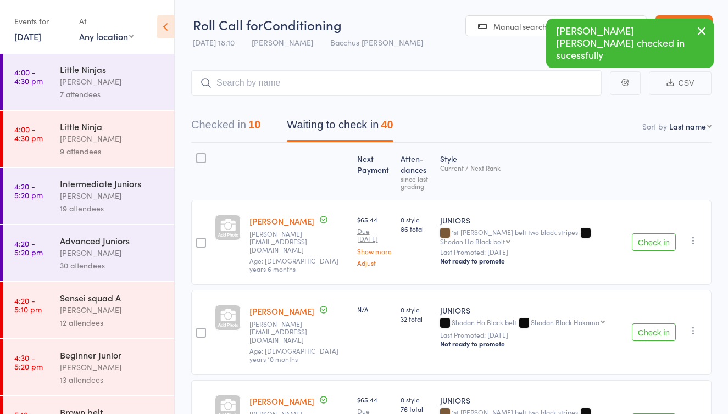
scroll to position [0, 0]
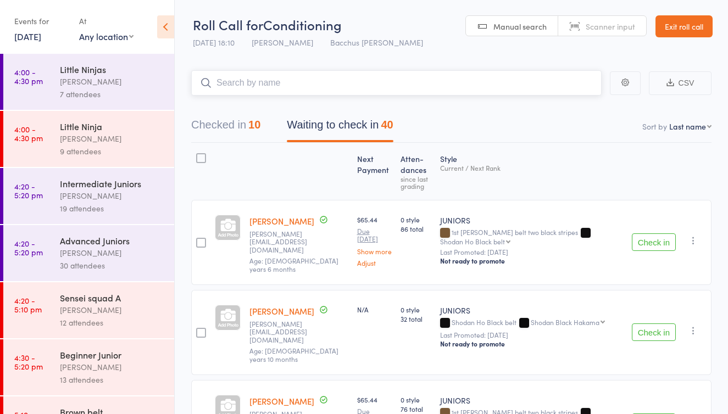
click at [262, 92] on input "search" at bounding box center [396, 82] width 410 height 25
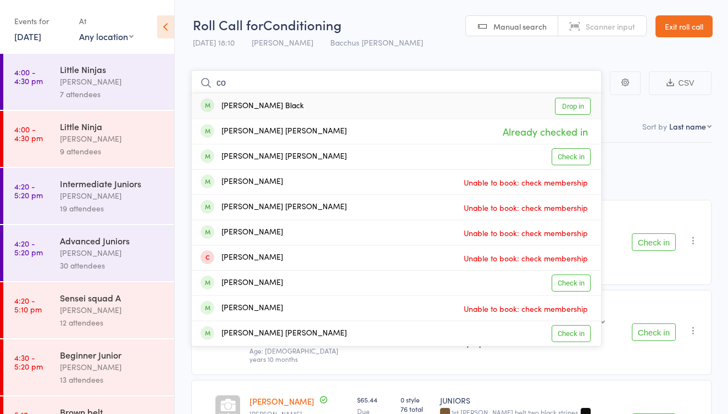
type input "c"
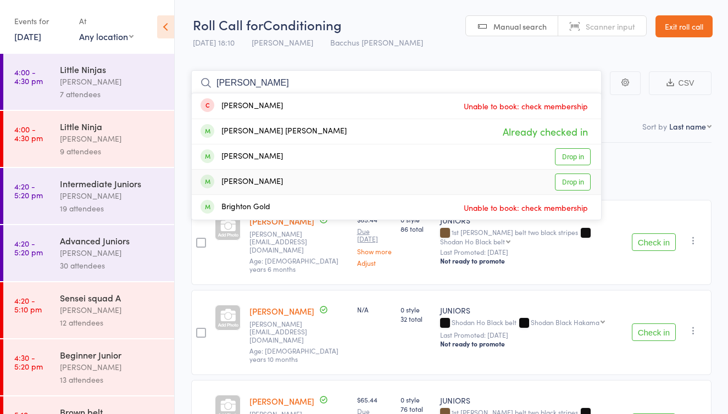
type input "wright"
click at [575, 182] on link "Drop in" at bounding box center [573, 182] width 36 height 17
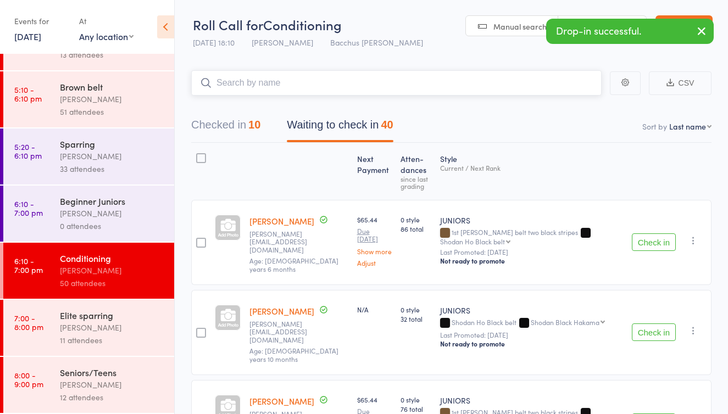
scroll to position [286, 0]
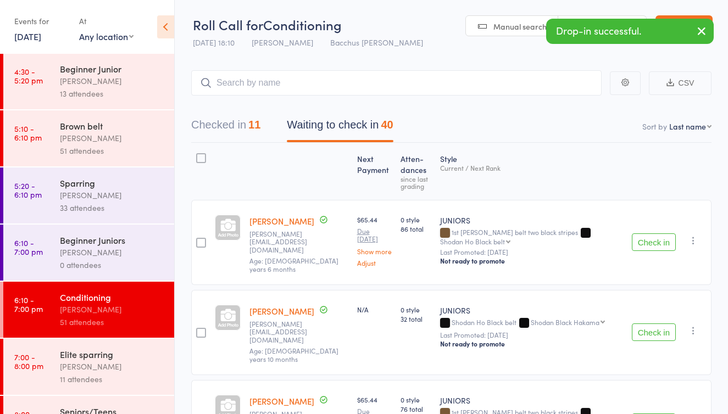
click at [98, 141] on div "[PERSON_NAME]" at bounding box center [112, 138] width 105 height 13
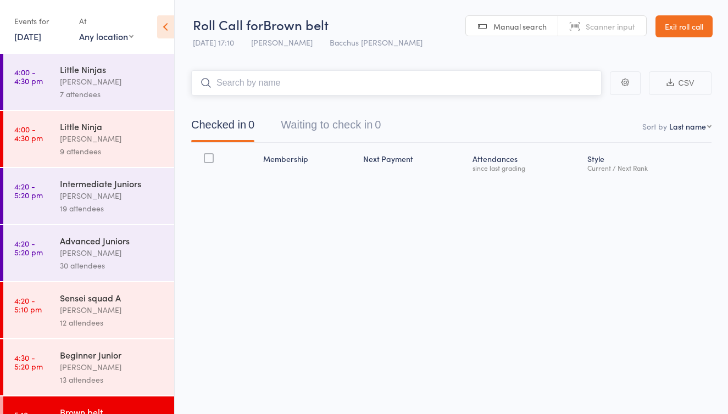
click at [323, 124] on button "Waiting to check in 0" at bounding box center [331, 127] width 100 height 29
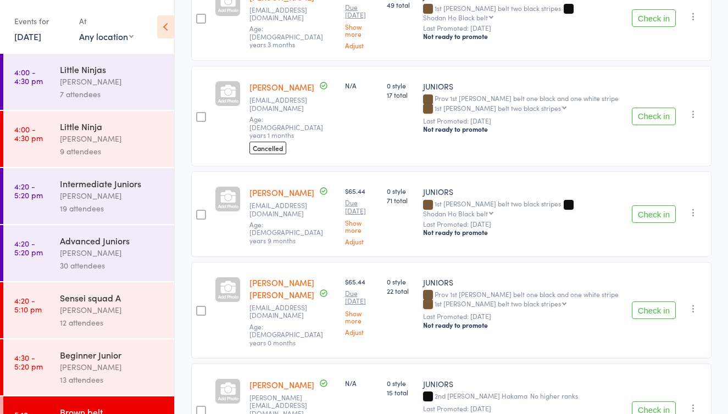
scroll to position [3292, 0]
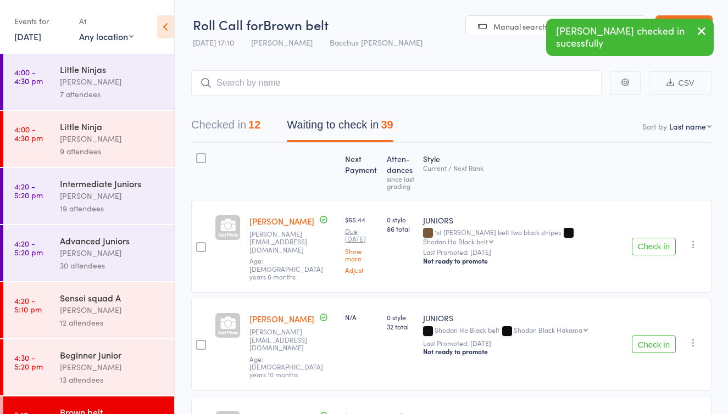
scroll to position [0, 0]
click at [221, 82] on input "search" at bounding box center [396, 82] width 410 height 25
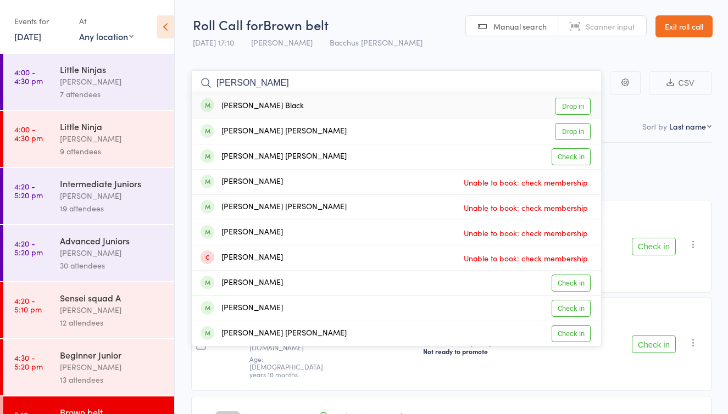
type input "Cooper"
drag, startPoint x: 235, startPoint y: 104, endPoint x: 572, endPoint y: 130, distance: 338.2
click at [572, 130] on link "Drop in" at bounding box center [573, 131] width 36 height 17
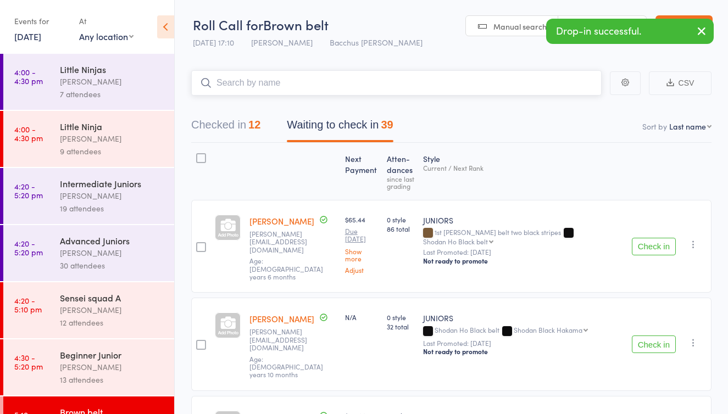
click at [332, 127] on button "Waiting to check in 39" at bounding box center [340, 127] width 106 height 29
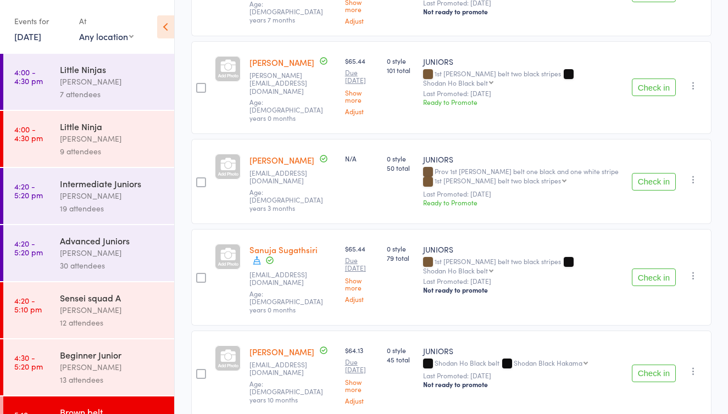
scroll to position [2755, 0]
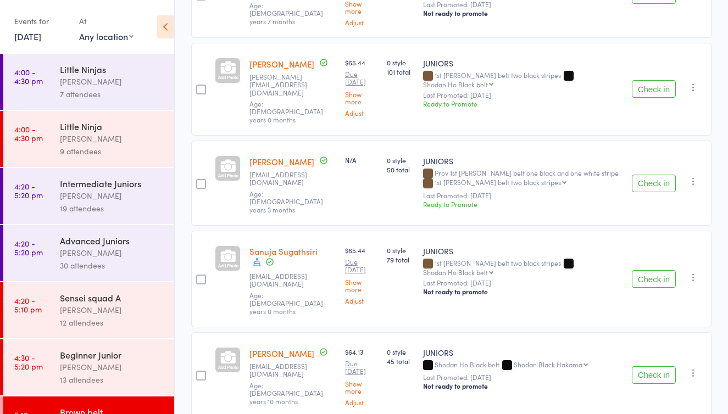
click at [647, 366] on button "Check in" at bounding box center [654, 375] width 44 height 18
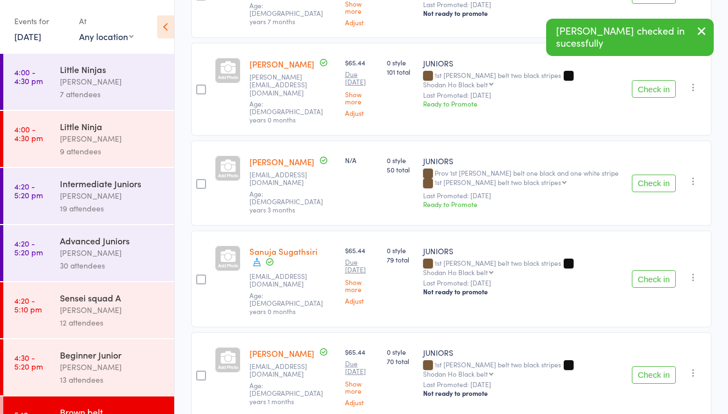
click at [647, 366] on button "Check in" at bounding box center [654, 375] width 44 height 18
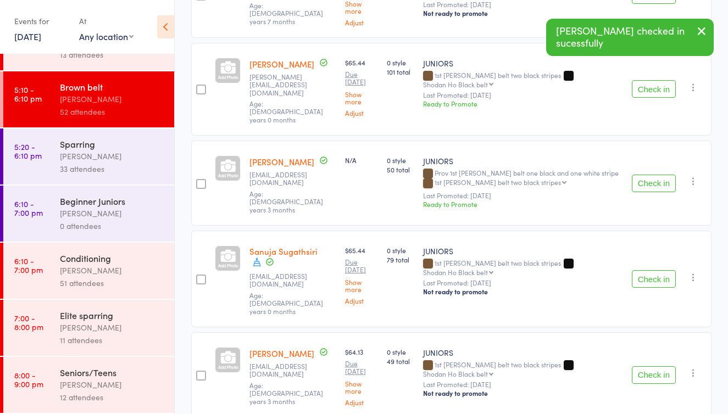
scroll to position [325, 0]
click at [113, 275] on div "[PERSON_NAME]" at bounding box center [112, 270] width 105 height 13
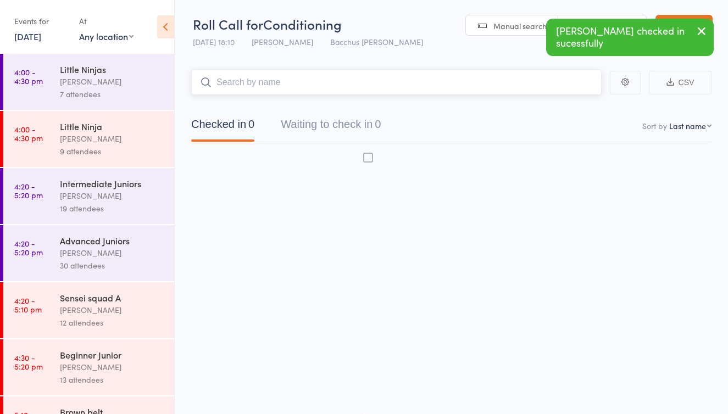
scroll to position [7, 0]
click at [351, 123] on button "Waiting to check in 0" at bounding box center [331, 127] width 100 height 29
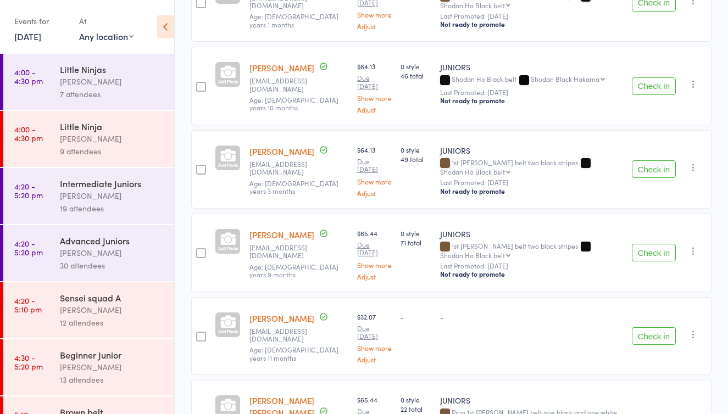
scroll to position [2843, 0]
click at [693, 86] on icon "button" at bounding box center [693, 83] width 11 height 11
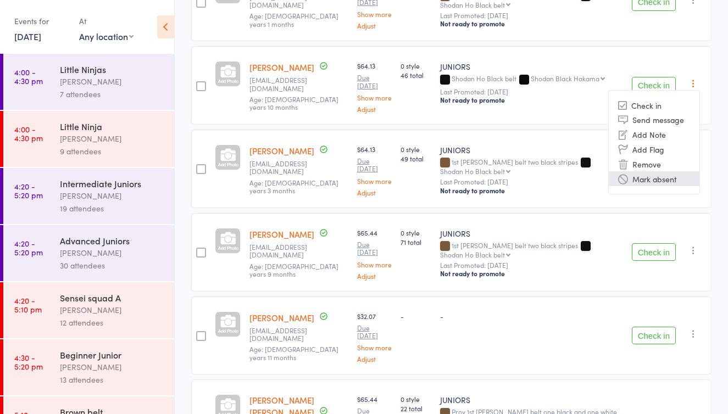
click at [657, 179] on li "Mark absent" at bounding box center [653, 178] width 91 height 15
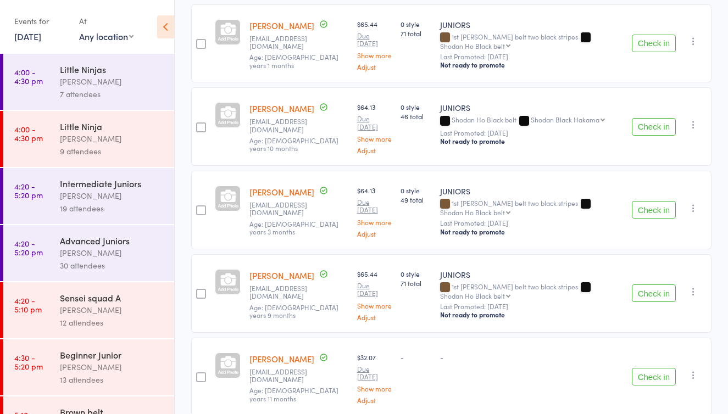
scroll to position [2796, 0]
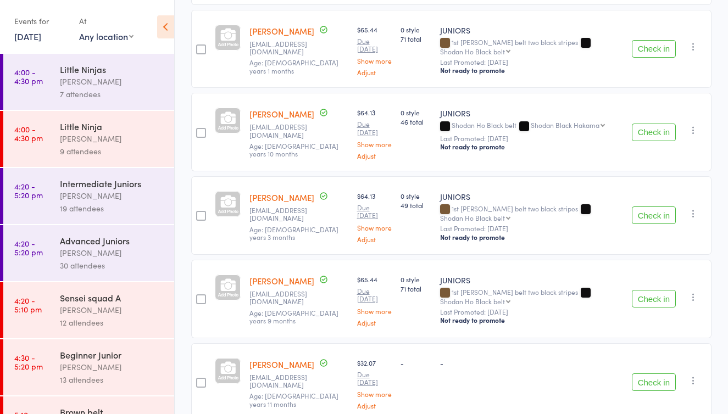
click at [654, 42] on button "Check in" at bounding box center [654, 49] width 44 height 18
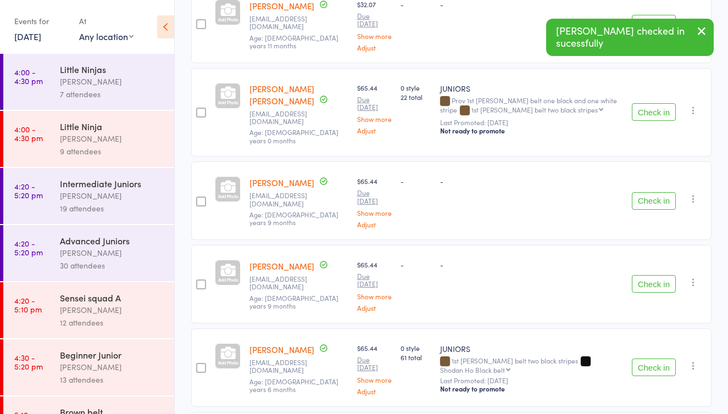
scroll to position [3068, 0]
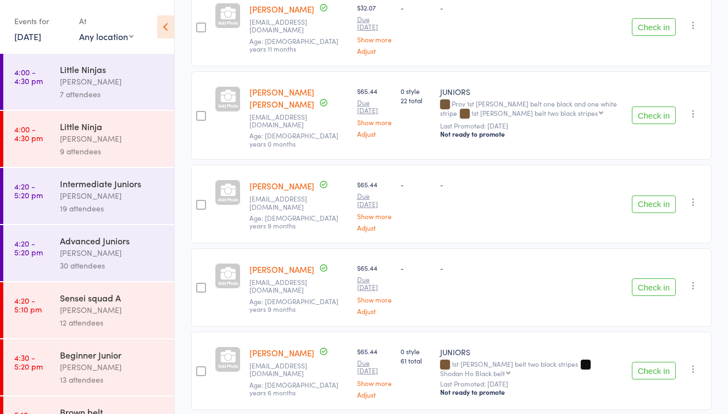
click at [649, 124] on button "Check in" at bounding box center [654, 116] width 44 height 18
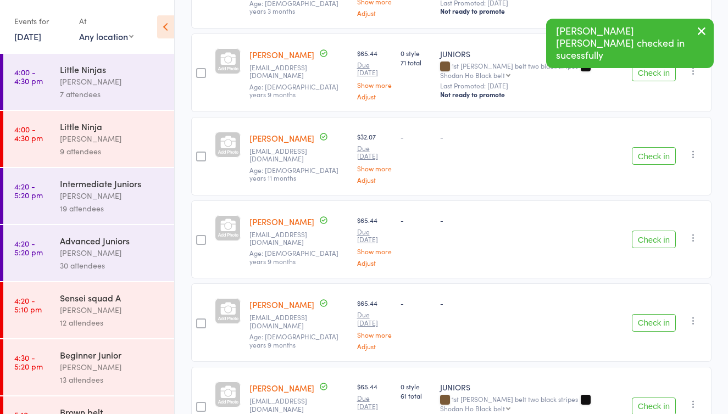
scroll to position [2937, 0]
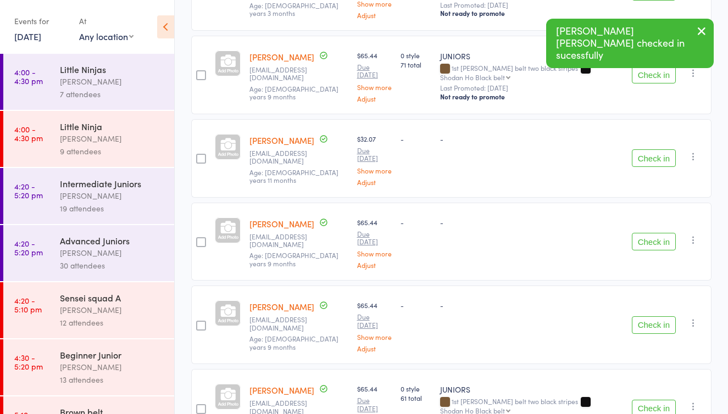
click at [650, 83] on button "Check in" at bounding box center [654, 75] width 44 height 18
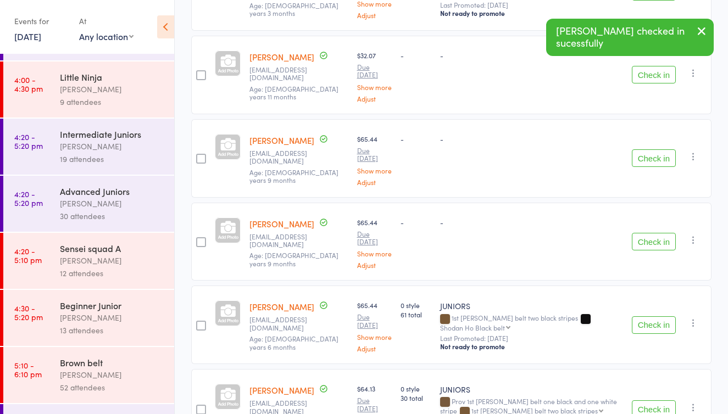
scroll to position [53, 0]
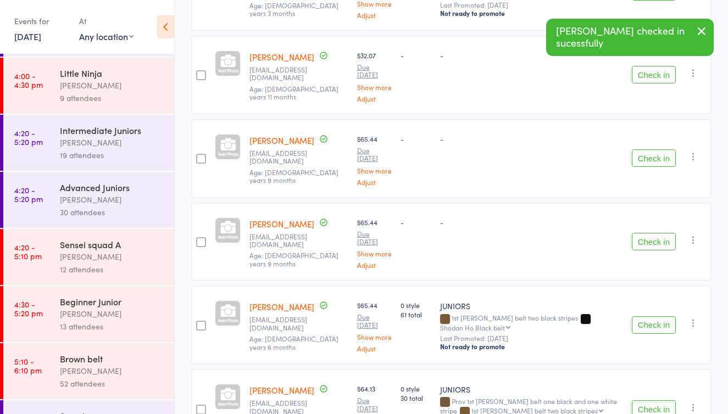
click at [105, 368] on div "[PERSON_NAME]" at bounding box center [112, 371] width 105 height 13
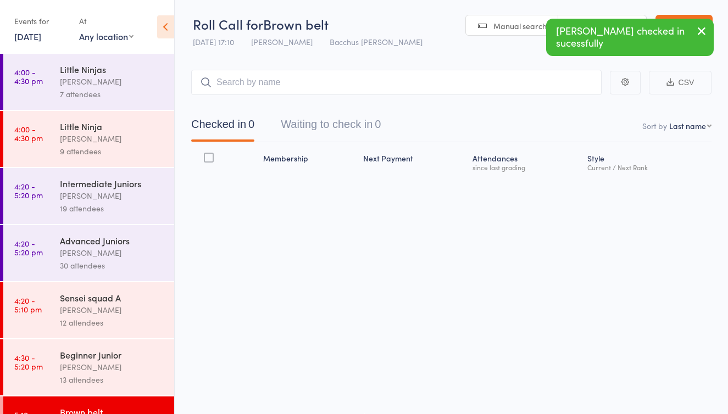
click at [339, 118] on button "Waiting to check in 0" at bounding box center [331, 127] width 100 height 29
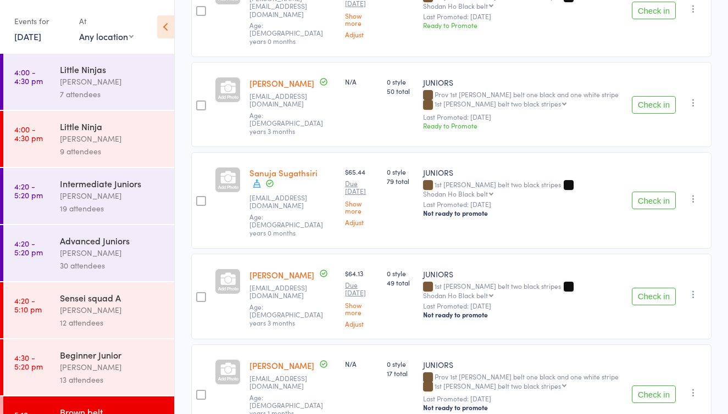
scroll to position [2834, 0]
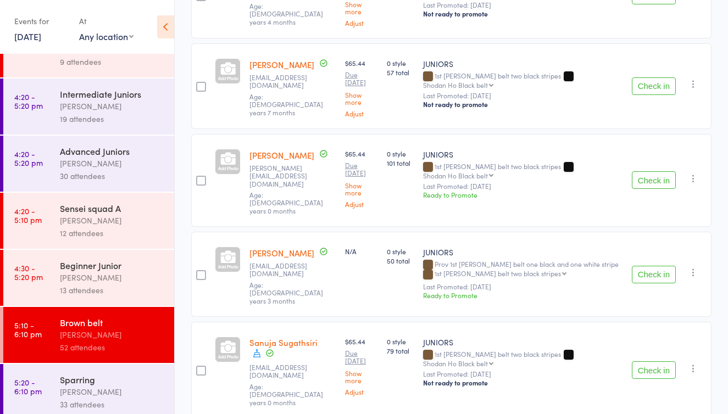
scroll to position [2666, 0]
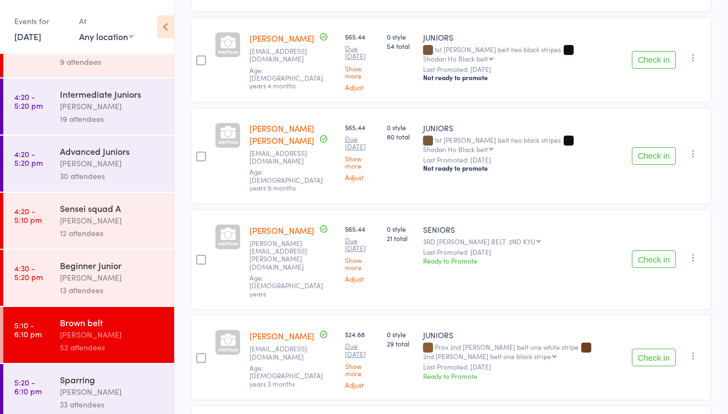
scroll to position [1047, 0]
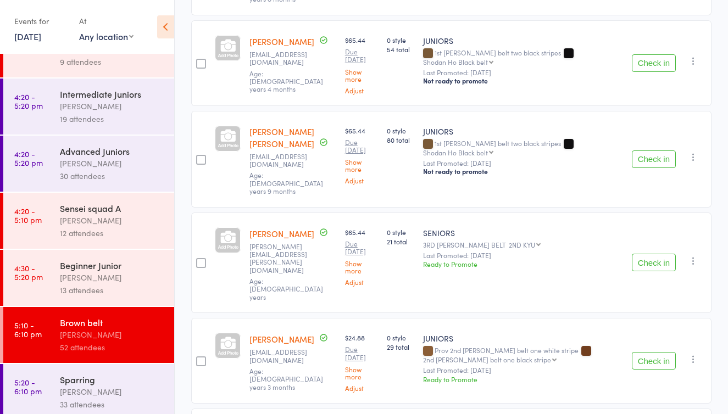
click at [654, 352] on button "Check in" at bounding box center [654, 361] width 44 height 18
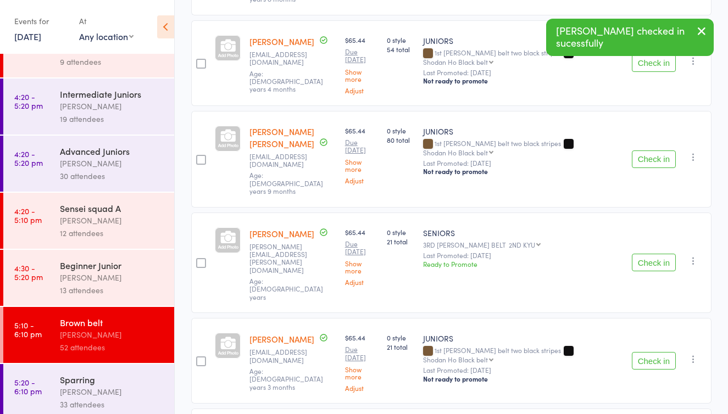
click at [647, 254] on button "Check in" at bounding box center [654, 263] width 44 height 18
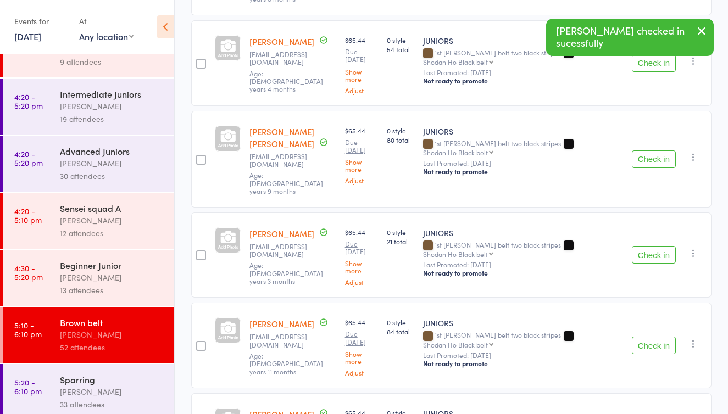
click at [649, 150] on button "Check in" at bounding box center [654, 159] width 44 height 18
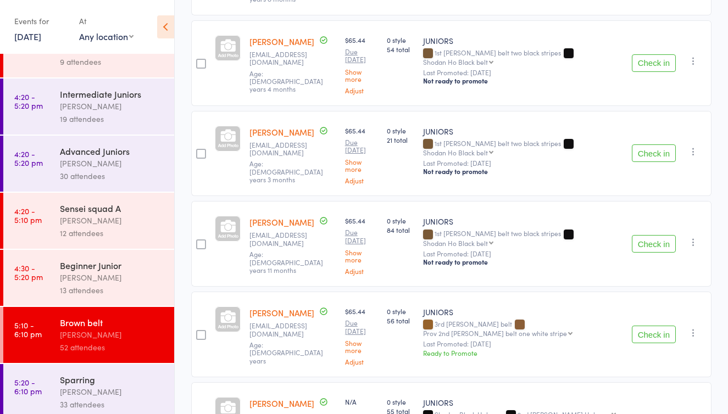
click at [654, 235] on button "Check in" at bounding box center [654, 244] width 44 height 18
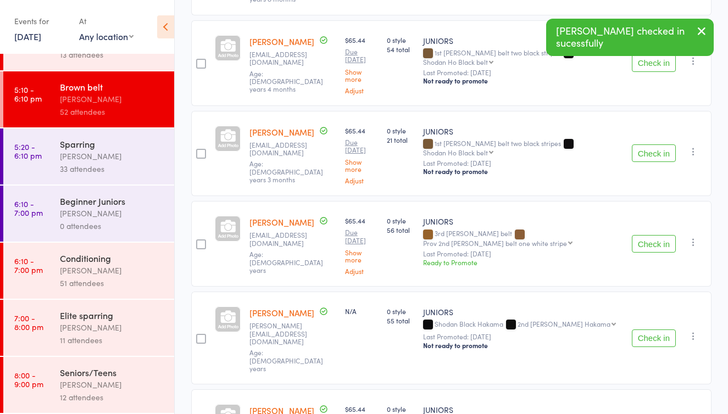
scroll to position [325, 0]
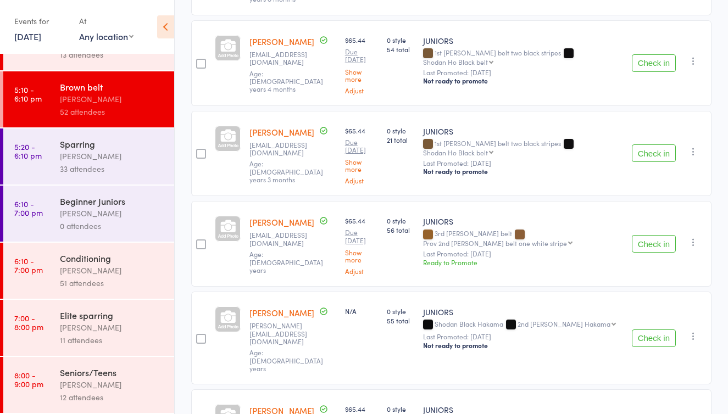
click at [655, 235] on button "Check in" at bounding box center [654, 244] width 44 height 18
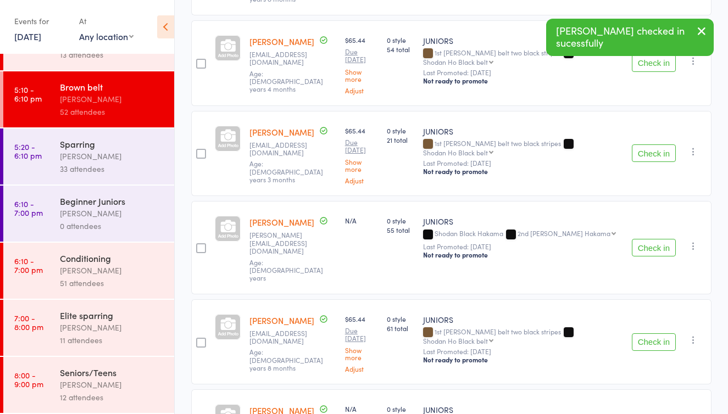
click at [87, 276] on div "[PERSON_NAME]" at bounding box center [112, 270] width 105 height 13
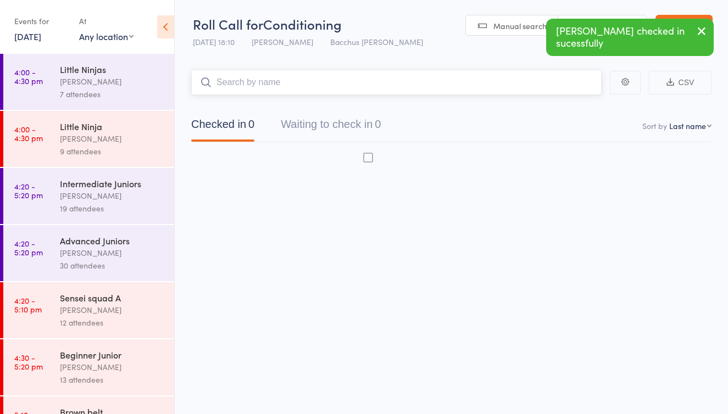
scroll to position [7, 0]
click at [365, 120] on button "Waiting to check in 0" at bounding box center [331, 127] width 100 height 29
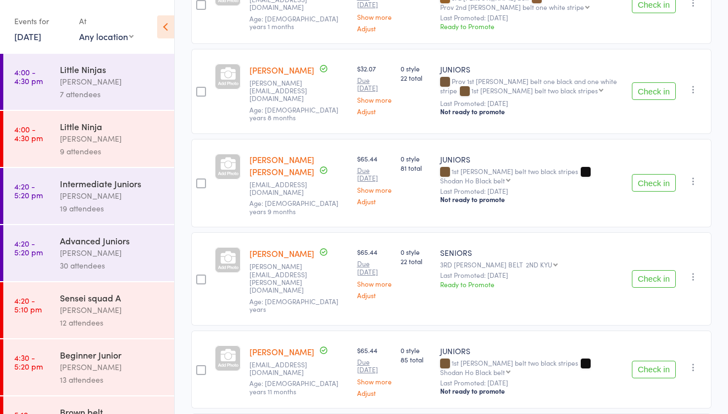
scroll to position [1171, 0]
click at [658, 191] on button "Check in" at bounding box center [654, 182] width 44 height 18
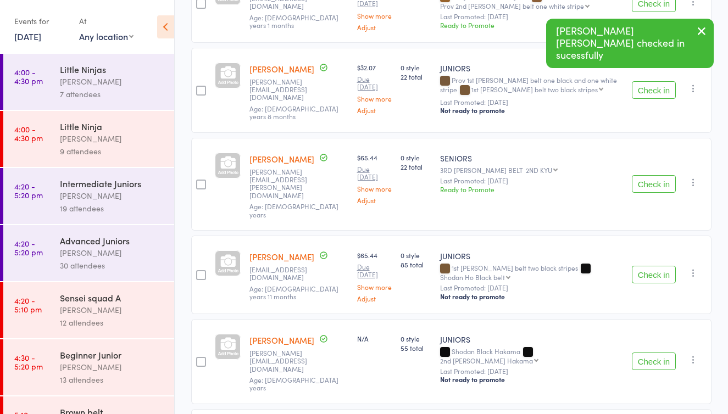
click at [658, 193] on button "Check in" at bounding box center [654, 184] width 44 height 18
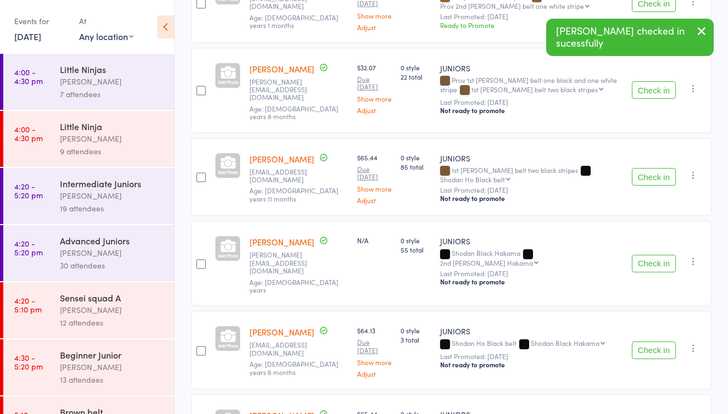
click at [658, 186] on button "Check in" at bounding box center [654, 177] width 44 height 18
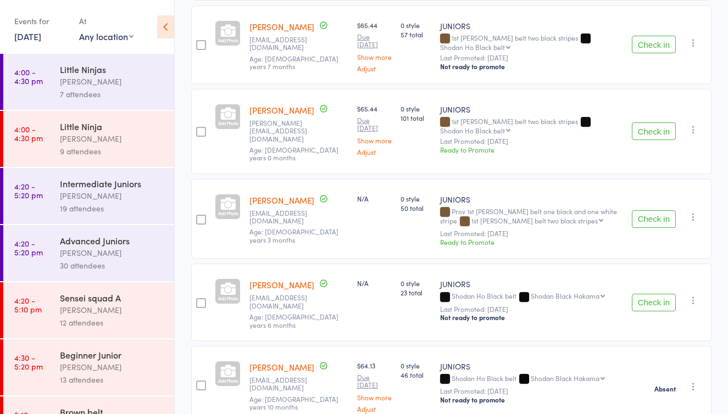
scroll to position [2102, 0]
click at [662, 132] on button "Check in" at bounding box center [654, 131] width 44 height 18
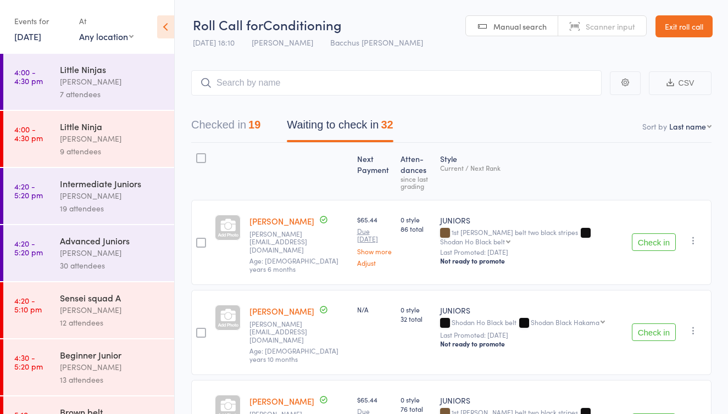
scroll to position [0, 0]
click at [237, 79] on input "search" at bounding box center [396, 82] width 410 height 25
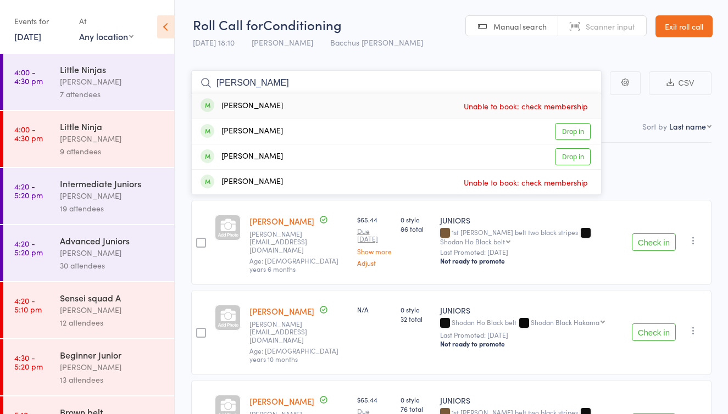
type input "Chloe"
drag, startPoint x: 237, startPoint y: 79, endPoint x: 574, endPoint y: 132, distance: 340.9
click at [574, 132] on link "Drop in" at bounding box center [573, 131] width 36 height 17
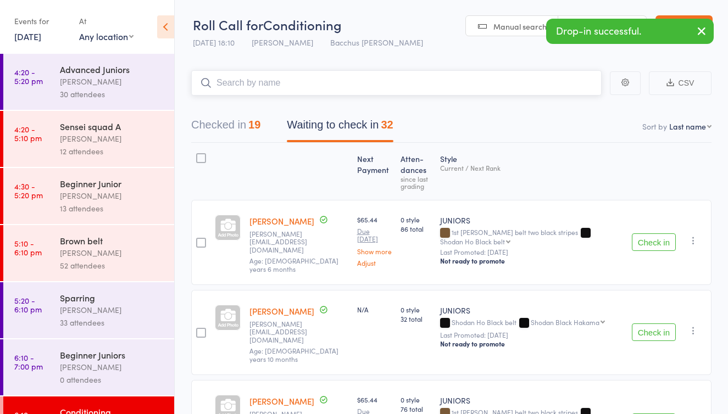
scroll to position [178, 0]
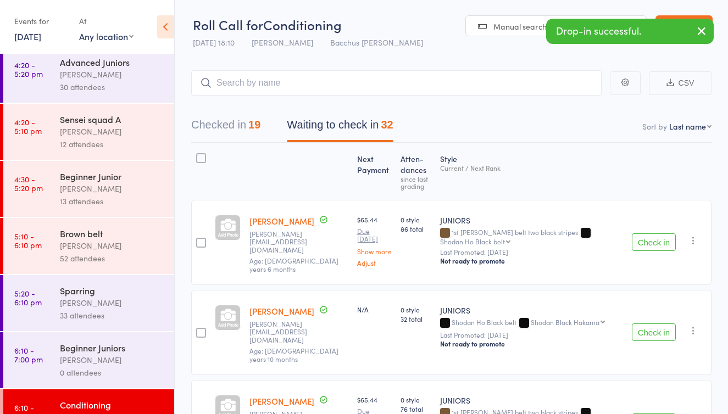
click at [121, 251] on div "[PERSON_NAME]" at bounding box center [112, 245] width 105 height 13
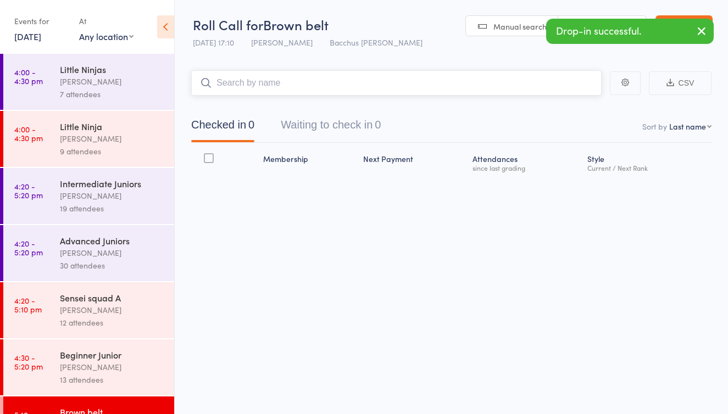
click at [339, 125] on button "Waiting to check in 0" at bounding box center [331, 127] width 100 height 29
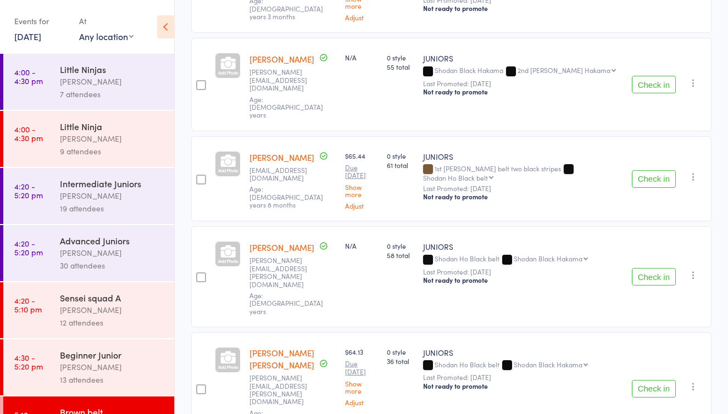
scroll to position [1210, 0]
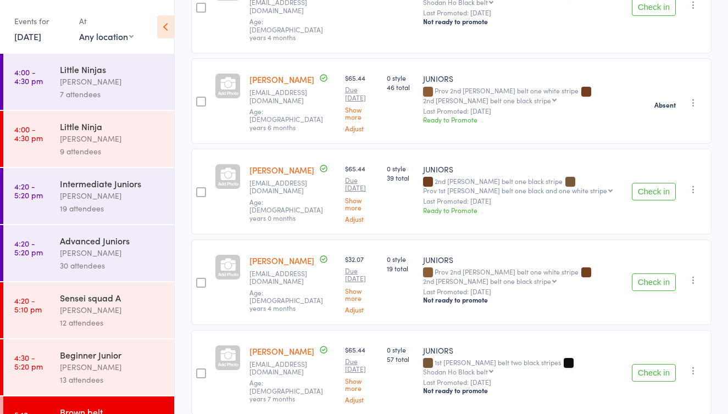
scroll to position [1700, 0]
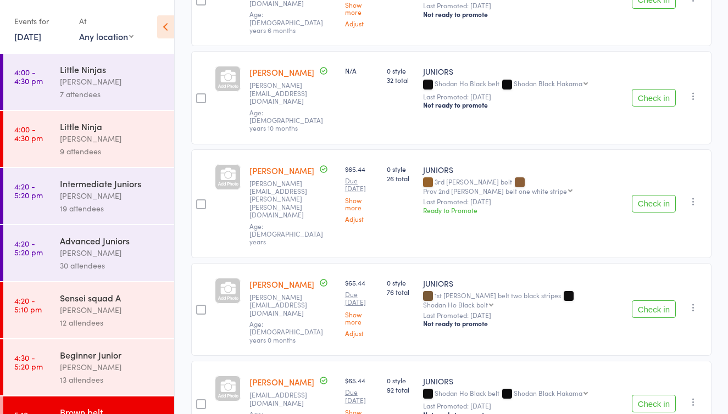
scroll to position [243, 0]
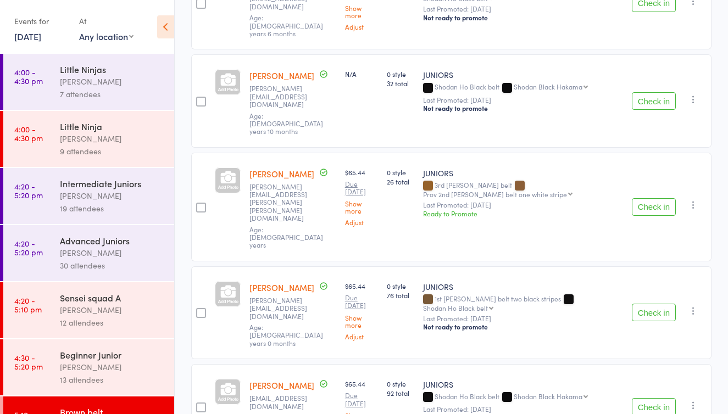
click at [661, 304] on button "Check in" at bounding box center [654, 313] width 44 height 18
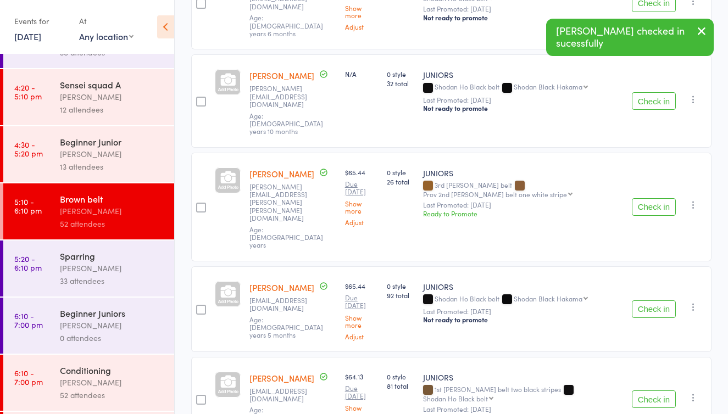
scroll to position [214, 0]
click at [57, 368] on link "6:10 - 7:00 pm Conditioning Anne-Cherie Noble 52 attendees" at bounding box center [88, 382] width 171 height 56
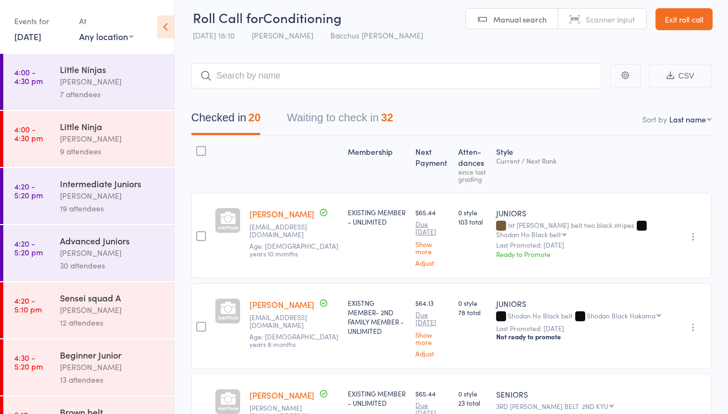
click at [344, 115] on button "Waiting to check in 32" at bounding box center [340, 120] width 106 height 29
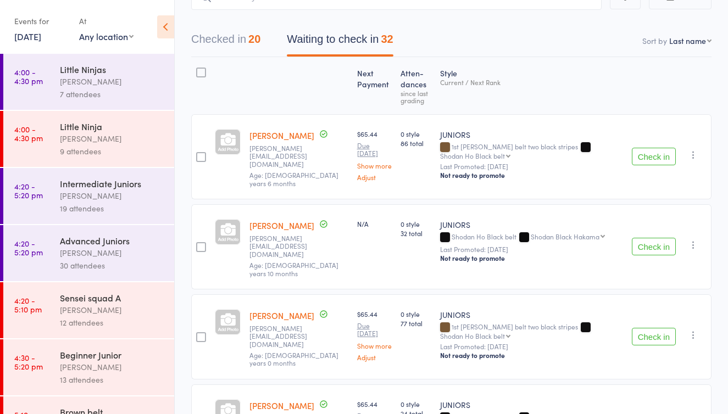
scroll to position [88, 0]
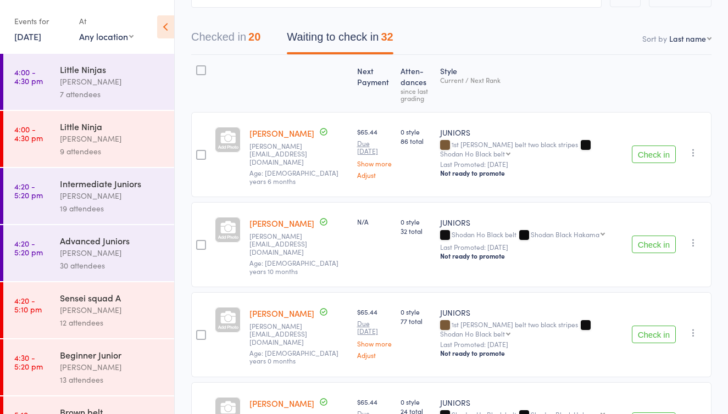
click at [651, 326] on button "Check in" at bounding box center [654, 335] width 44 height 18
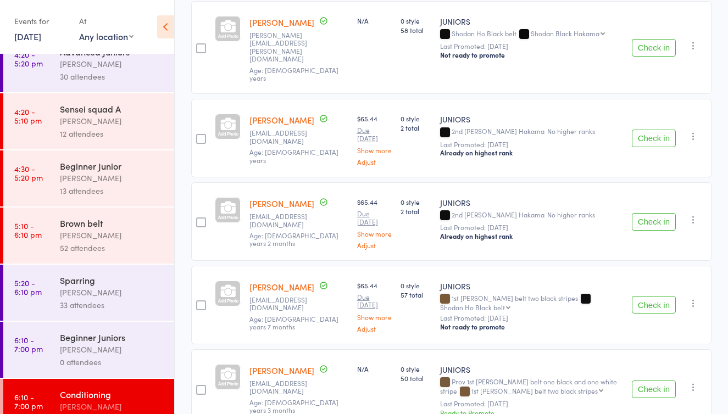
scroll to position [194, 0]
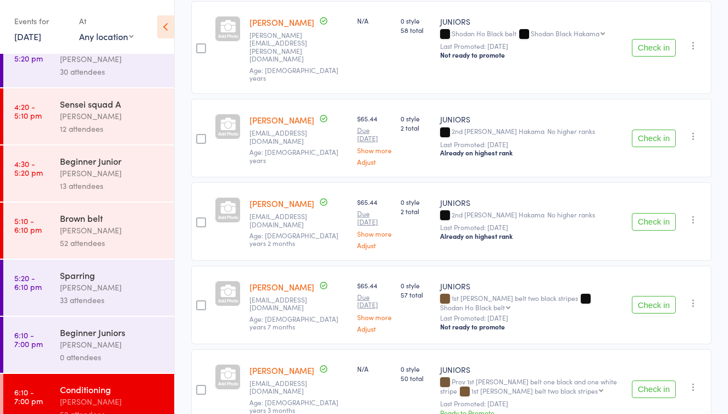
click at [106, 230] on div "[PERSON_NAME]" at bounding box center [112, 230] width 105 height 13
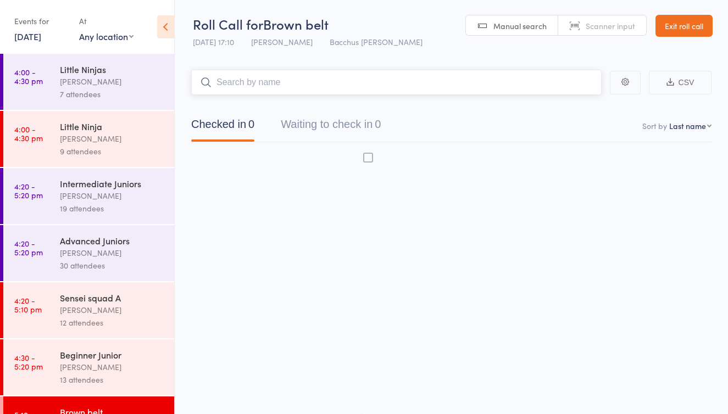
scroll to position [7, 0]
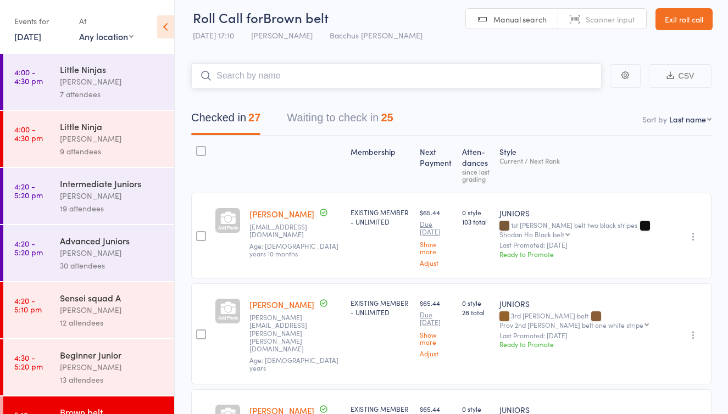
click at [344, 120] on button "Waiting to check in 25" at bounding box center [340, 120] width 106 height 29
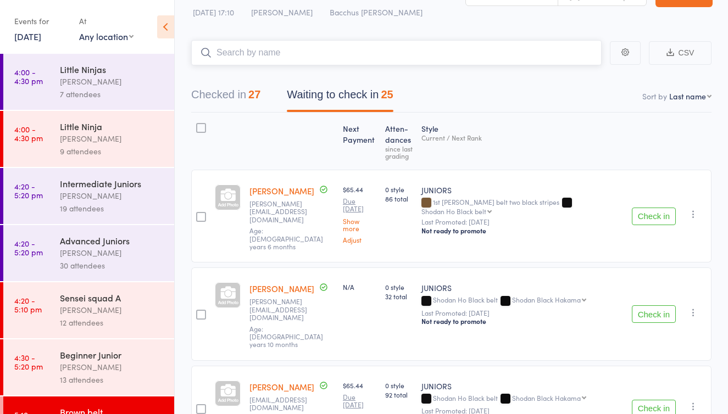
scroll to position [80, 0]
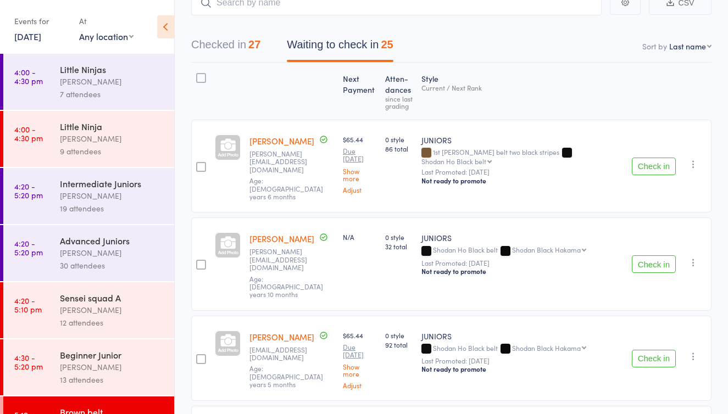
click at [647, 255] on button "Check in" at bounding box center [654, 264] width 44 height 18
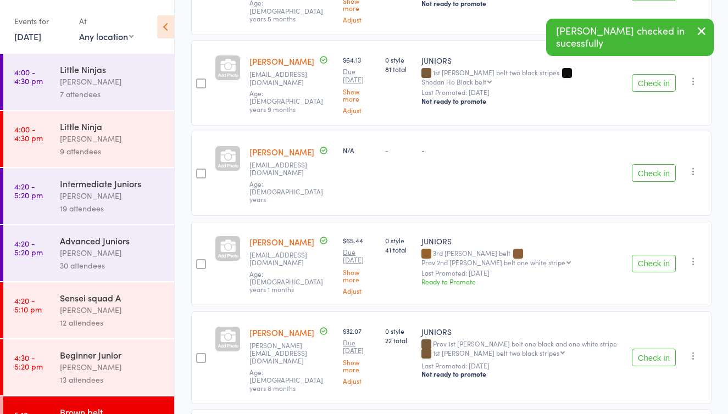
scroll to position [356, 0]
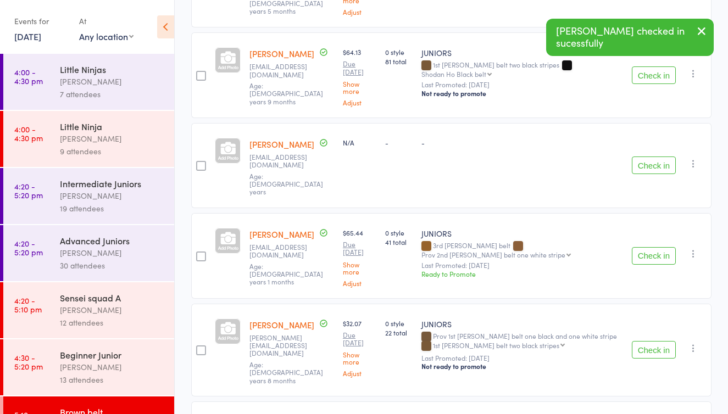
click at [662, 157] on button "Check in" at bounding box center [654, 166] width 44 height 18
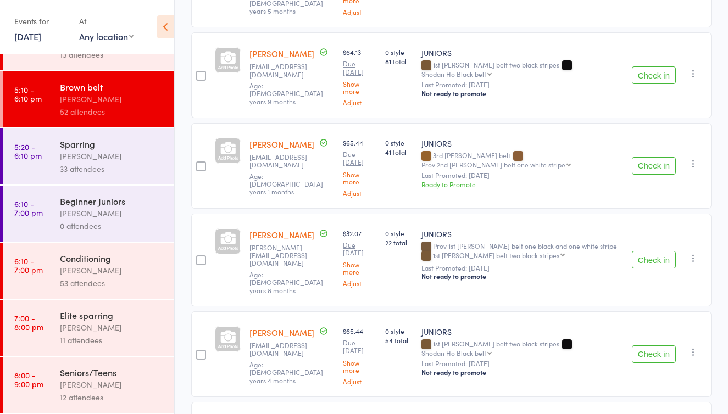
scroll to position [325, 0]
click at [115, 270] on div "[PERSON_NAME]" at bounding box center [112, 270] width 105 height 13
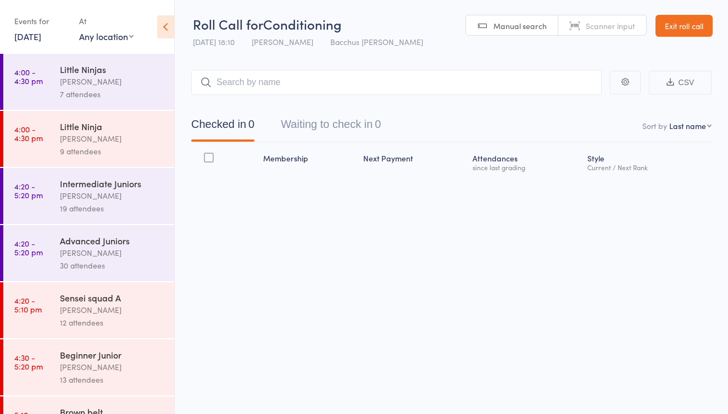
click at [331, 121] on button "Waiting to check in 0" at bounding box center [331, 127] width 100 height 29
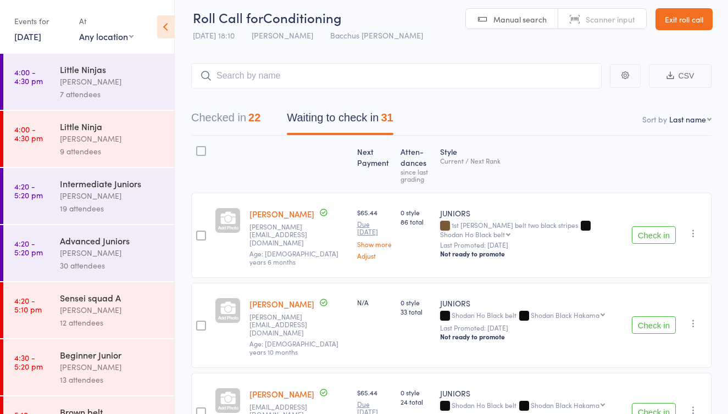
click at [649, 316] on button "Check in" at bounding box center [654, 325] width 44 height 18
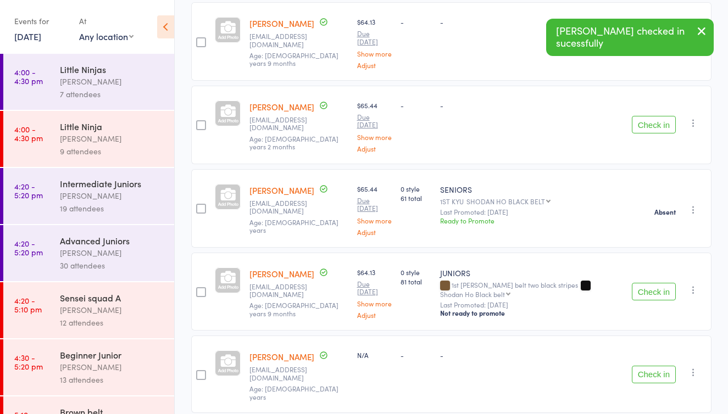
scroll to position [538, 0]
click at [652, 300] on button "Check in" at bounding box center [654, 291] width 44 height 18
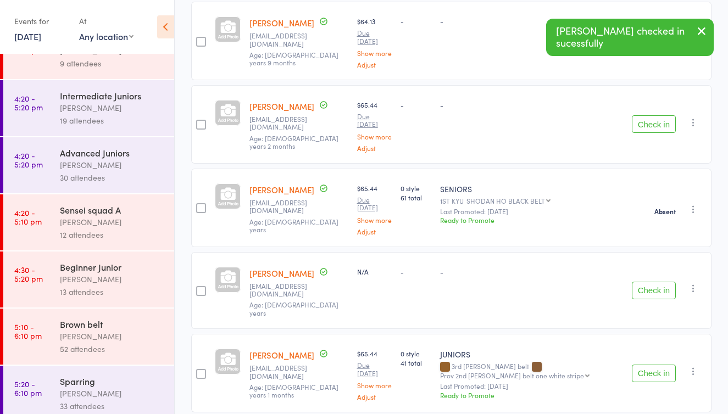
scroll to position [97, 0]
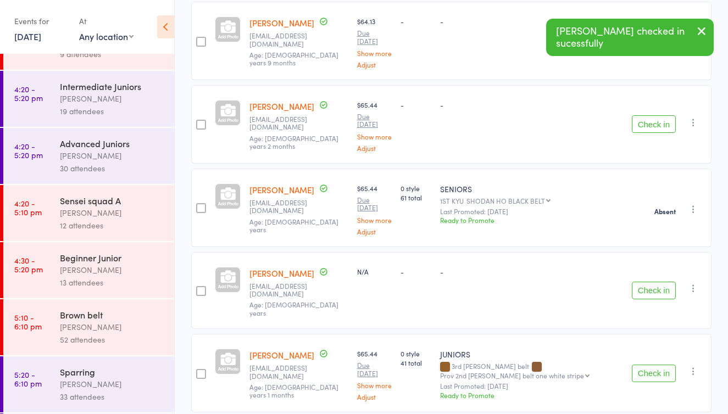
click at [93, 330] on div "[PERSON_NAME]" at bounding box center [112, 327] width 105 height 13
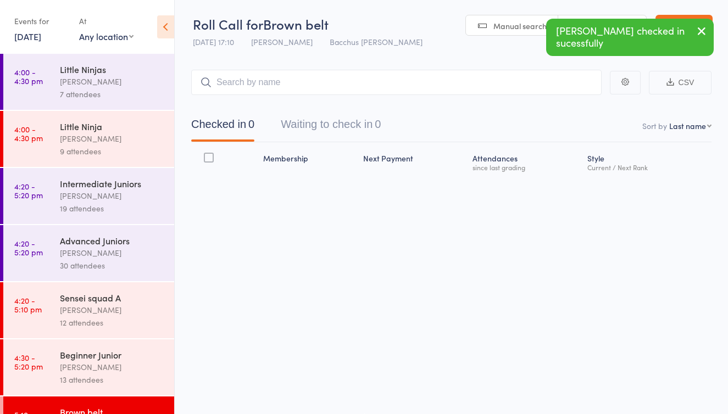
scroll to position [7, 0]
click at [340, 120] on button "Waiting to check in 0" at bounding box center [331, 127] width 100 height 29
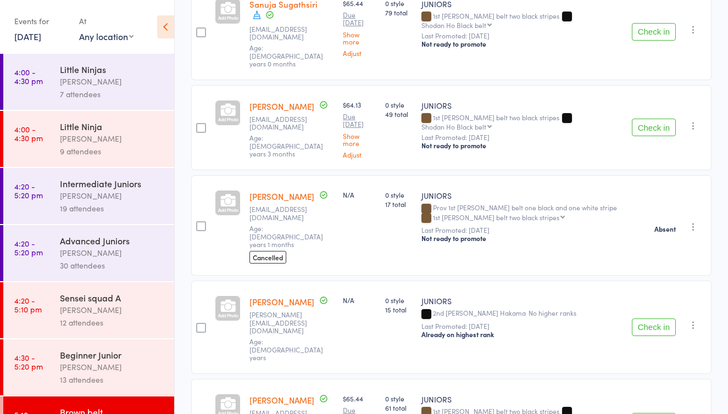
scroll to position [1826, 0]
click at [643, 319] on button "Check in" at bounding box center [654, 328] width 44 height 18
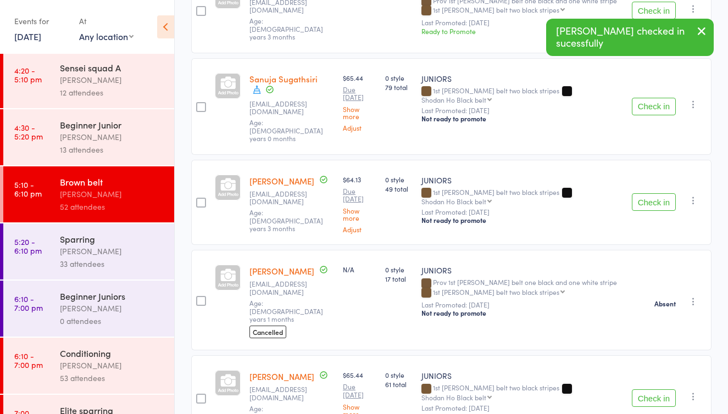
scroll to position [244, 0]
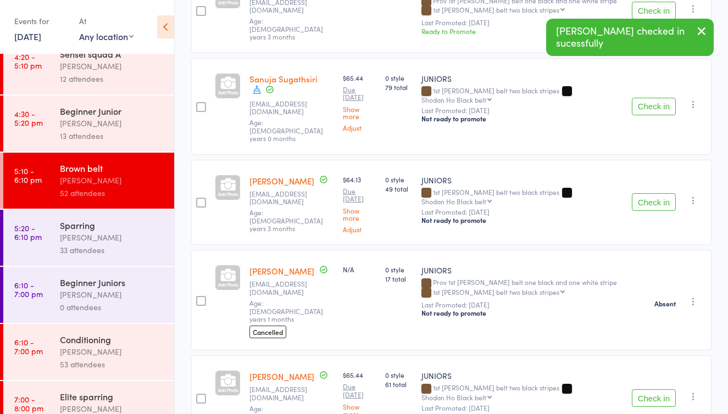
click at [108, 342] on div "Conditioning" at bounding box center [112, 339] width 105 height 12
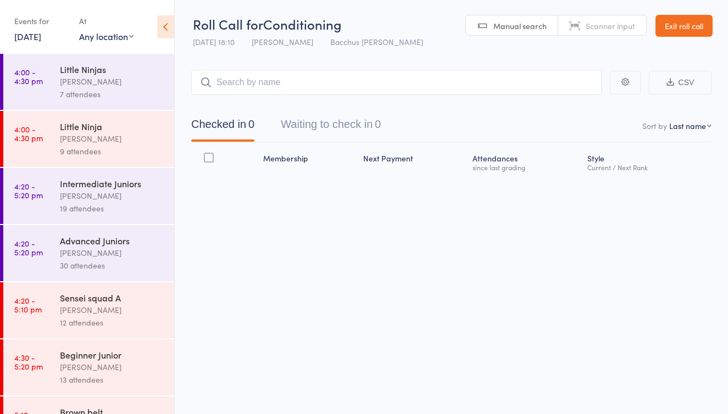
click at [340, 121] on button "Waiting to check in 0" at bounding box center [331, 127] width 100 height 29
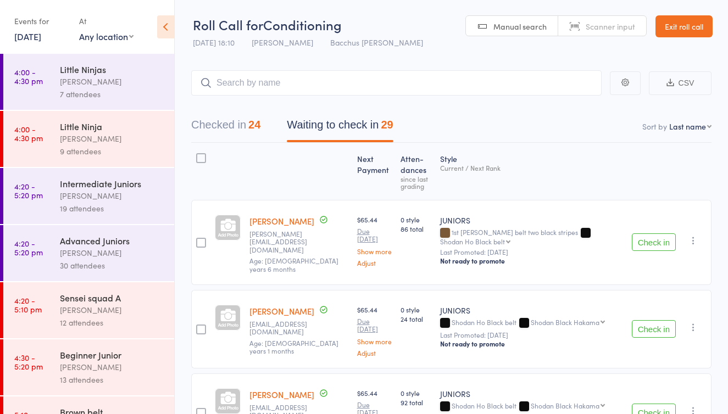
scroll to position [0, 0]
click at [672, 26] on link "Exit roll call" at bounding box center [683, 26] width 57 height 22
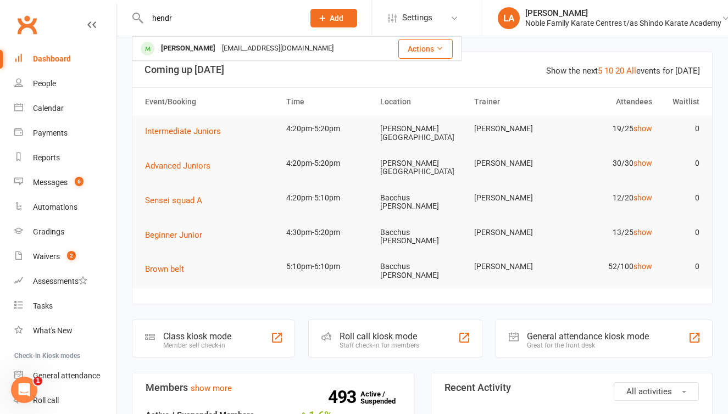
type input "herd"
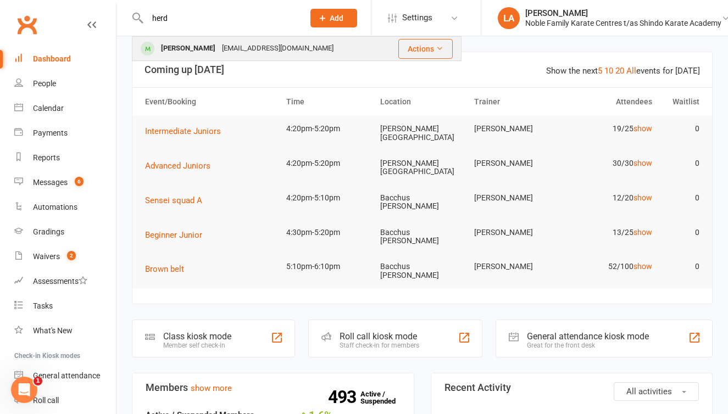
drag, startPoint x: 0, startPoint y: 0, endPoint x: 221, endPoint y: 49, distance: 226.8
click at [221, 49] on div "[EMAIL_ADDRESS][DOMAIN_NAME]" at bounding box center [278, 49] width 118 height 16
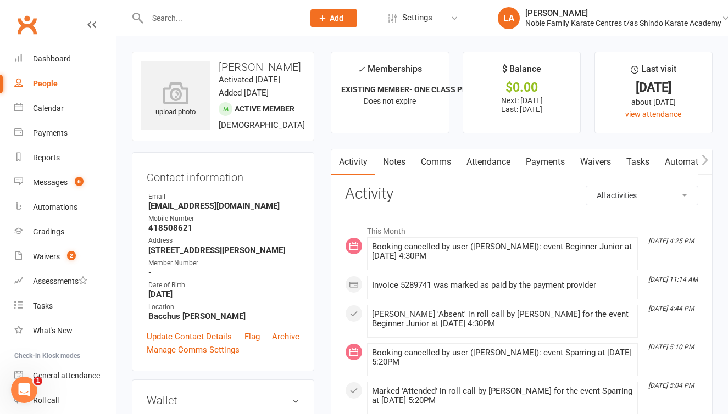
click at [484, 164] on link "Attendance" at bounding box center [488, 161] width 59 height 25
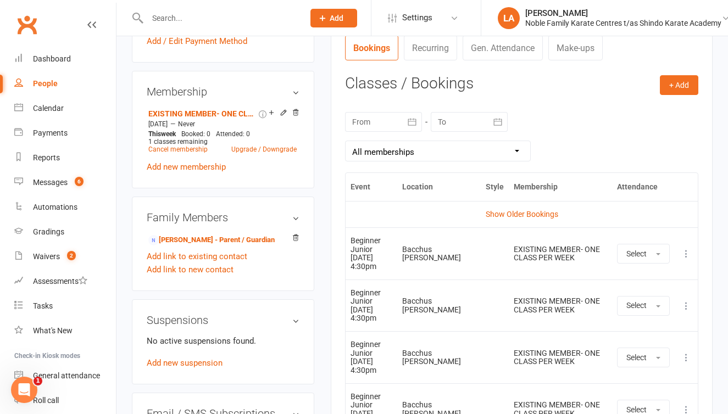
scroll to position [423, 0]
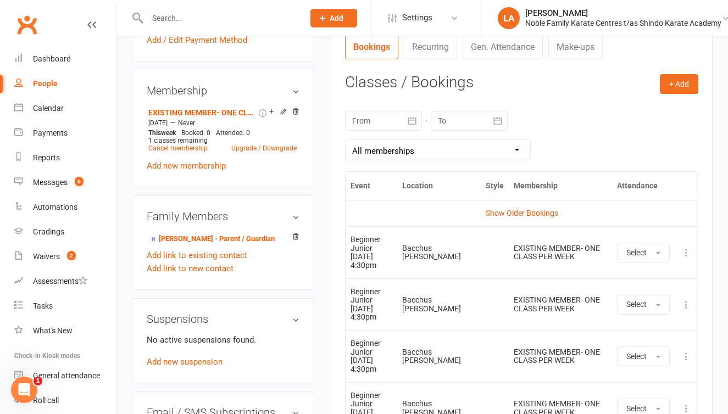
click at [685, 247] on icon at bounding box center [685, 252] width 11 height 11
click at [624, 312] on link "Remove booking" at bounding box center [637, 318] width 109 height 22
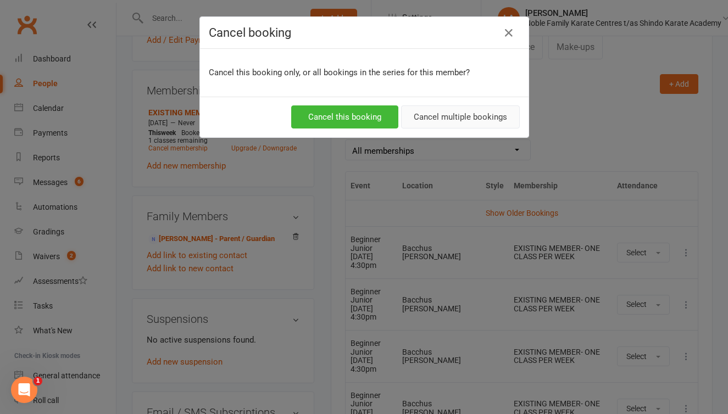
click at [436, 117] on button "Cancel multiple bookings" at bounding box center [460, 116] width 119 height 23
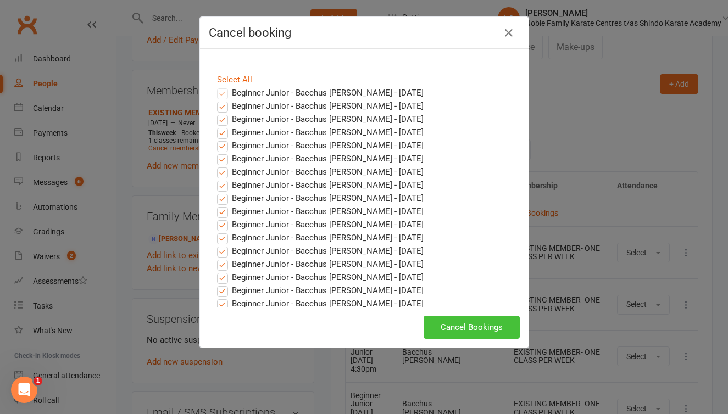
click at [440, 330] on button "Cancel Bookings" at bounding box center [471, 327] width 96 height 23
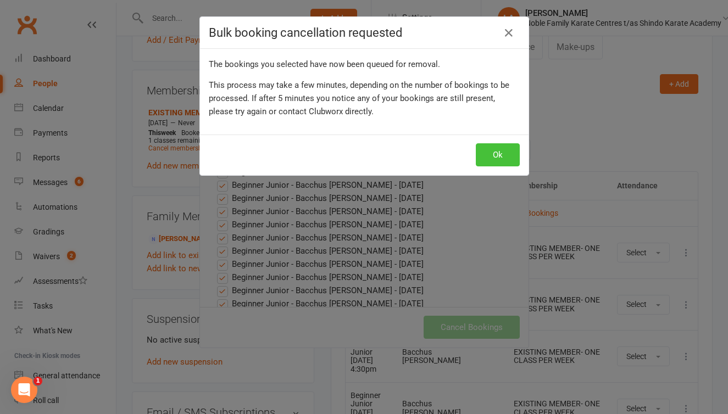
click at [497, 154] on button "Ok" at bounding box center [498, 154] width 44 height 23
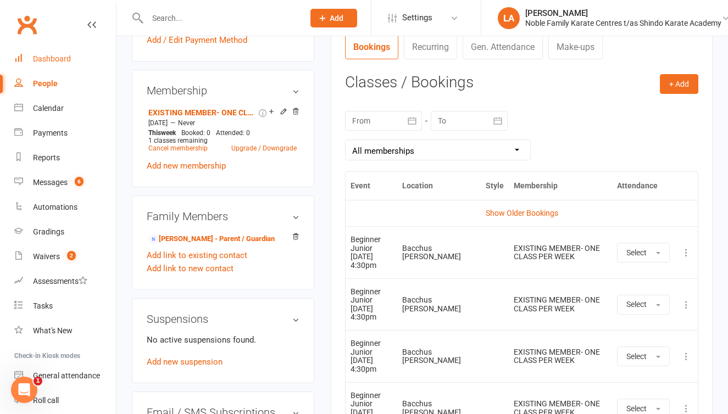
click at [65, 56] on div "Dashboard" at bounding box center [52, 58] width 38 height 9
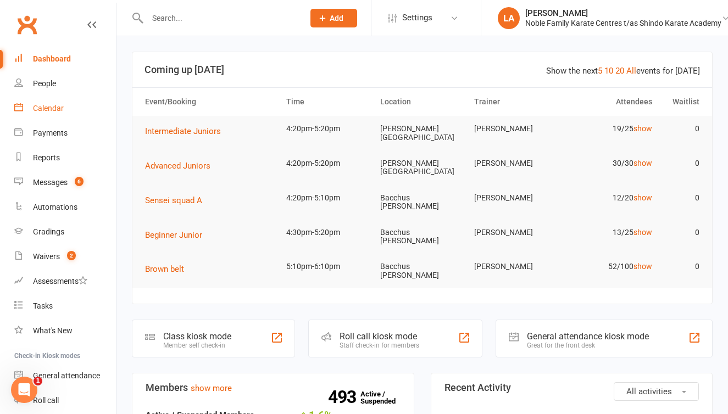
click at [48, 111] on div "Calendar" at bounding box center [48, 108] width 31 height 9
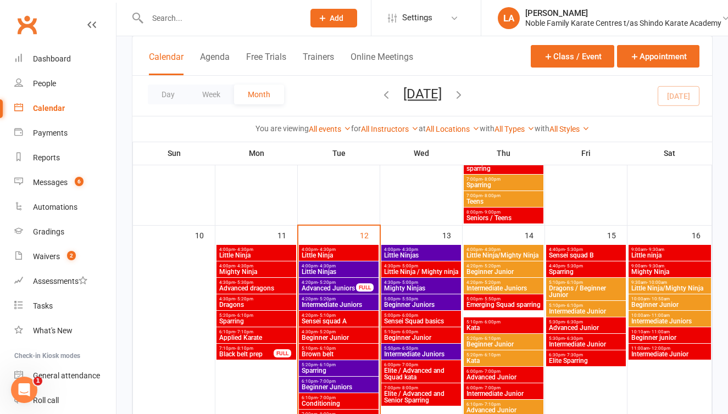
scroll to position [571, 0]
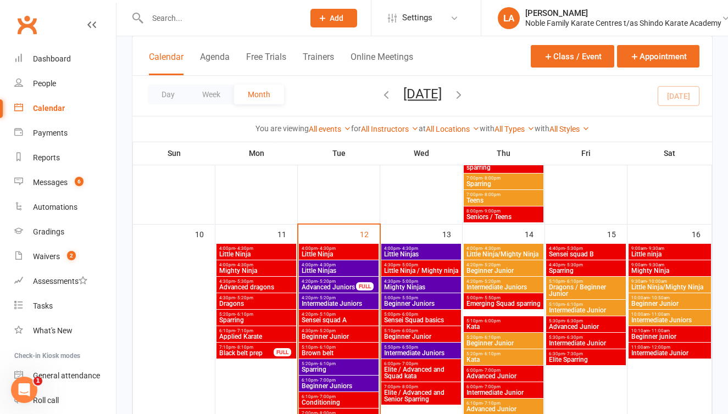
click at [657, 354] on span "Intermediate Junior" at bounding box center [669, 353] width 78 height 7
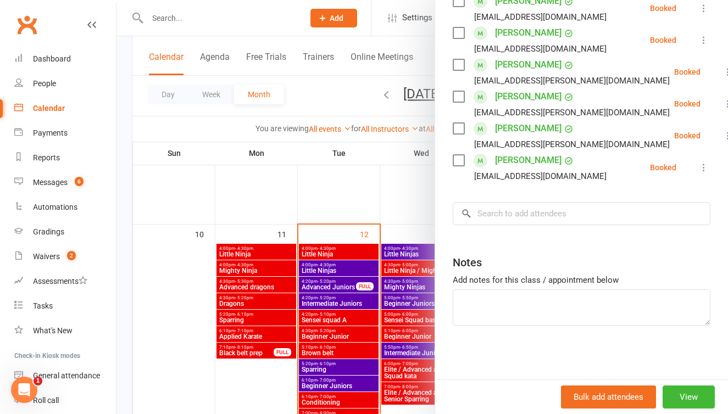
scroll to position [322, 0]
click at [515, 216] on input "search" at bounding box center [582, 214] width 258 height 23
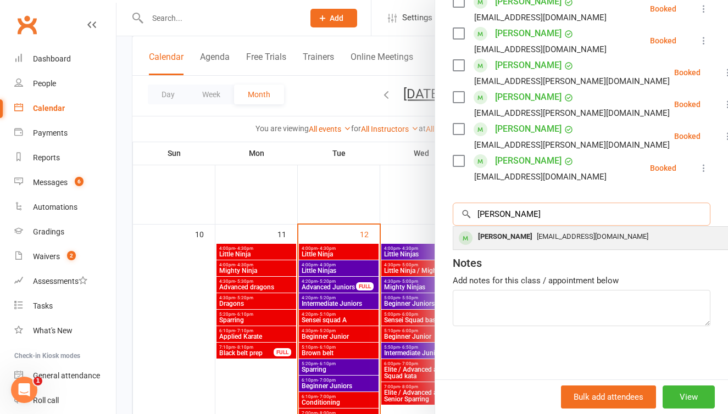
type input "hendrix"
click at [599, 233] on span "suzannekinsella@icloud.com" at bounding box center [592, 236] width 111 height 8
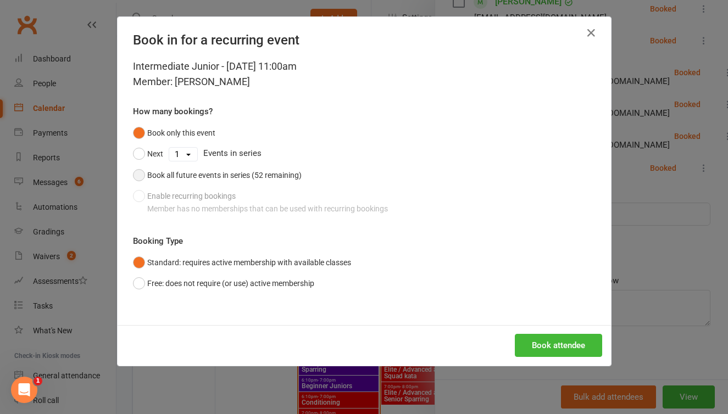
click at [141, 176] on button "Book all future events in series (52 remaining)" at bounding box center [217, 175] width 169 height 21
click at [531, 347] on button "Book attendee" at bounding box center [558, 345] width 87 height 23
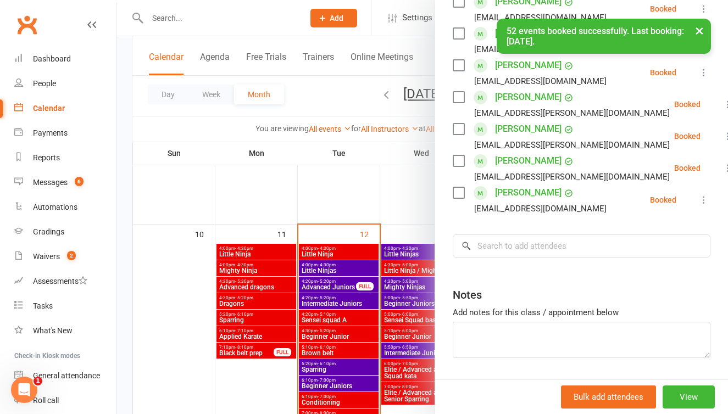
click at [700, 29] on button "×" at bounding box center [699, 31] width 20 height 24
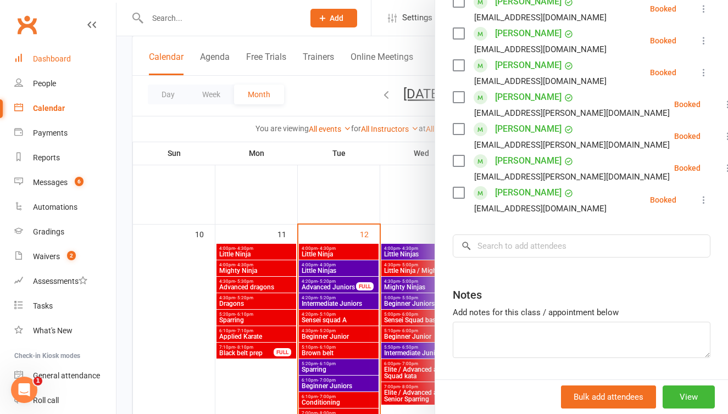
click at [52, 59] on div "Dashboard" at bounding box center [52, 58] width 38 height 9
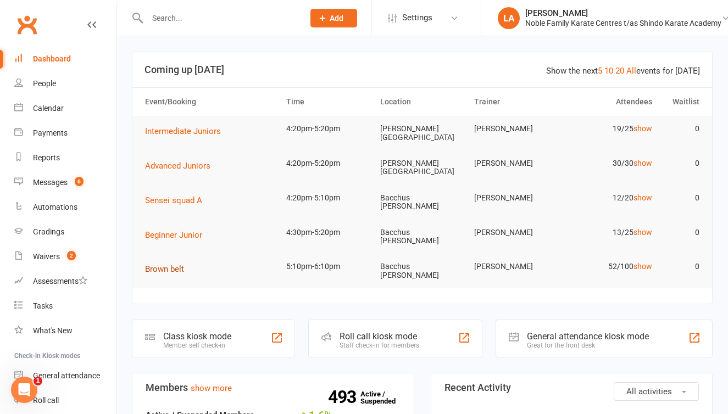
click at [165, 264] on span "Brown belt" at bounding box center [164, 269] width 39 height 10
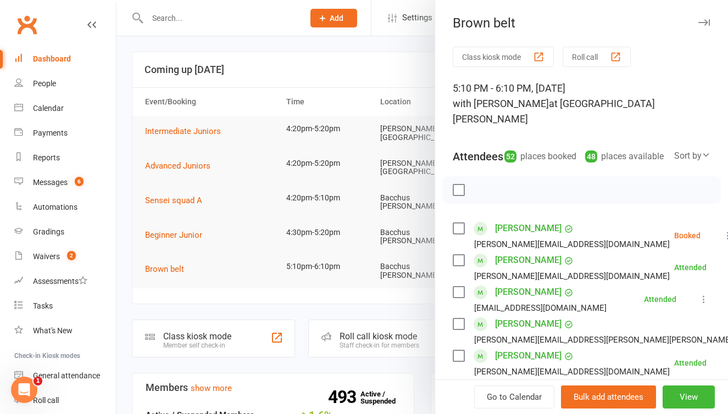
click at [604, 58] on button "Roll call" at bounding box center [596, 57] width 68 height 20
click at [163, 255] on div at bounding box center [421, 207] width 611 height 414
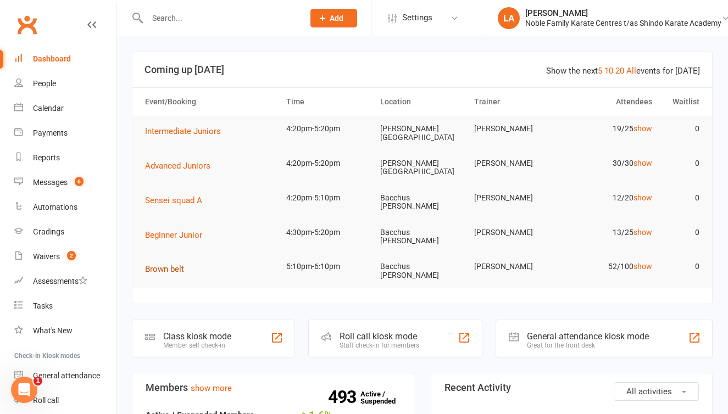
click at [166, 264] on span "Brown belt" at bounding box center [164, 269] width 39 height 10
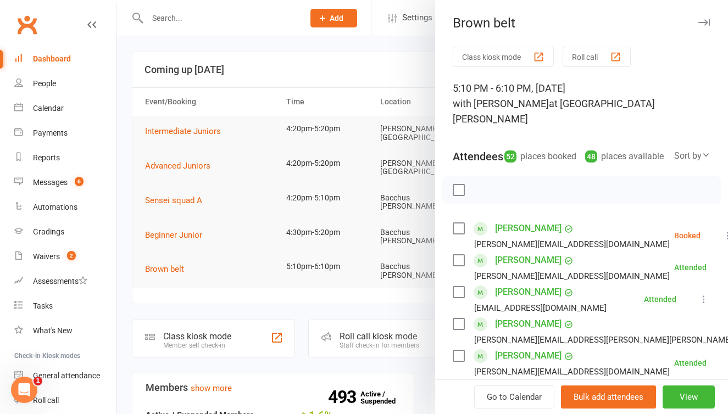
click at [598, 55] on button "Roll call" at bounding box center [596, 57] width 68 height 20
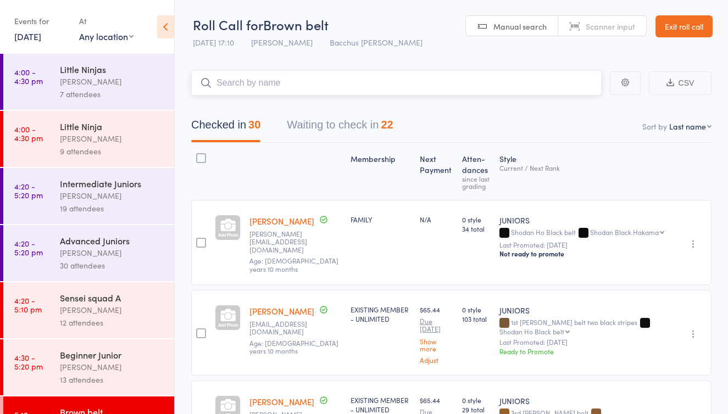
click at [364, 130] on button "Waiting to check in 22" at bounding box center [340, 127] width 106 height 29
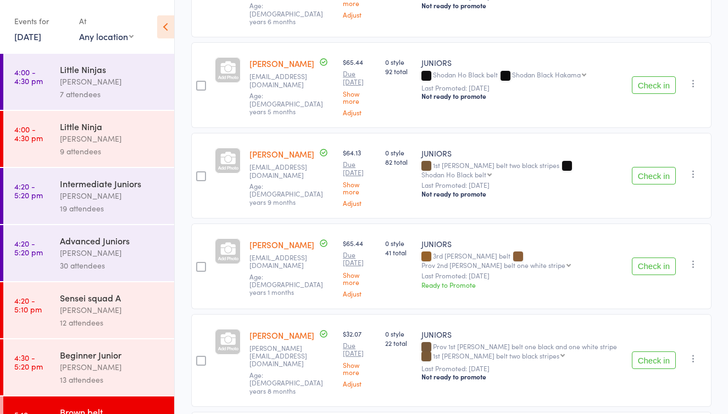
scroll to position [257, 0]
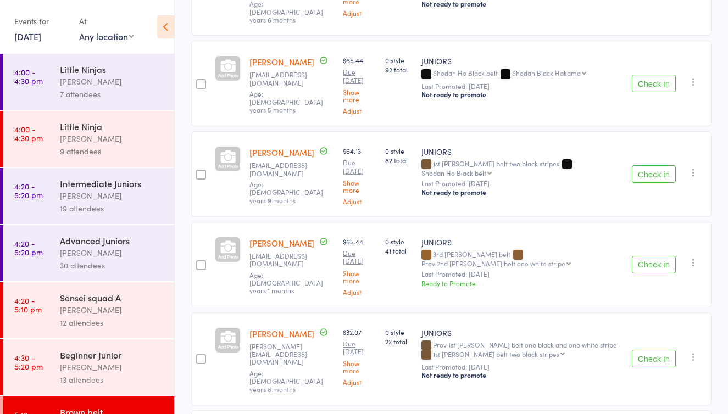
click at [649, 169] on button "Check in" at bounding box center [654, 174] width 44 height 18
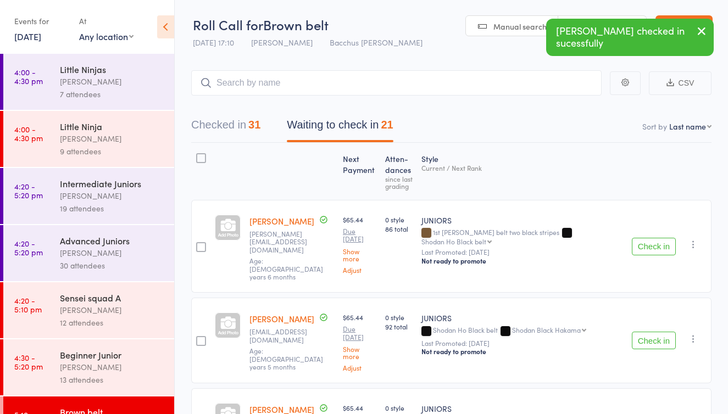
scroll to position [0, 0]
click at [700, 28] on icon "button" at bounding box center [701, 31] width 13 height 14
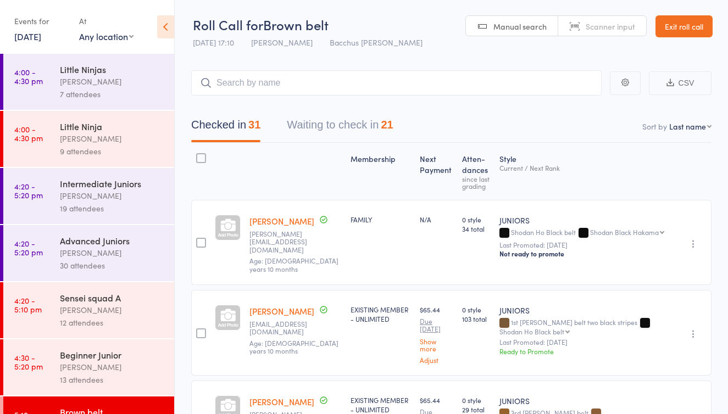
click at [356, 128] on button "Waiting to check in 21" at bounding box center [340, 127] width 106 height 29
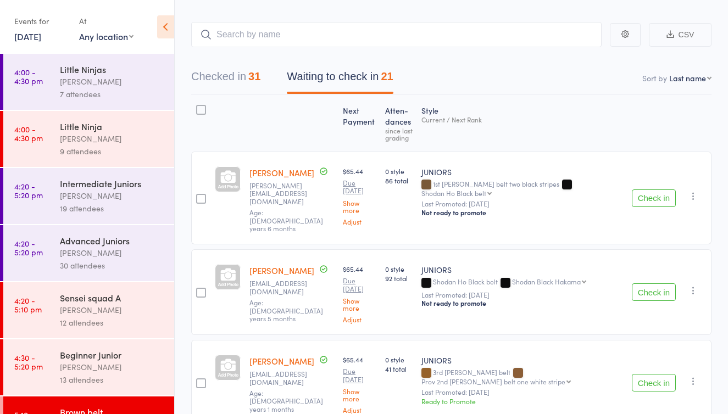
scroll to position [20, 0]
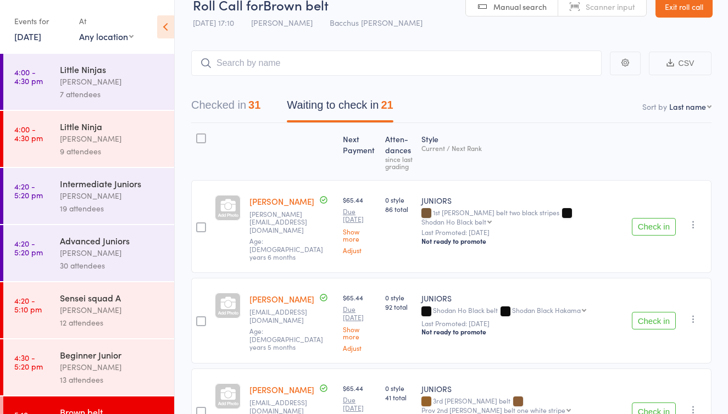
click at [647, 226] on button "Check in" at bounding box center [654, 227] width 44 height 18
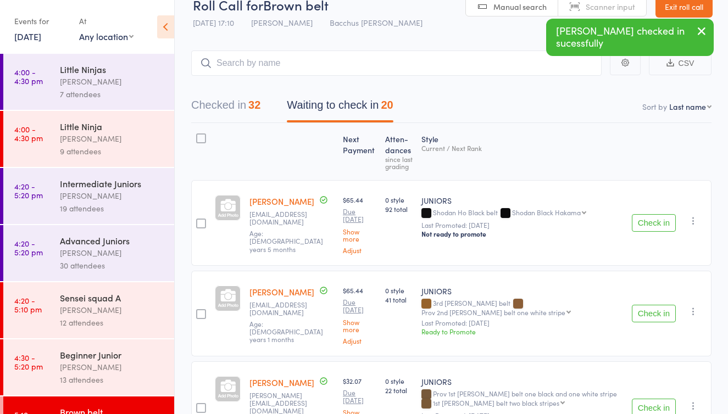
click at [658, 228] on button "Check in" at bounding box center [654, 223] width 44 height 18
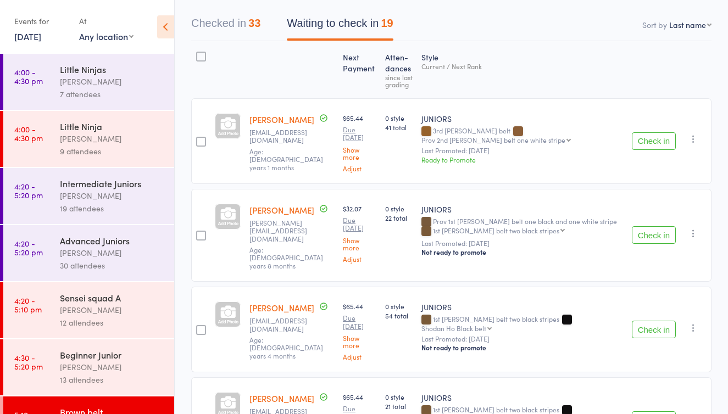
scroll to position [112, 0]
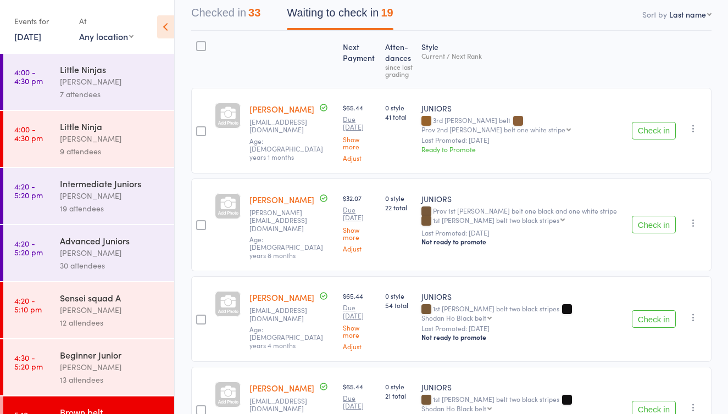
click at [658, 228] on button "Check in" at bounding box center [654, 225] width 44 height 18
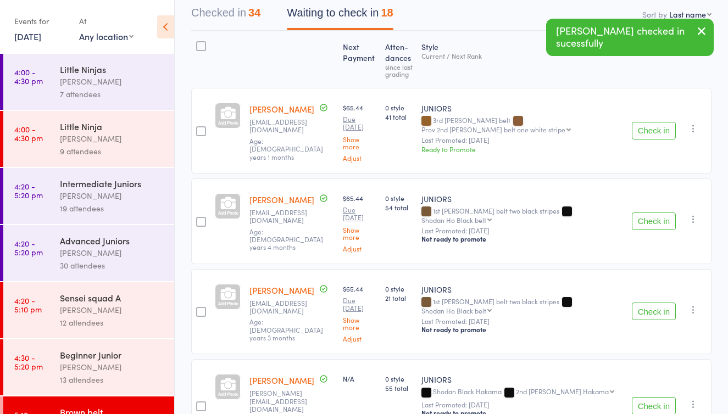
click at [661, 314] on button "Check in" at bounding box center [654, 312] width 44 height 18
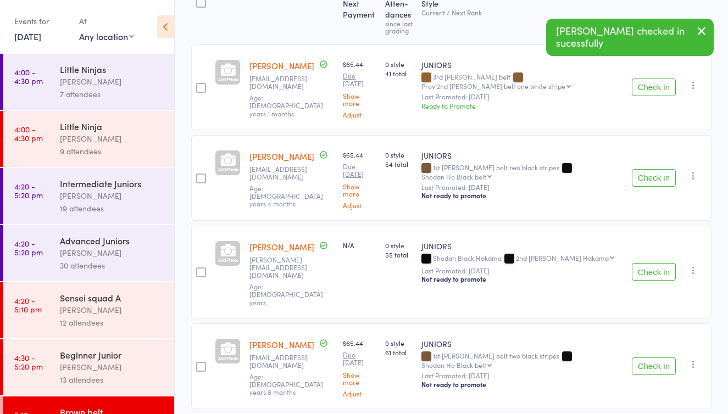
scroll to position [191, 0]
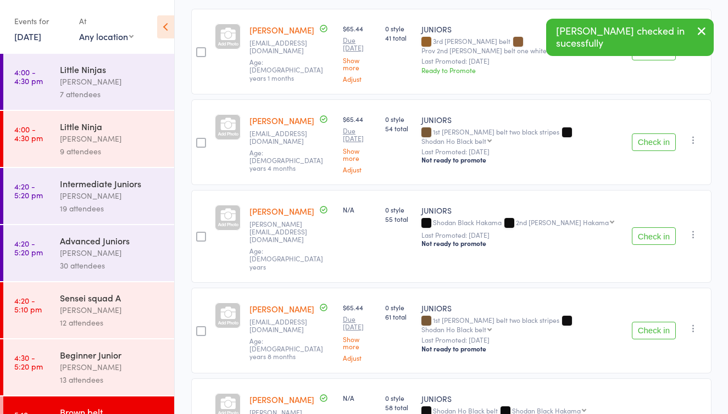
click at [661, 229] on button "Check in" at bounding box center [654, 236] width 44 height 18
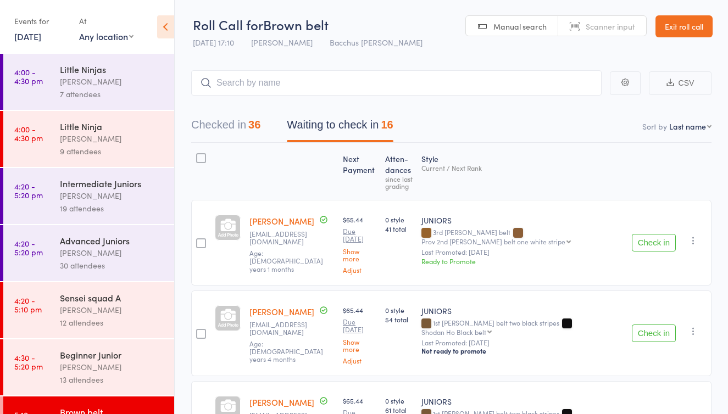
scroll to position [0, 0]
click at [295, 86] on input "search" at bounding box center [396, 82] width 410 height 25
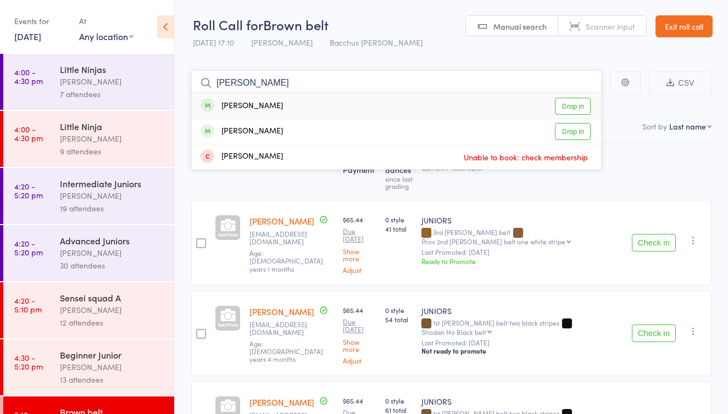
type input "[PERSON_NAME]"
drag, startPoint x: 295, startPoint y: 86, endPoint x: 575, endPoint y: 106, distance: 280.2
click at [575, 106] on link "Drop in" at bounding box center [573, 106] width 36 height 17
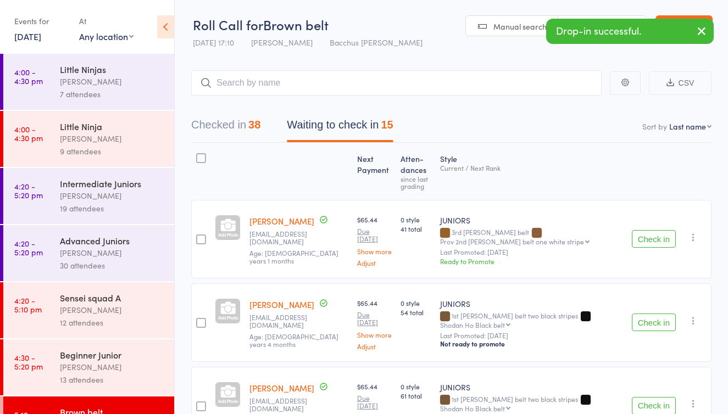
click at [568, 185] on div "Style Current / Next Rank" at bounding box center [532, 171] width 192 height 47
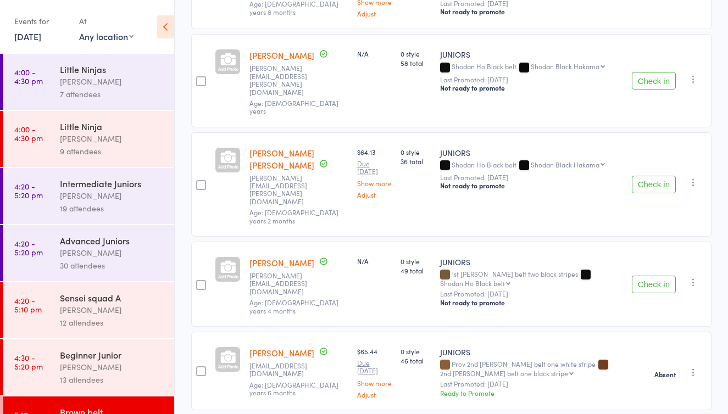
scroll to position [416, 0]
click at [648, 275] on button "Check in" at bounding box center [654, 284] width 44 height 18
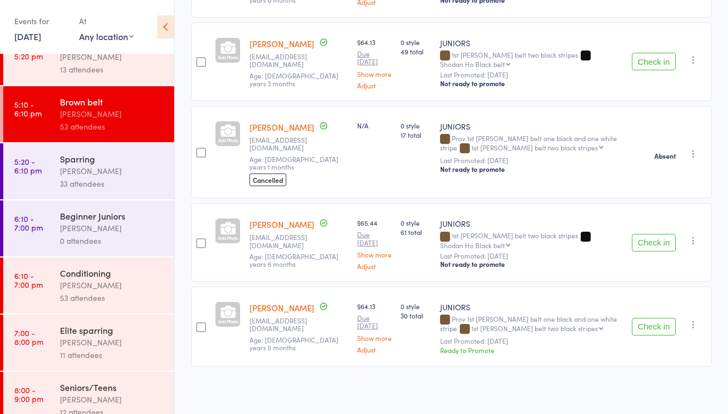
scroll to position [311, 0]
click at [113, 277] on div "Conditioning" at bounding box center [112, 272] width 105 height 12
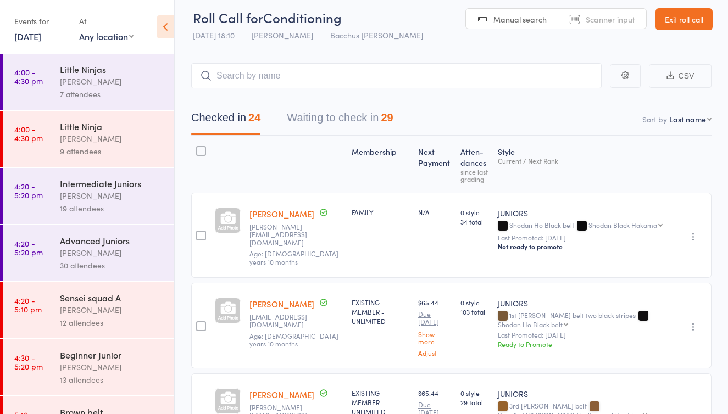
click at [357, 119] on button "Waiting to check in 29" at bounding box center [340, 120] width 106 height 29
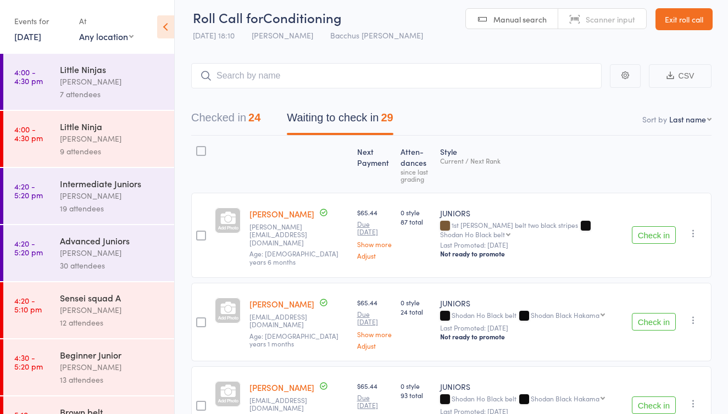
click at [652, 231] on button "Check in" at bounding box center [654, 235] width 44 height 18
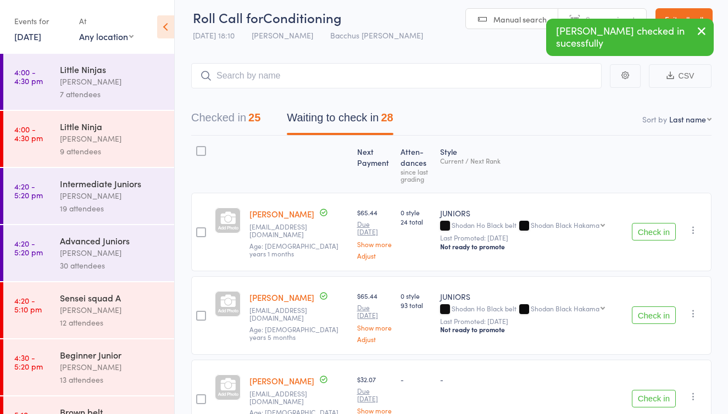
click at [644, 324] on button "Check in" at bounding box center [654, 315] width 44 height 18
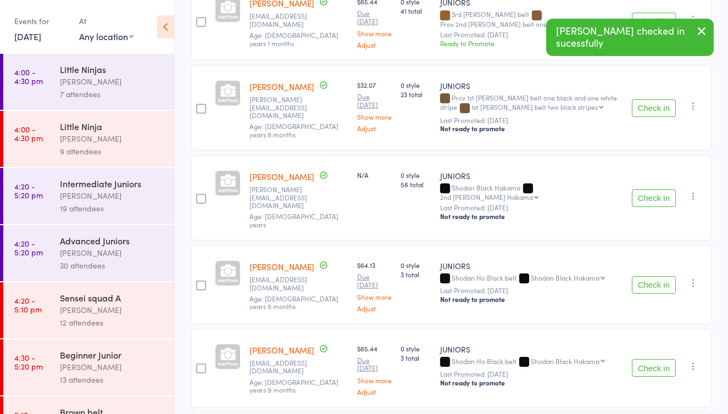
scroll to position [721, 0]
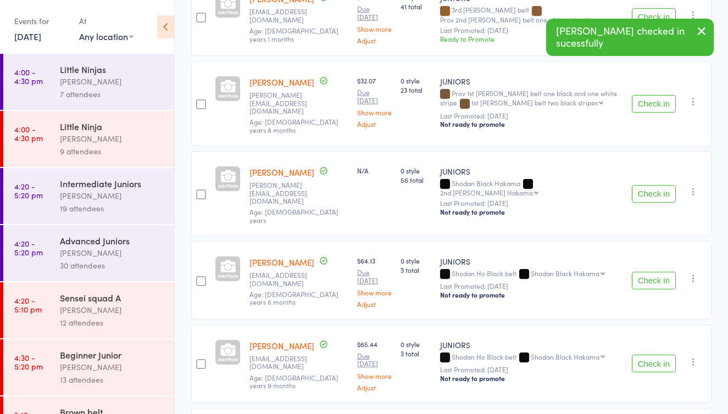
click at [650, 113] on button "Check in" at bounding box center [654, 104] width 44 height 18
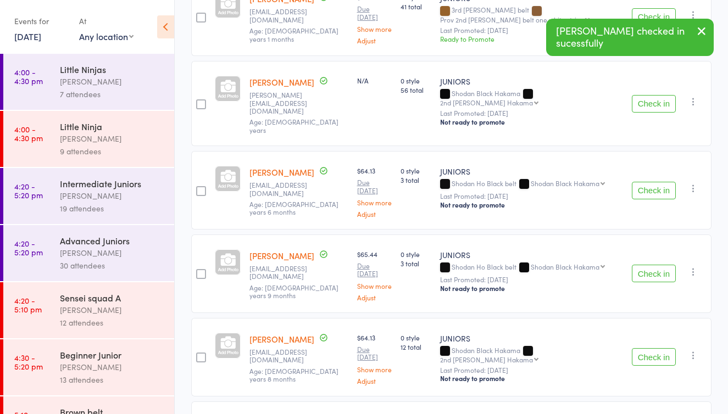
click at [650, 113] on button "Check in" at bounding box center [654, 104] width 44 height 18
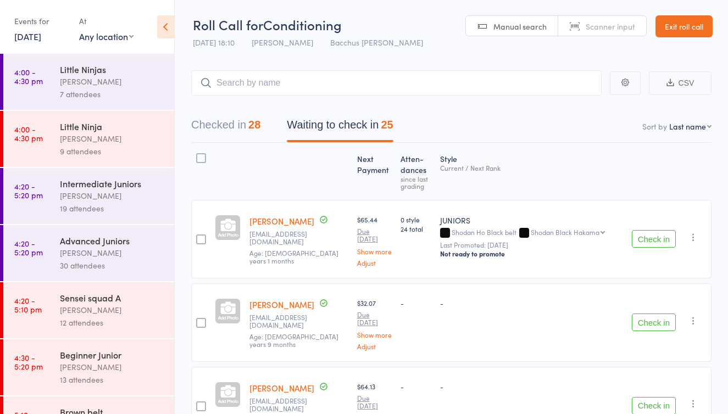
scroll to position [0, 0]
click at [312, 90] on input "search" at bounding box center [396, 82] width 410 height 25
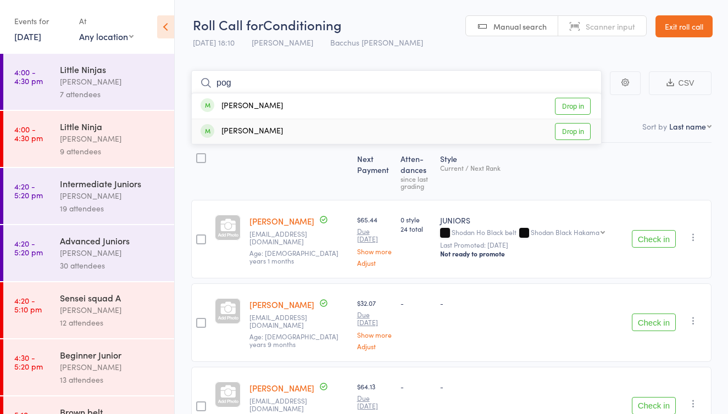
type input "pog"
click at [574, 130] on link "Drop in" at bounding box center [573, 131] width 36 height 17
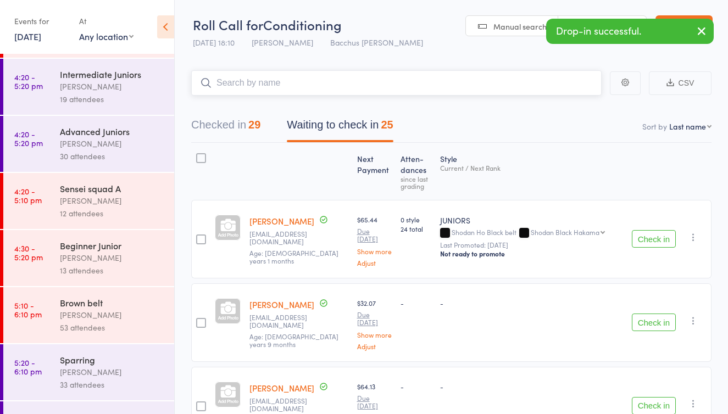
scroll to position [121, 0]
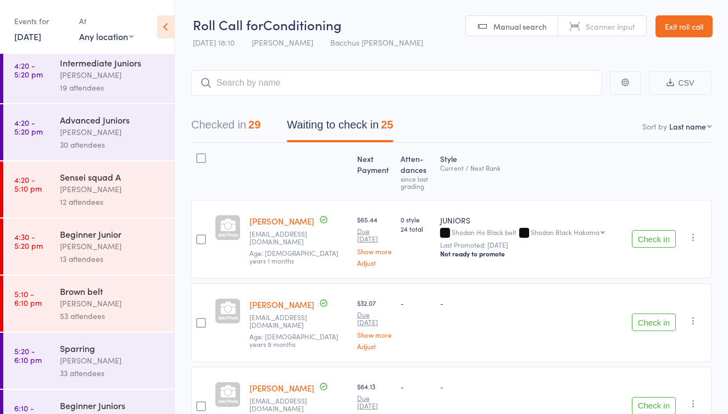
click at [96, 300] on div "[PERSON_NAME]" at bounding box center [112, 303] width 105 height 13
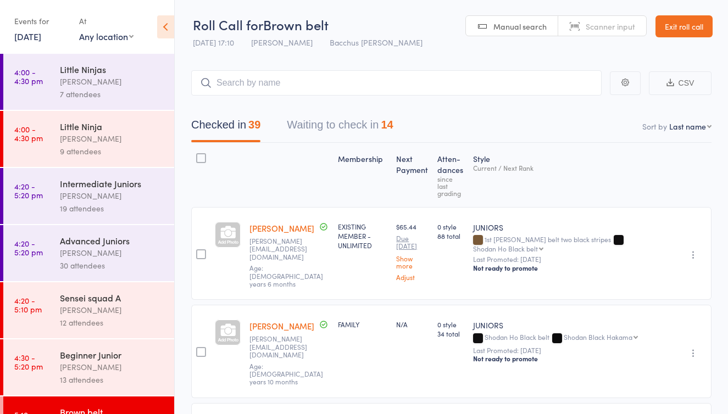
click at [332, 130] on button "Waiting to check in 14" at bounding box center [340, 127] width 106 height 29
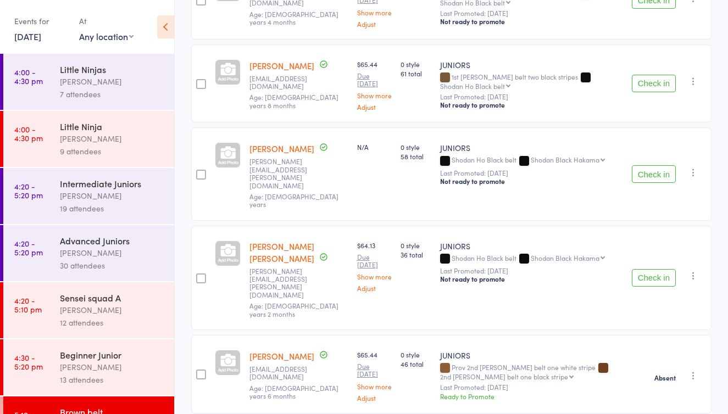
scroll to position [323, 0]
click at [691, 177] on icon "button" at bounding box center [693, 171] width 11 height 11
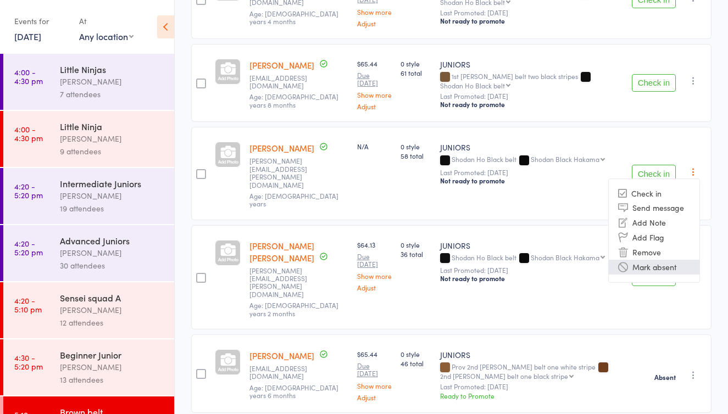
click at [649, 274] on li "Mark absent" at bounding box center [653, 267] width 91 height 15
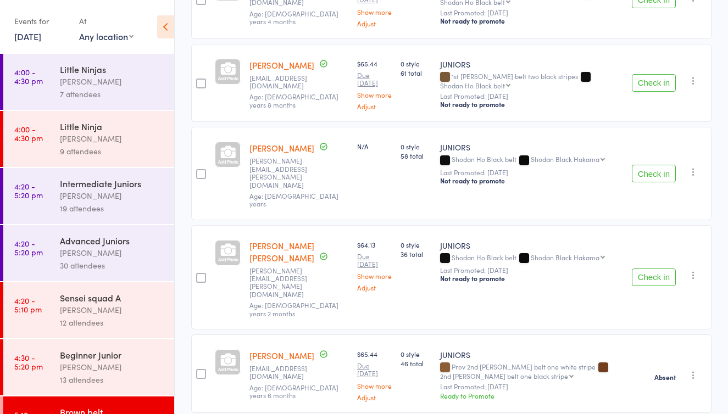
click at [692, 270] on icon "button" at bounding box center [693, 275] width 11 height 11
click at [662, 363] on li "Mark absent" at bounding box center [653, 370] width 91 height 15
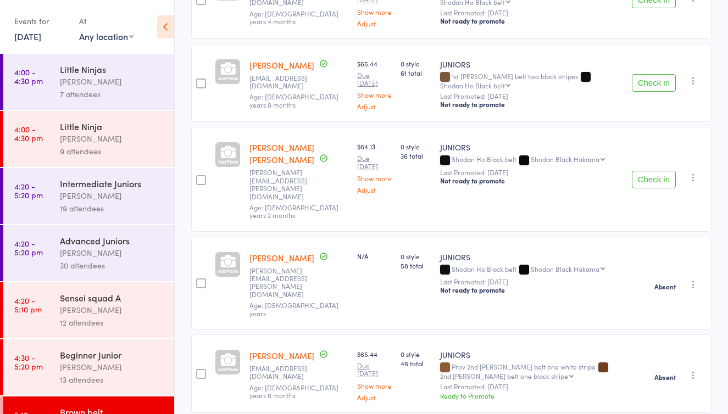
click at [692, 86] on icon "button" at bounding box center [693, 80] width 11 height 11
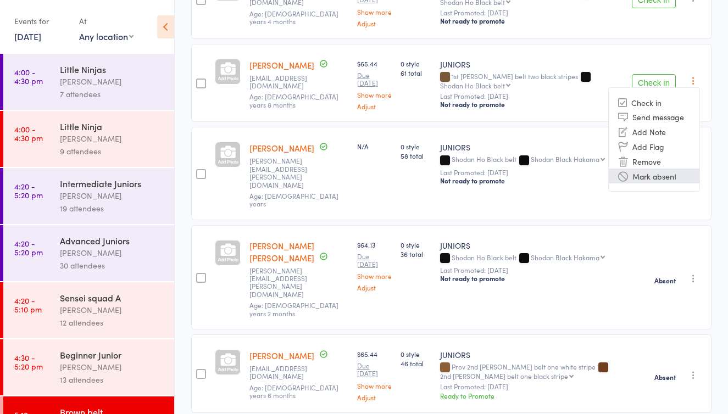
click at [666, 183] on li "Mark absent" at bounding box center [653, 176] width 91 height 15
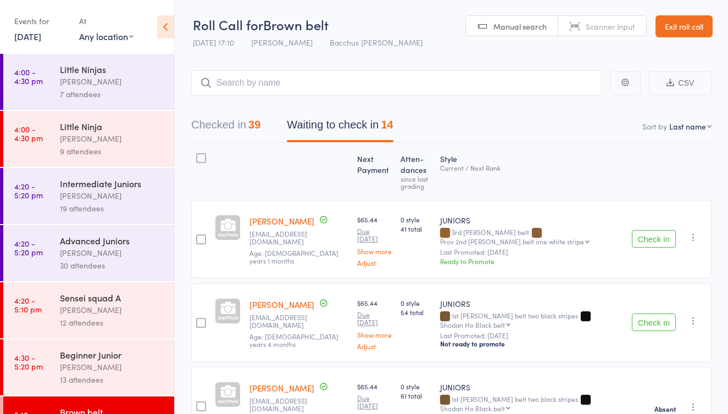
scroll to position [0, 0]
click at [281, 82] on input "search" at bounding box center [396, 82] width 410 height 25
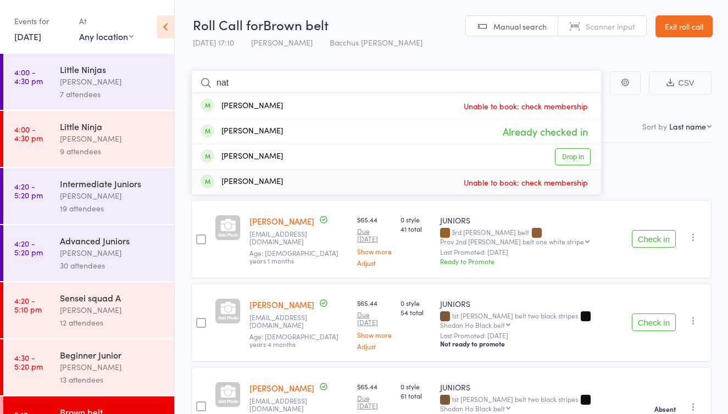
type input "nat"
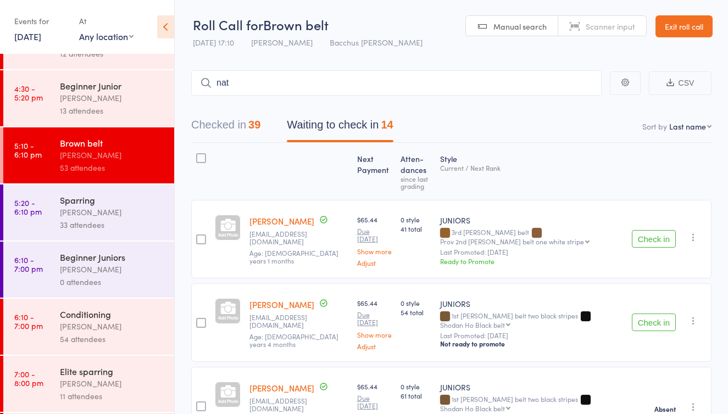
scroll to position [272, 0]
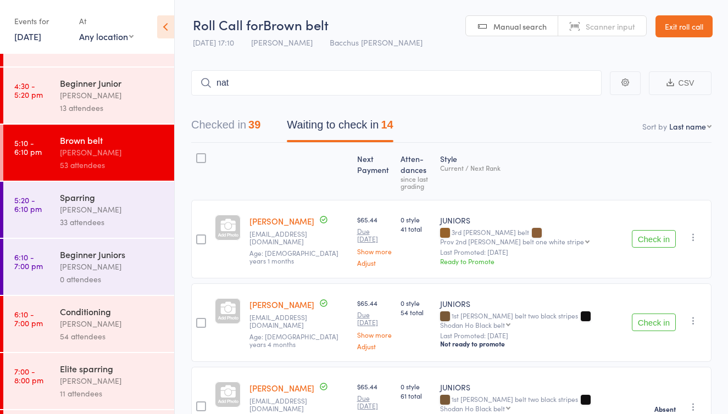
click at [113, 323] on div "[PERSON_NAME]" at bounding box center [112, 323] width 105 height 13
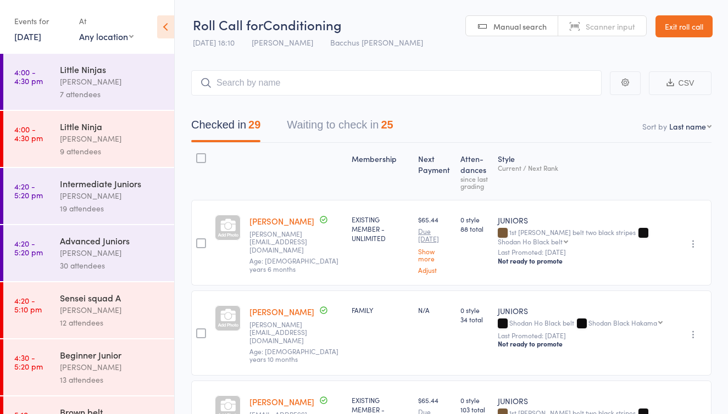
click at [334, 124] on button "Waiting to check in 25" at bounding box center [340, 127] width 106 height 29
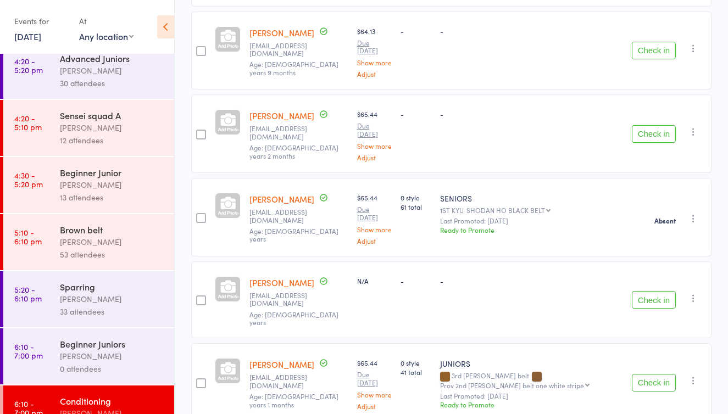
scroll to position [183, 0]
click at [131, 236] on div "[PERSON_NAME]" at bounding box center [112, 241] width 105 height 13
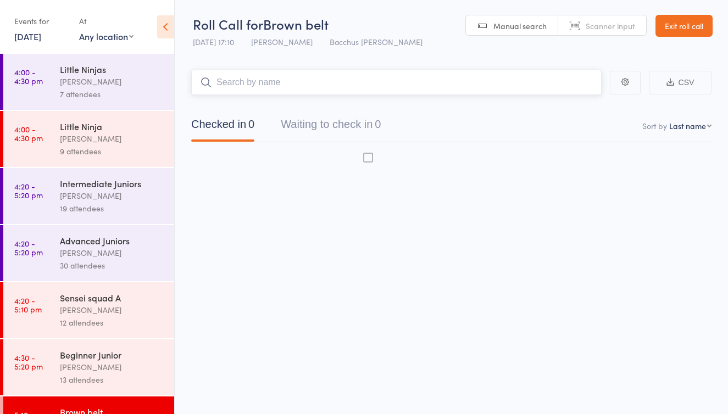
scroll to position [7, 0]
click at [355, 120] on button "Waiting to check in 0" at bounding box center [331, 127] width 100 height 29
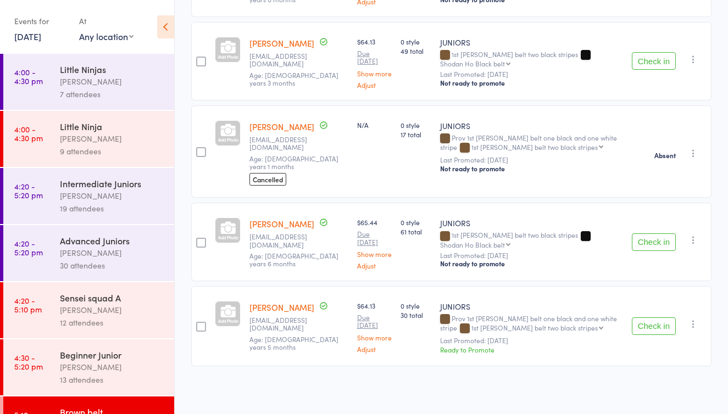
scroll to position [1053, 0]
click at [692, 235] on icon "button" at bounding box center [693, 240] width 11 height 11
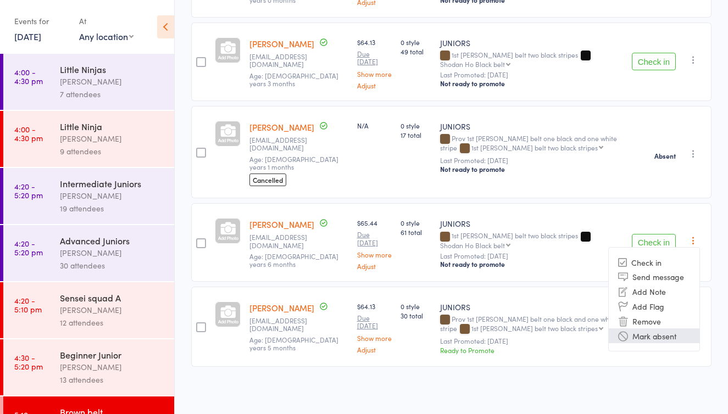
click at [657, 328] on li "Mark absent" at bounding box center [653, 335] width 91 height 15
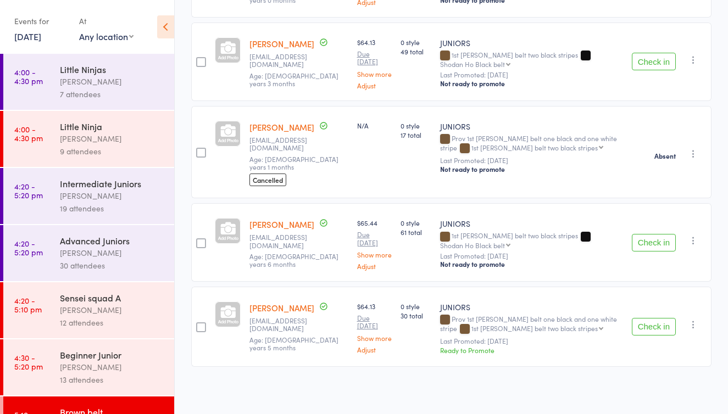
click at [693, 322] on icon "button" at bounding box center [693, 324] width 11 height 11
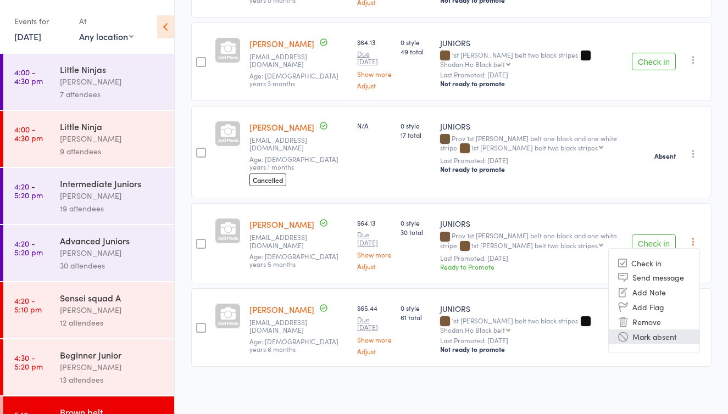
click at [660, 330] on li "Mark absent" at bounding box center [653, 337] width 91 height 15
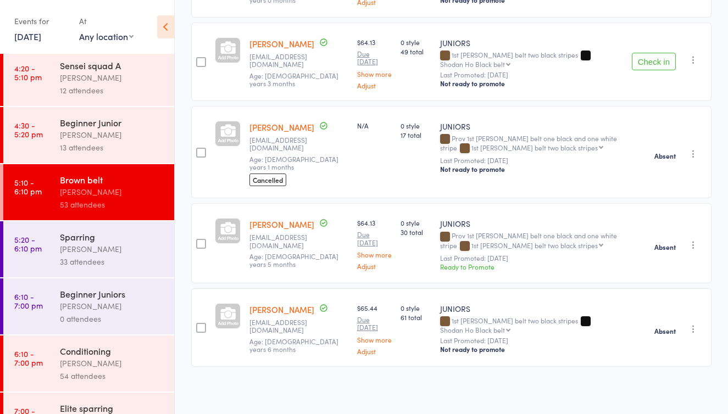
scroll to position [235, 0]
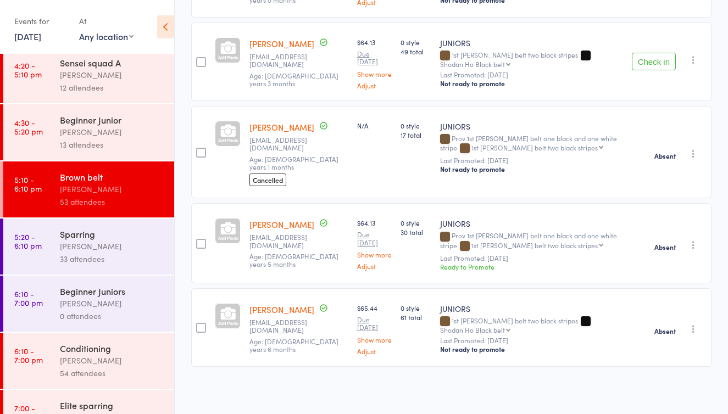
click at [97, 358] on div "[PERSON_NAME]" at bounding box center [112, 360] width 105 height 13
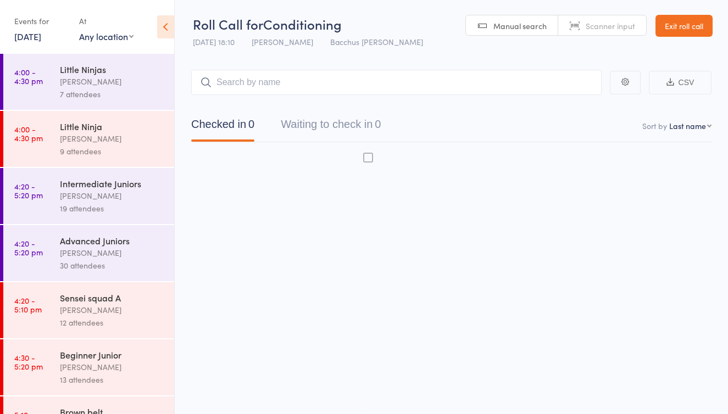
scroll to position [7, 0]
click at [358, 118] on button "Waiting to check in 0" at bounding box center [331, 127] width 100 height 29
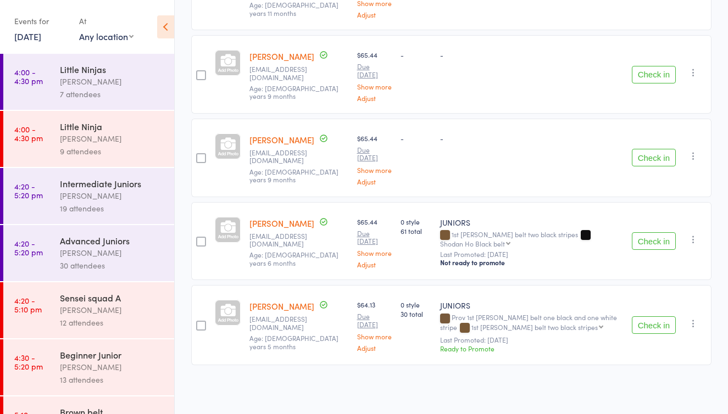
scroll to position [2006, 0]
click at [690, 234] on icon "button" at bounding box center [693, 239] width 11 height 11
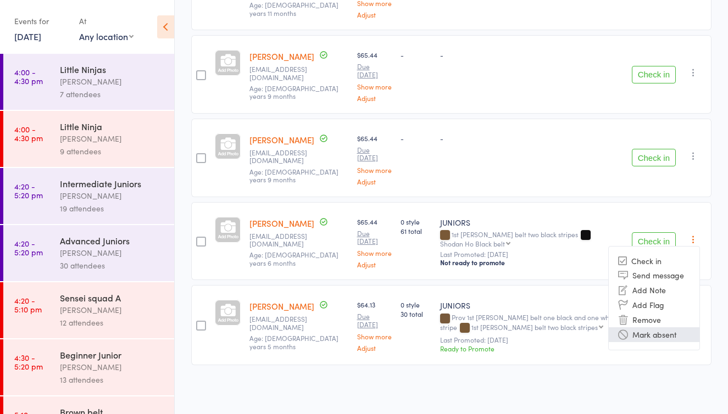
click at [657, 327] on li "Mark absent" at bounding box center [653, 334] width 91 height 15
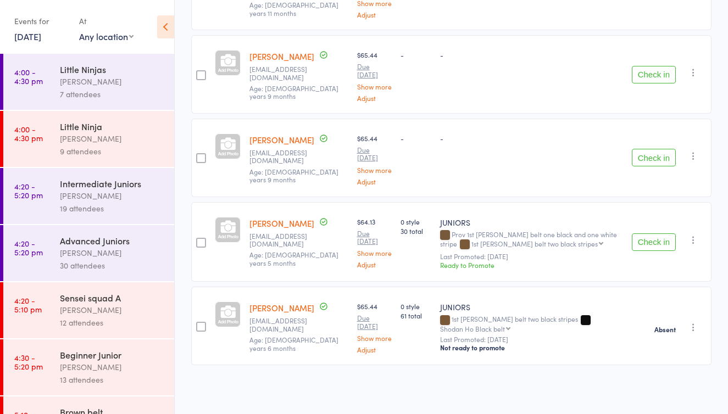
click at [690, 235] on icon "button" at bounding box center [693, 240] width 11 height 11
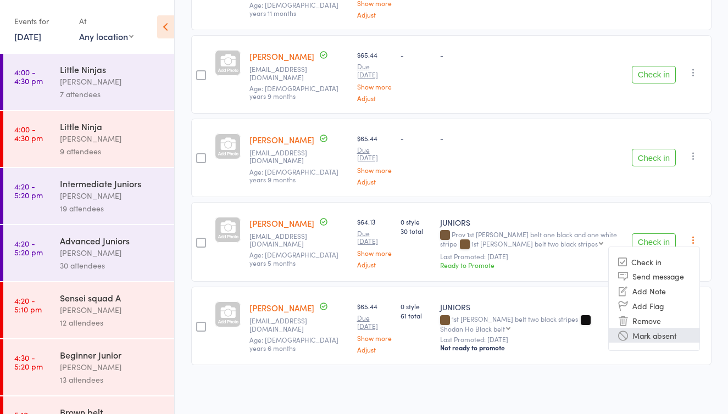
click at [667, 329] on li "Mark absent" at bounding box center [653, 335] width 91 height 15
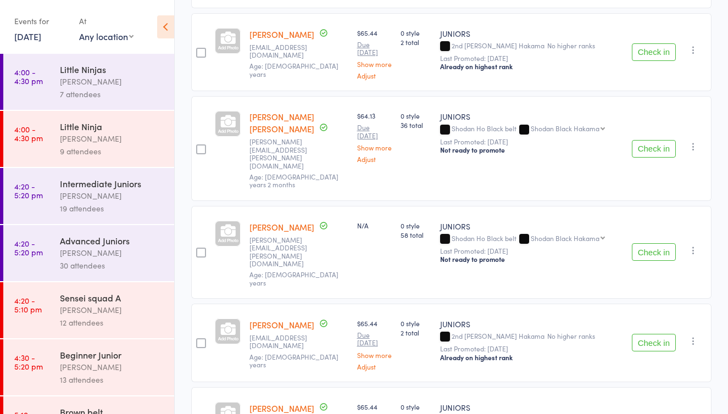
scroll to position [1030, 0]
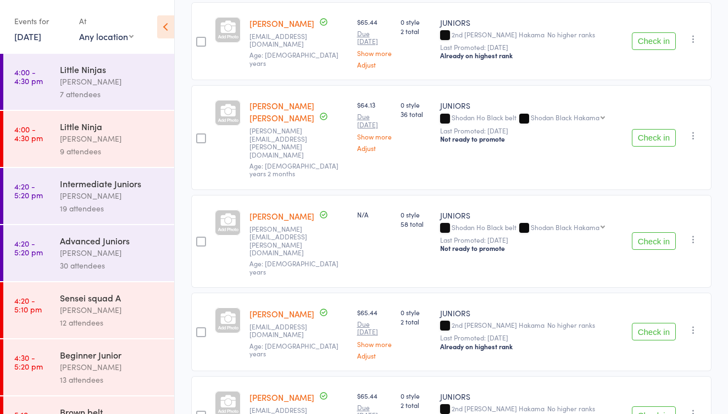
click at [691, 141] on icon "button" at bounding box center [693, 135] width 11 height 11
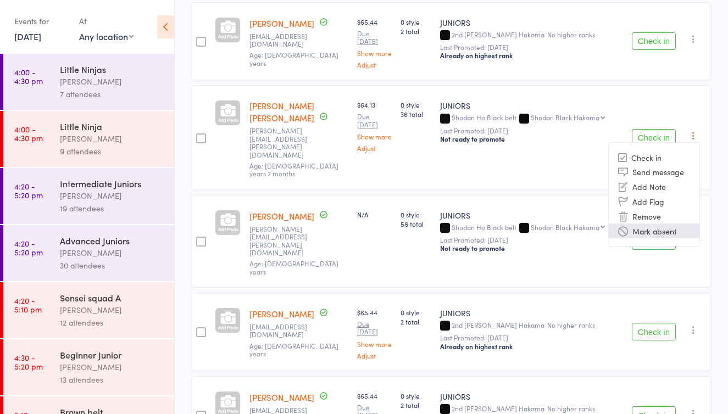
click at [661, 238] on li "Mark absent" at bounding box center [653, 231] width 91 height 15
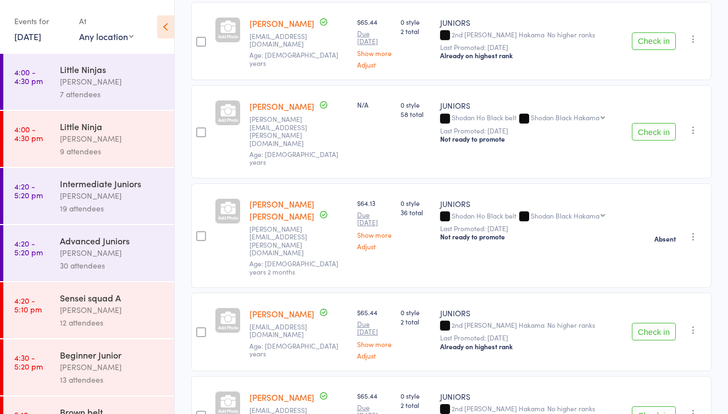
click at [693, 242] on icon "button" at bounding box center [693, 236] width 11 height 11
click at [691, 242] on icon "button" at bounding box center [693, 236] width 11 height 11
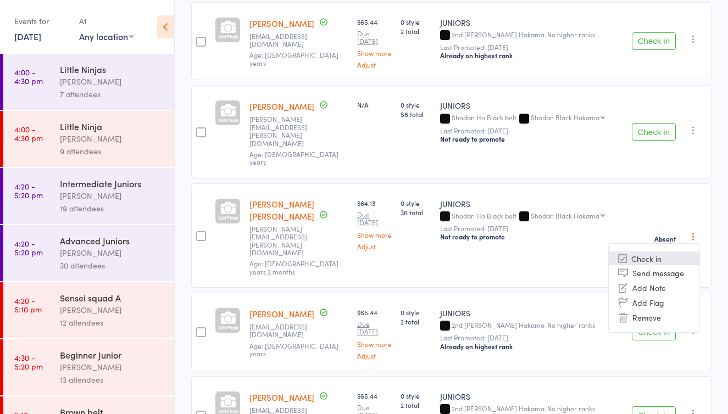
click at [627, 263] on icon at bounding box center [622, 258] width 9 height 9
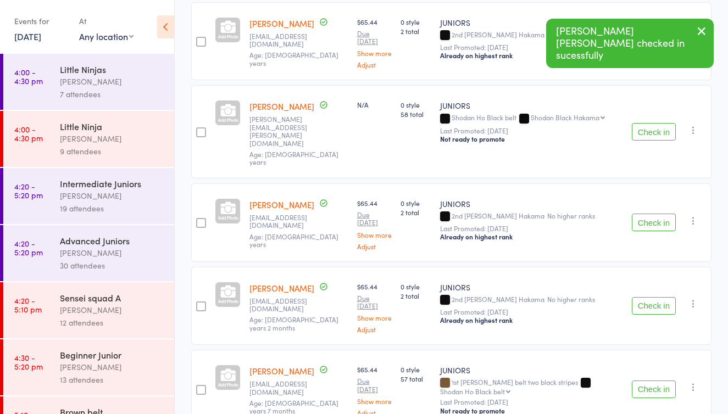
click at [691, 136] on icon "button" at bounding box center [693, 130] width 11 height 11
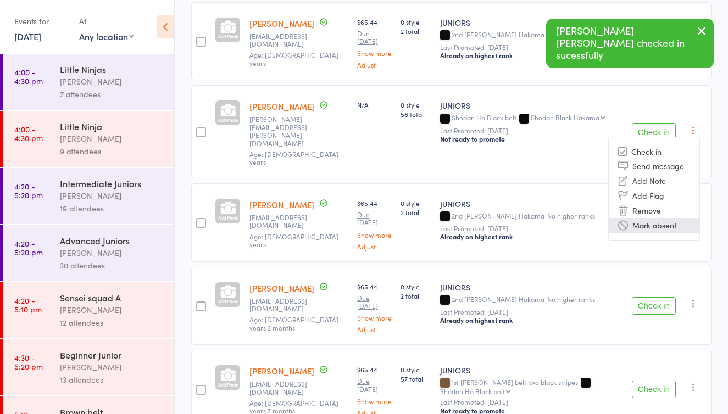
click at [655, 233] on li "Mark absent" at bounding box center [653, 225] width 91 height 15
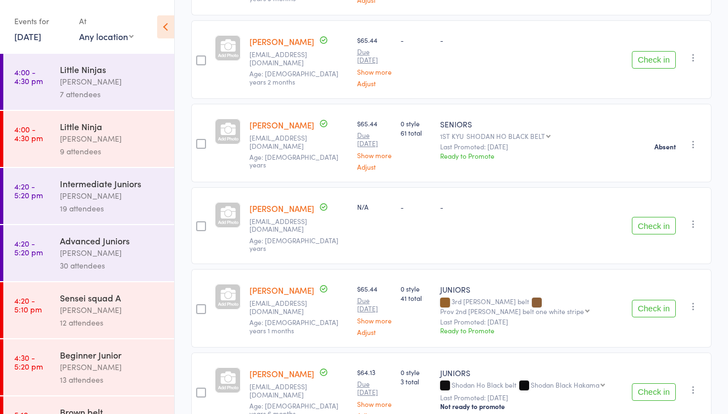
scroll to position [419, 0]
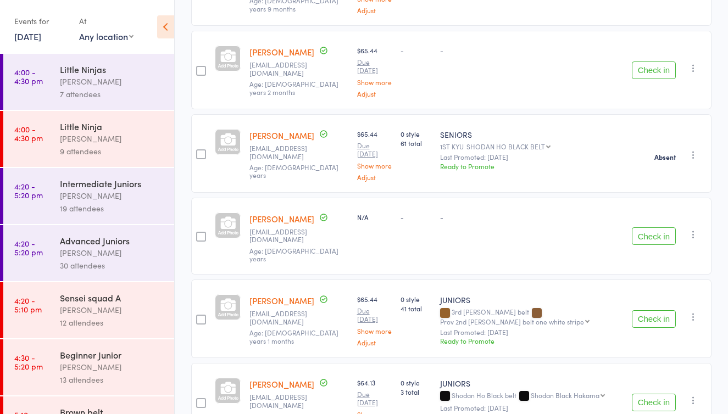
click at [655, 245] on button "Check in" at bounding box center [654, 236] width 44 height 18
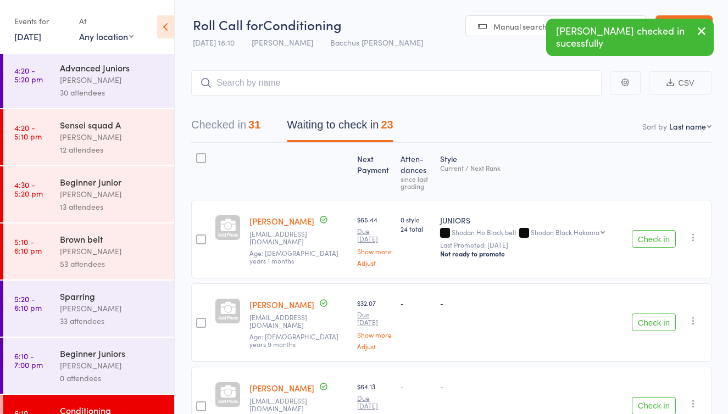
scroll to position [175, 0]
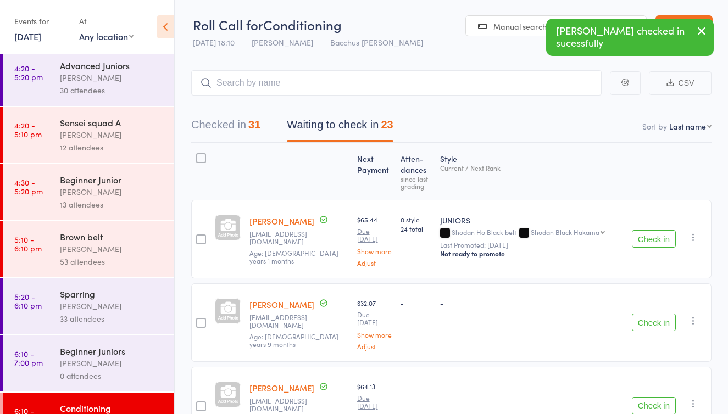
click at [113, 246] on div "[PERSON_NAME]" at bounding box center [112, 249] width 105 height 13
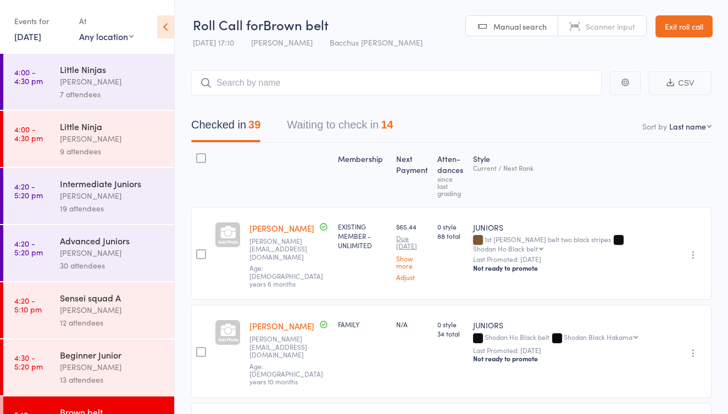
click at [347, 122] on button "Waiting to check in 14" at bounding box center [340, 127] width 106 height 29
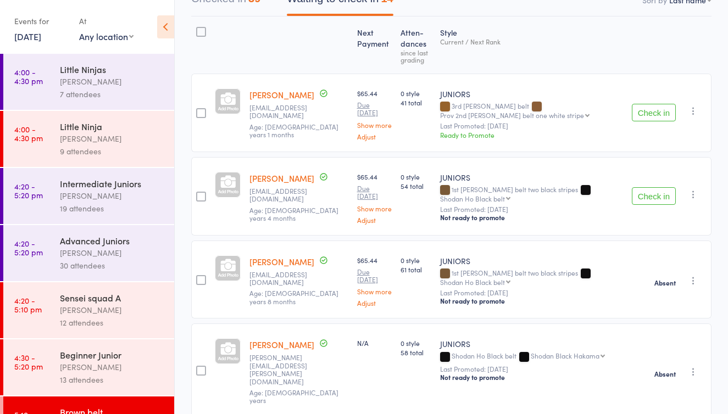
scroll to position [127, 0]
click at [691, 199] on icon "button" at bounding box center [693, 193] width 11 height 11
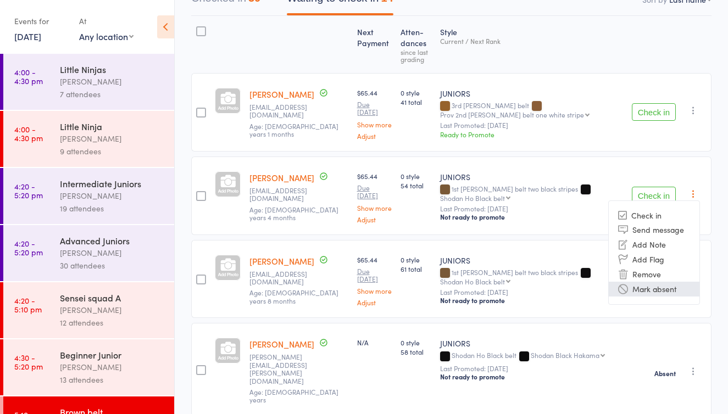
click at [661, 297] on li "Mark absent" at bounding box center [653, 289] width 91 height 15
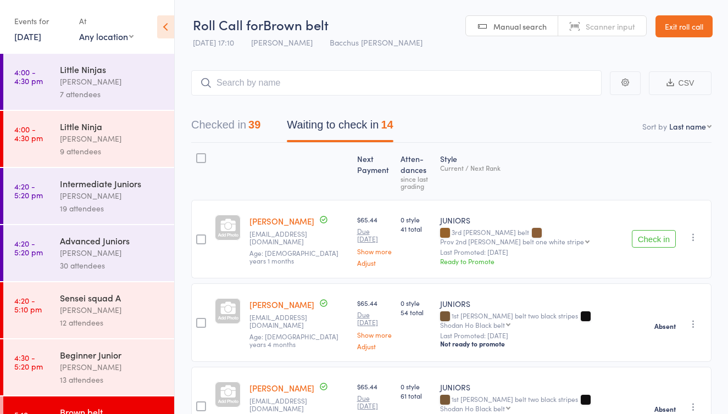
scroll to position [0, 0]
click at [694, 238] on icon "button" at bounding box center [693, 237] width 11 height 11
click at [668, 333] on li "Mark absent" at bounding box center [653, 332] width 91 height 15
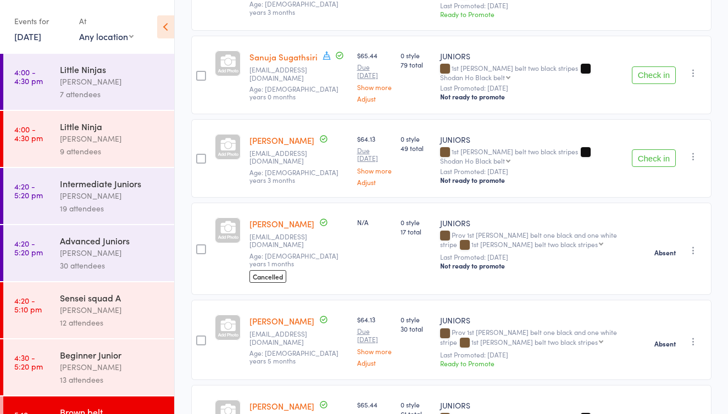
scroll to position [943, 0]
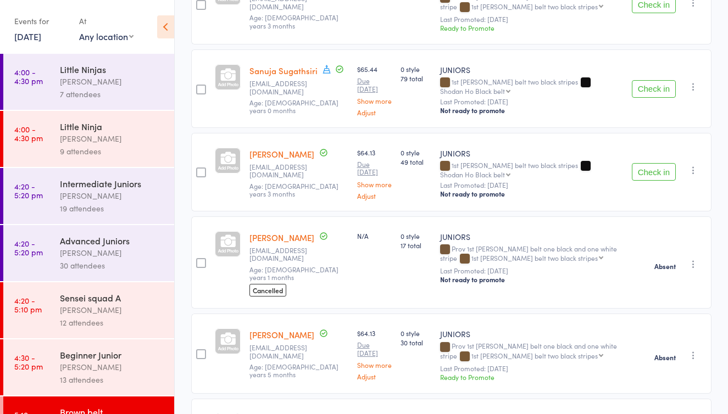
click at [691, 168] on icon "button" at bounding box center [693, 170] width 11 height 11
click at [656, 264] on li "Mark absent" at bounding box center [653, 265] width 91 height 15
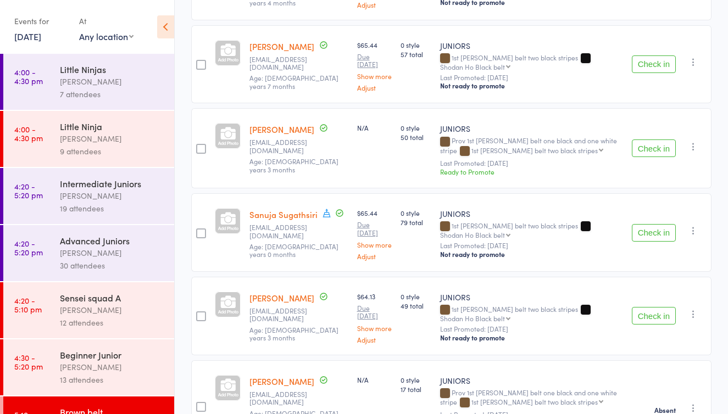
scroll to position [767, 0]
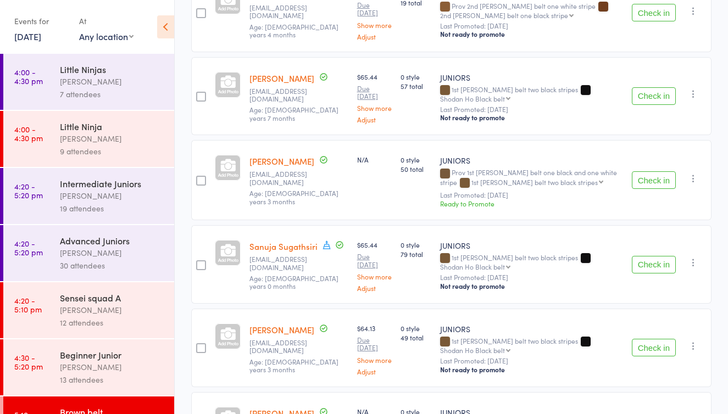
click at [652, 88] on button "Check in" at bounding box center [654, 96] width 44 height 18
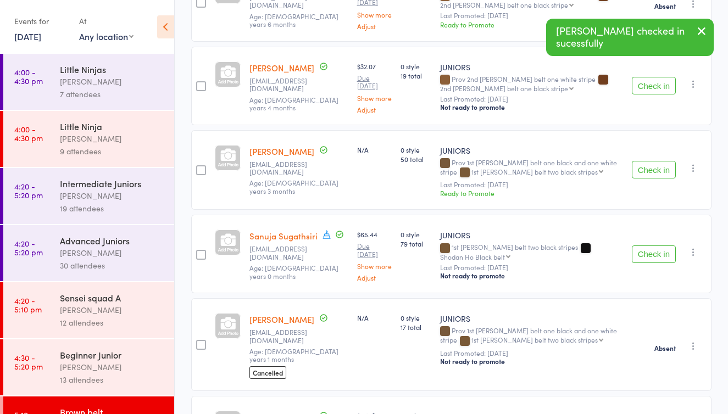
scroll to position [693, 0]
click at [693, 164] on icon "button" at bounding box center [693, 169] width 11 height 11
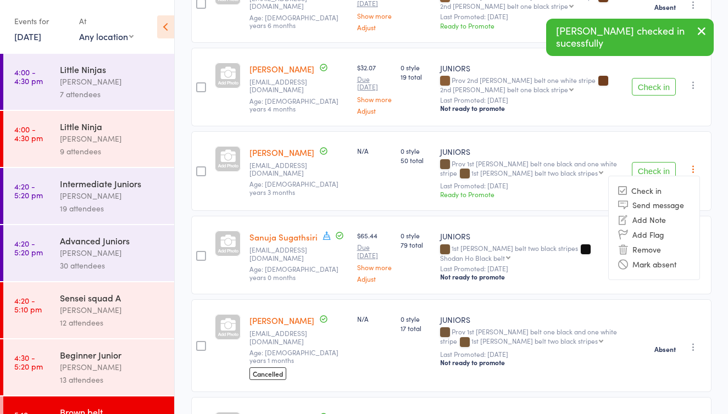
click at [672, 258] on ul "Check in Send message Add Note Add Flag Remove [PERSON_NAME] absent" at bounding box center [654, 228] width 92 height 104
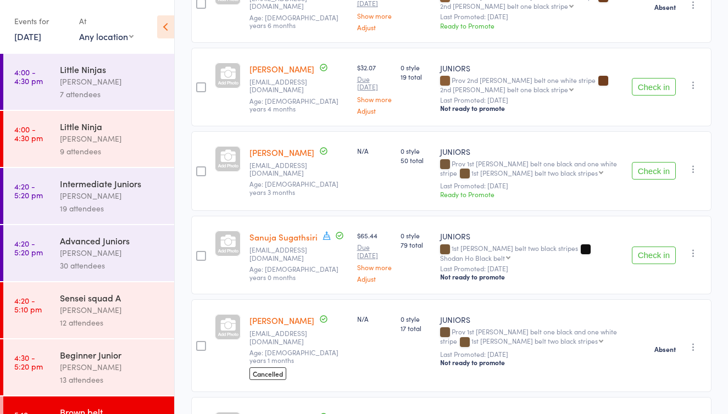
click at [694, 164] on icon "button" at bounding box center [693, 169] width 11 height 11
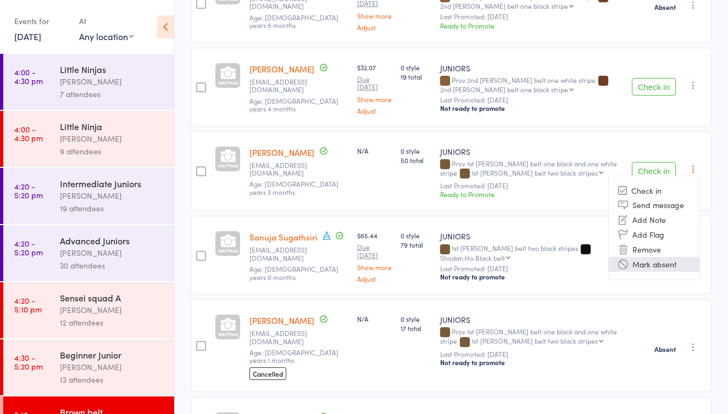
click at [672, 257] on li "Mark absent" at bounding box center [653, 264] width 91 height 15
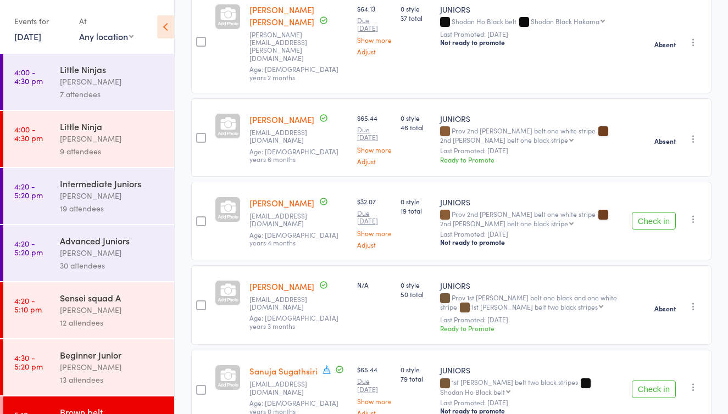
scroll to position [558, 0]
click at [695, 215] on icon "button" at bounding box center [693, 220] width 11 height 11
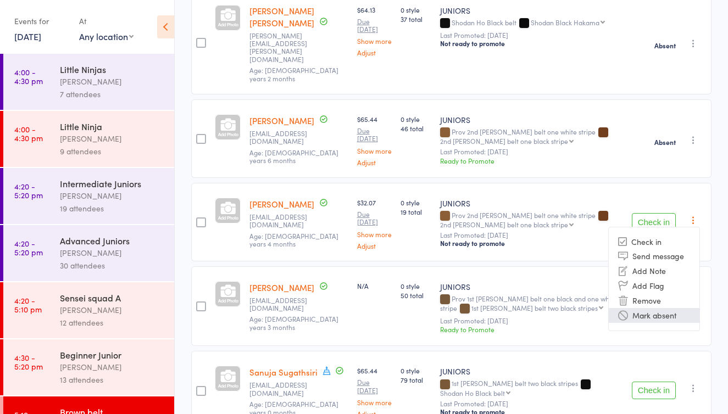
click at [648, 308] on li "Mark absent" at bounding box center [653, 315] width 91 height 15
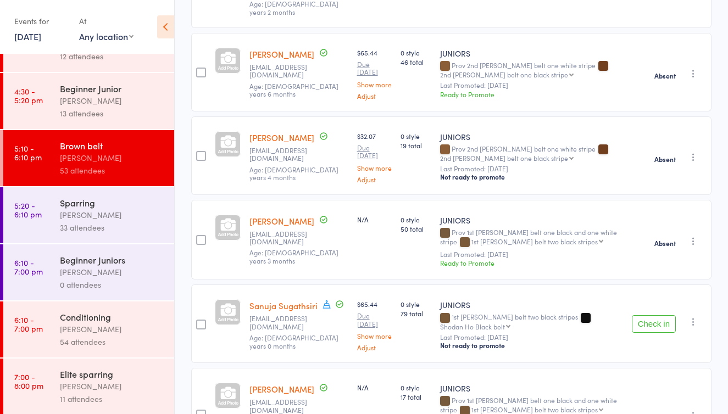
scroll to position [298, 0]
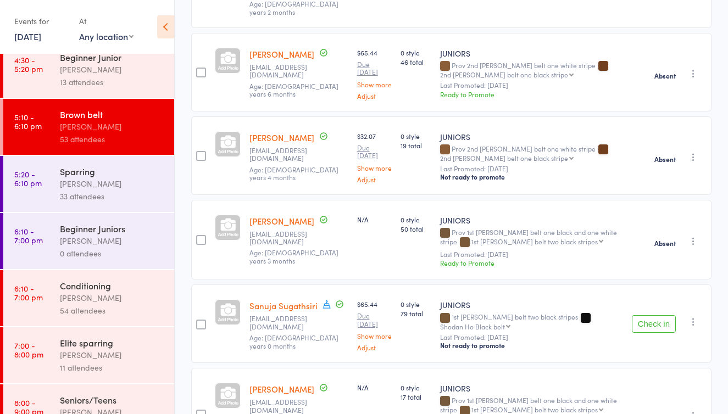
click at [103, 297] on div "[PERSON_NAME]" at bounding box center [112, 298] width 105 height 13
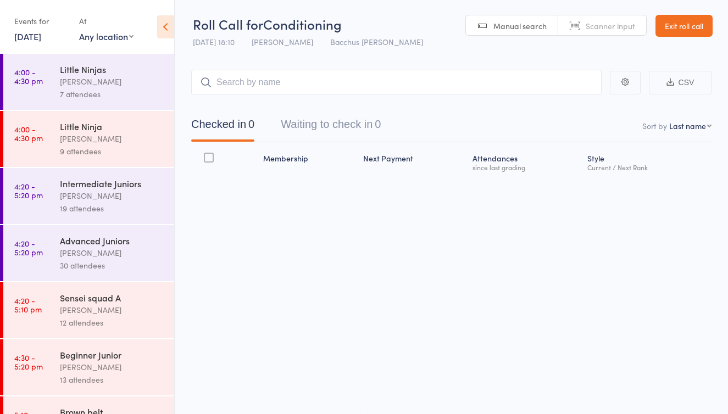
click at [337, 121] on button "Waiting to check in 0" at bounding box center [331, 127] width 100 height 29
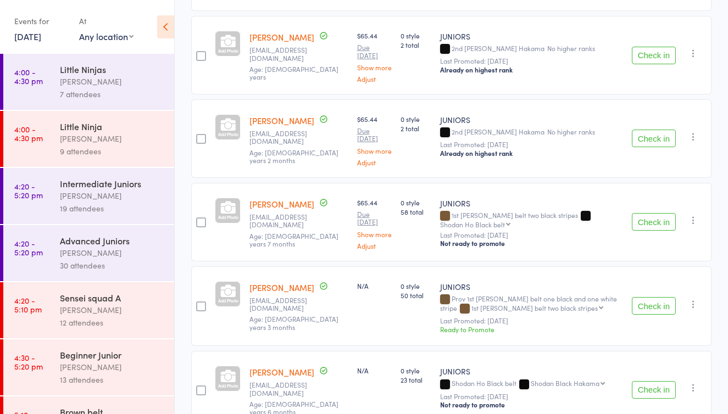
scroll to position [1116, 0]
click at [655, 230] on button "Check in" at bounding box center [654, 221] width 44 height 18
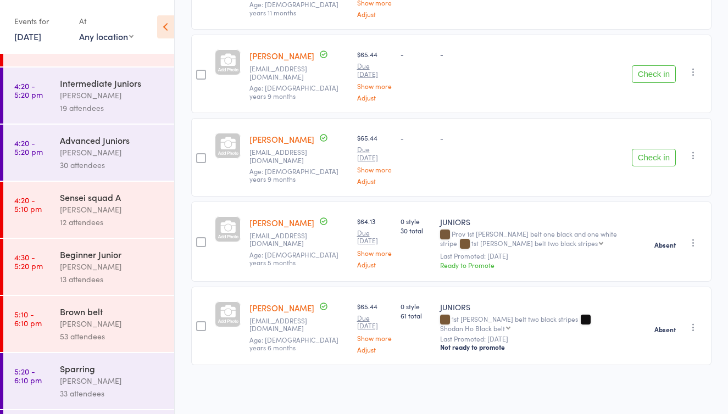
scroll to position [110, 0]
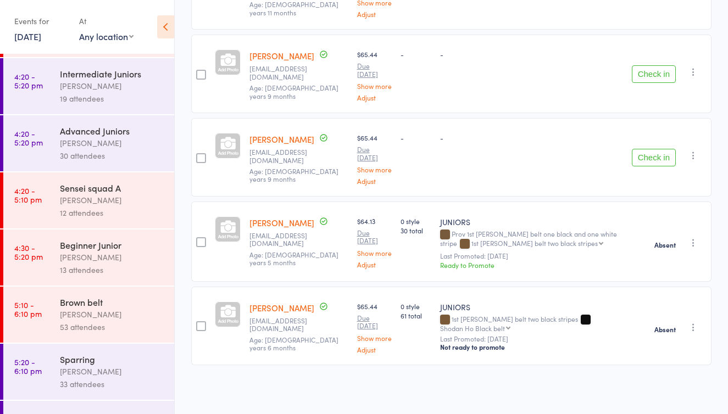
click at [86, 317] on div "[PERSON_NAME]" at bounding box center [112, 314] width 105 height 13
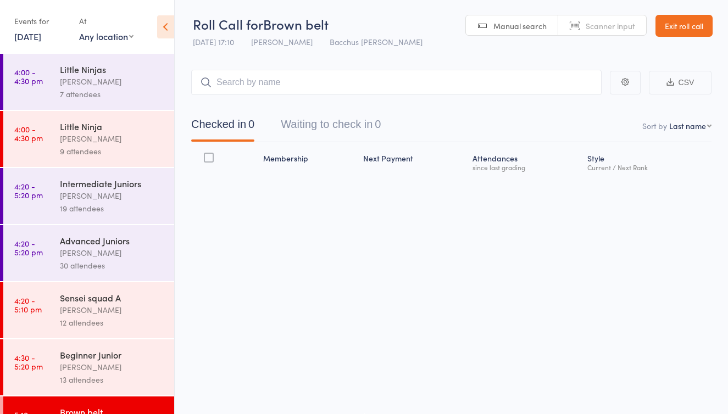
click at [336, 117] on button "Waiting to check in 0" at bounding box center [331, 127] width 100 height 29
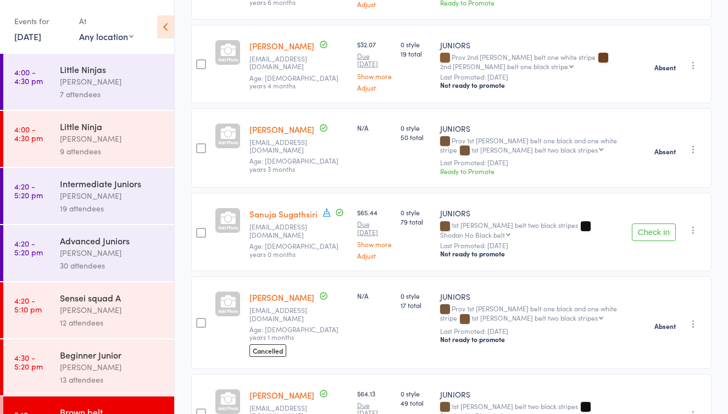
scroll to position [719, 0]
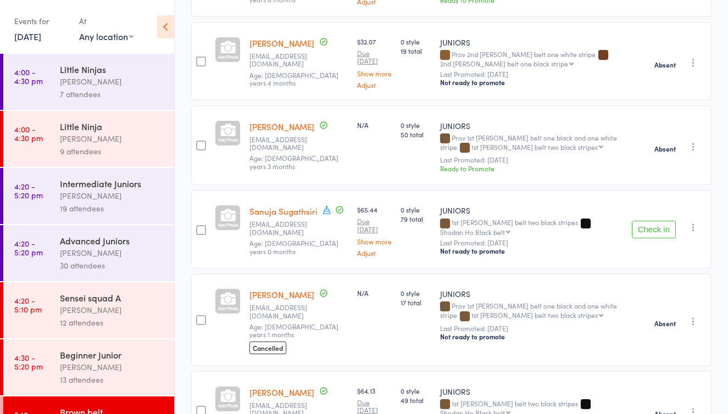
click at [694, 222] on icon "button" at bounding box center [693, 227] width 11 height 11
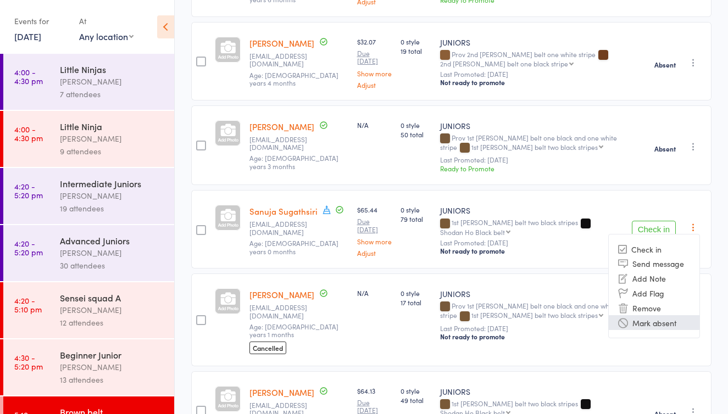
click at [631, 315] on li "Mark absent" at bounding box center [653, 322] width 91 height 15
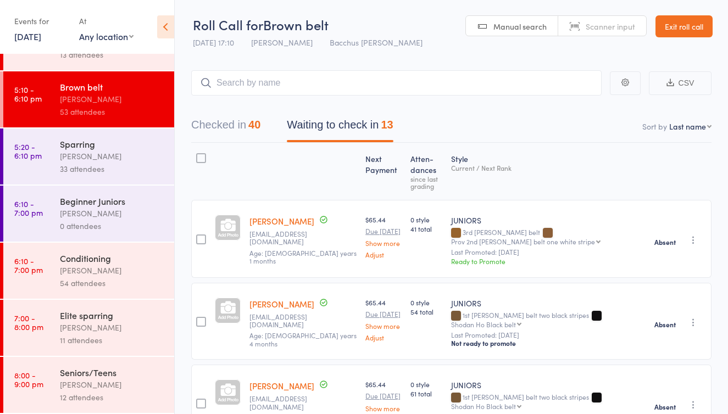
scroll to position [325, 0]
click at [127, 275] on div "[PERSON_NAME]" at bounding box center [112, 270] width 105 height 13
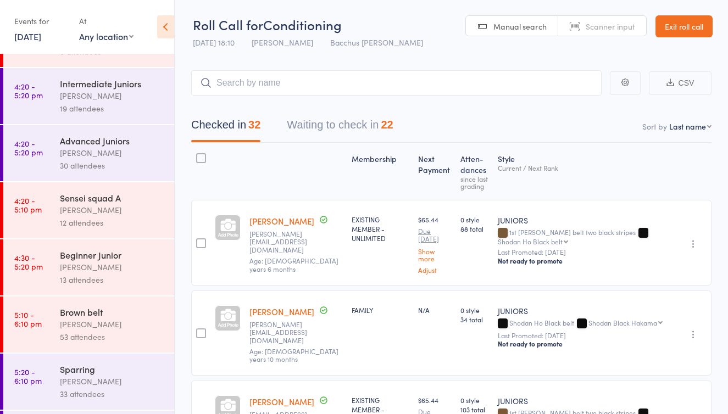
scroll to position [102, 0]
click at [108, 318] on div "[PERSON_NAME]" at bounding box center [112, 322] width 105 height 13
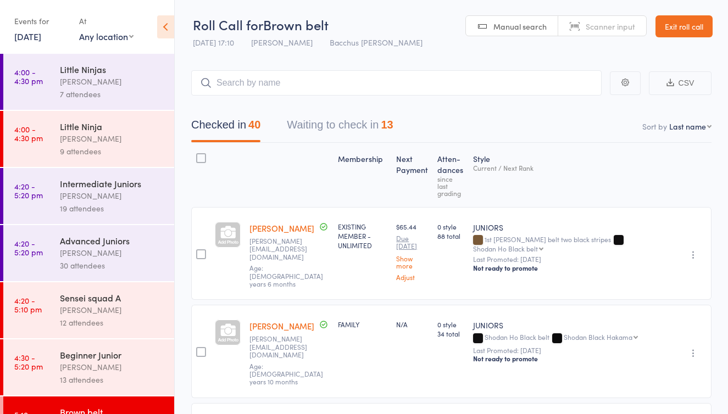
click at [346, 126] on button "Waiting to check in 13" at bounding box center [340, 127] width 106 height 29
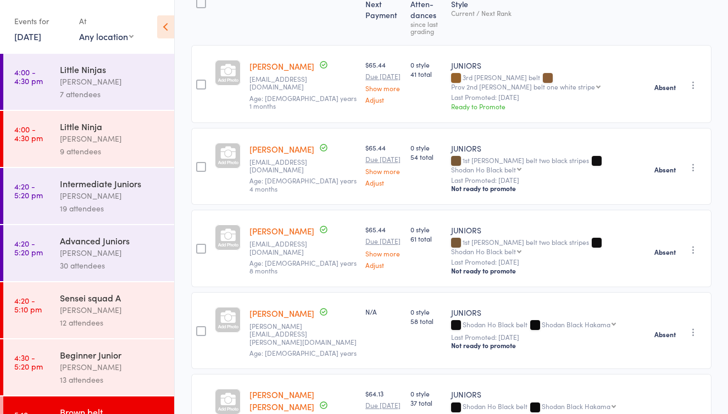
scroll to position [155, 0]
click at [694, 255] on icon "button" at bounding box center [693, 249] width 11 height 11
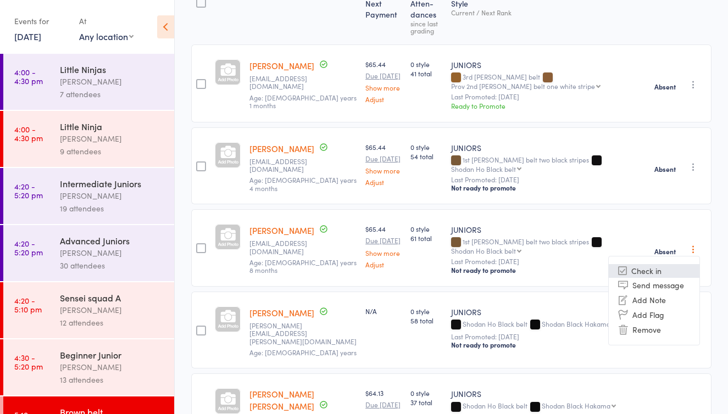
click at [657, 278] on li "Check in" at bounding box center [653, 271] width 91 height 14
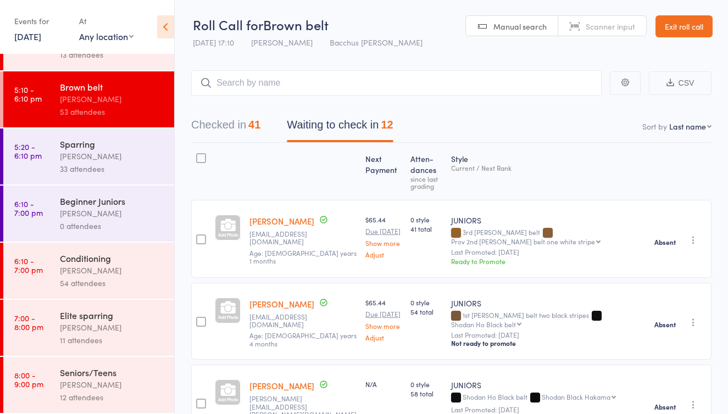
scroll to position [0, 0]
click at [122, 275] on div "[PERSON_NAME]" at bounding box center [112, 270] width 105 height 13
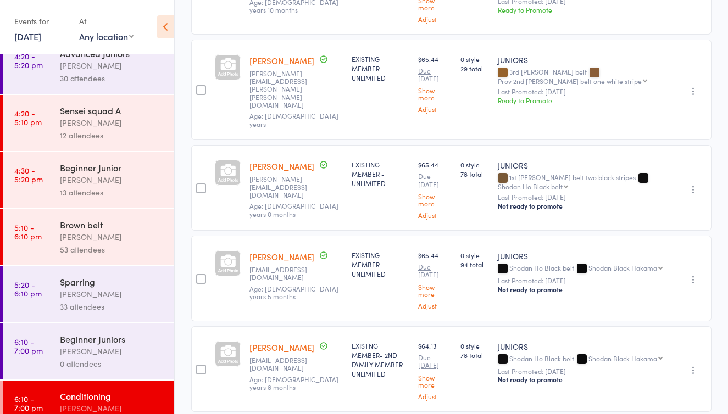
scroll to position [192, 0]
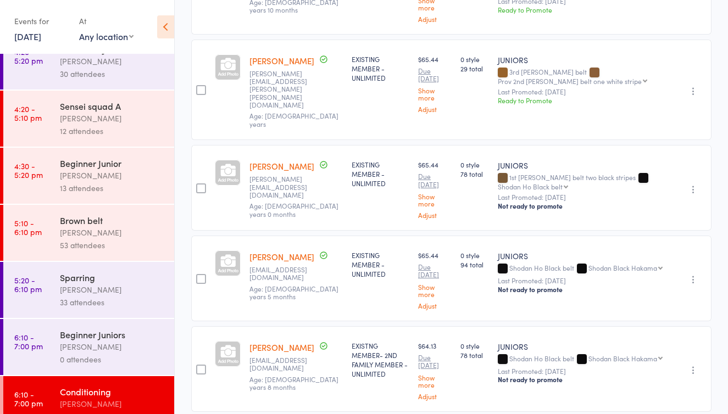
click at [103, 230] on div "[PERSON_NAME]" at bounding box center [112, 232] width 105 height 13
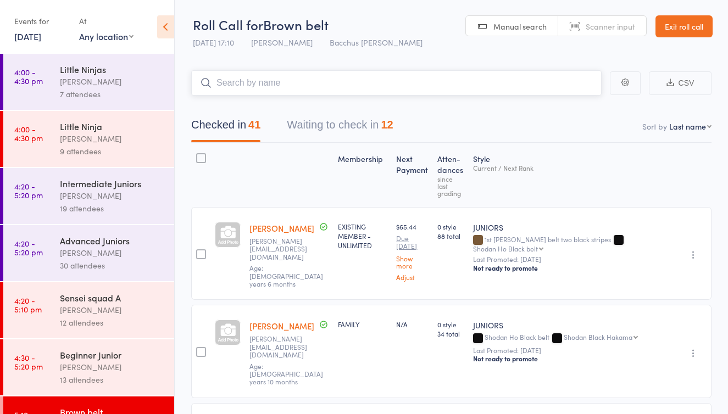
click at [348, 121] on button "Waiting to check in 12" at bounding box center [340, 127] width 106 height 29
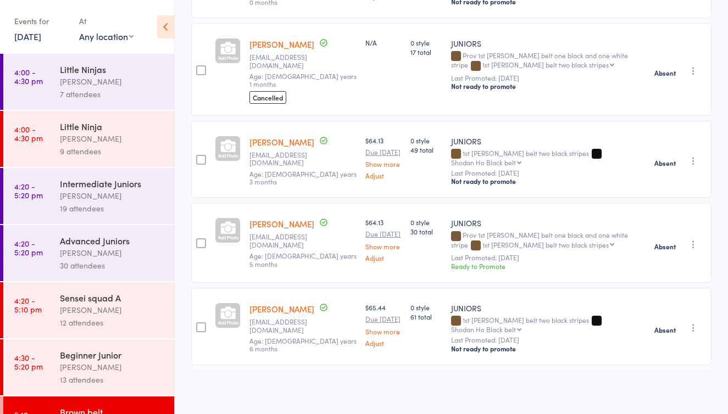
scroll to position [874, 0]
click at [693, 155] on icon "button" at bounding box center [693, 160] width 11 height 11
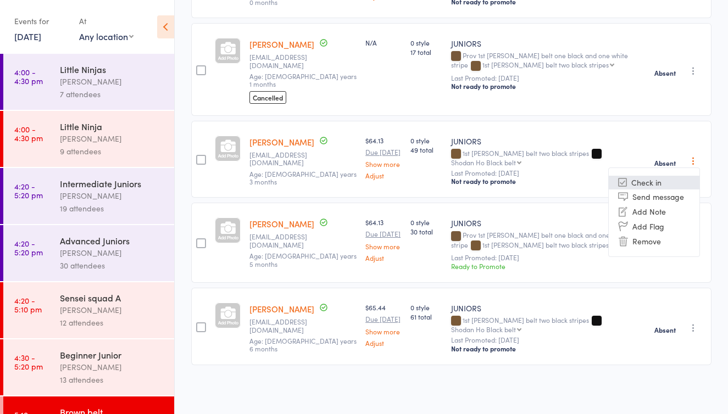
click at [656, 176] on li "Check in" at bounding box center [653, 183] width 91 height 14
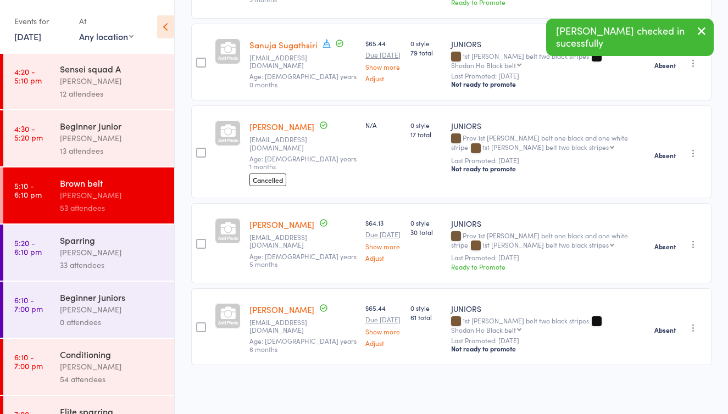
scroll to position [249, 0]
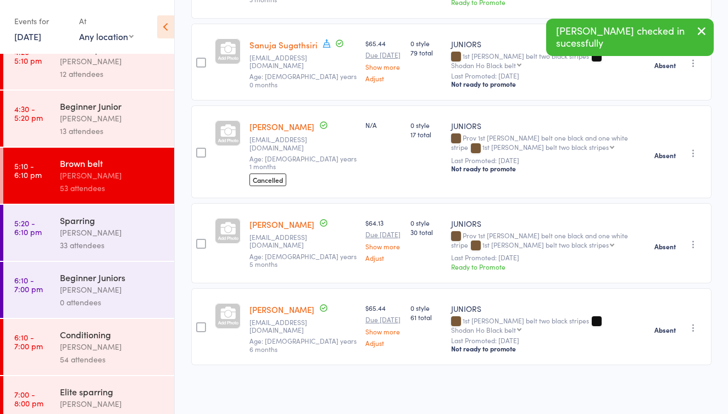
click at [104, 351] on div "[PERSON_NAME]" at bounding box center [112, 346] width 105 height 13
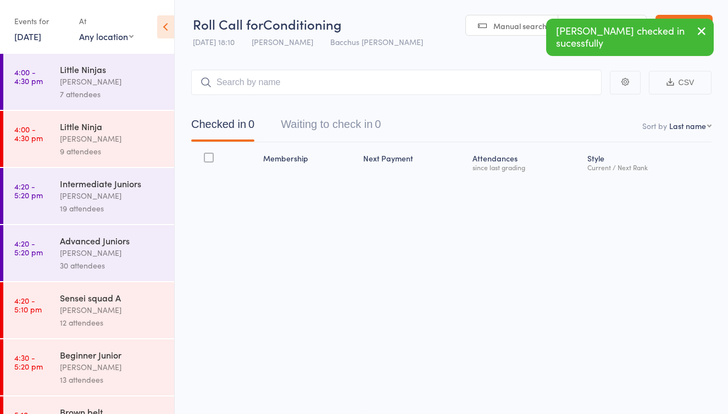
click at [365, 121] on button "Waiting to check in 0" at bounding box center [331, 127] width 100 height 29
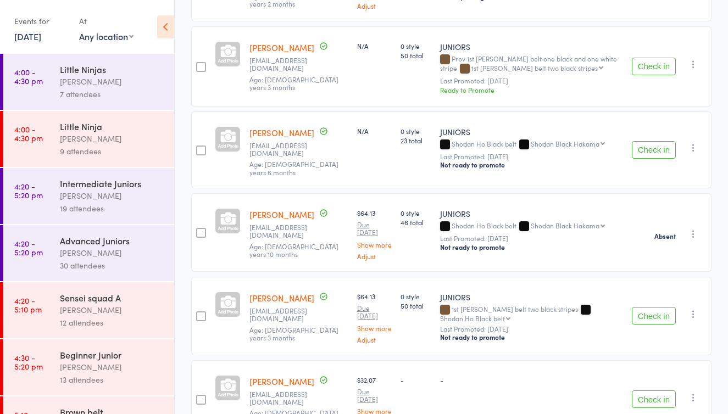
scroll to position [1273, 0]
click at [650, 323] on button "Check in" at bounding box center [654, 315] width 44 height 18
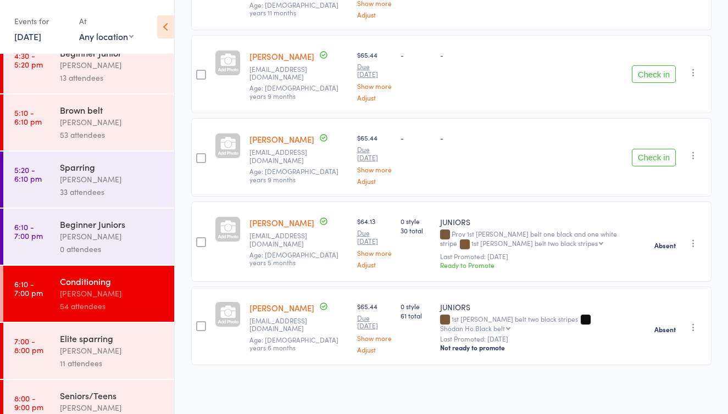
scroll to position [305, 0]
